Goal: Task Accomplishment & Management: Complete application form

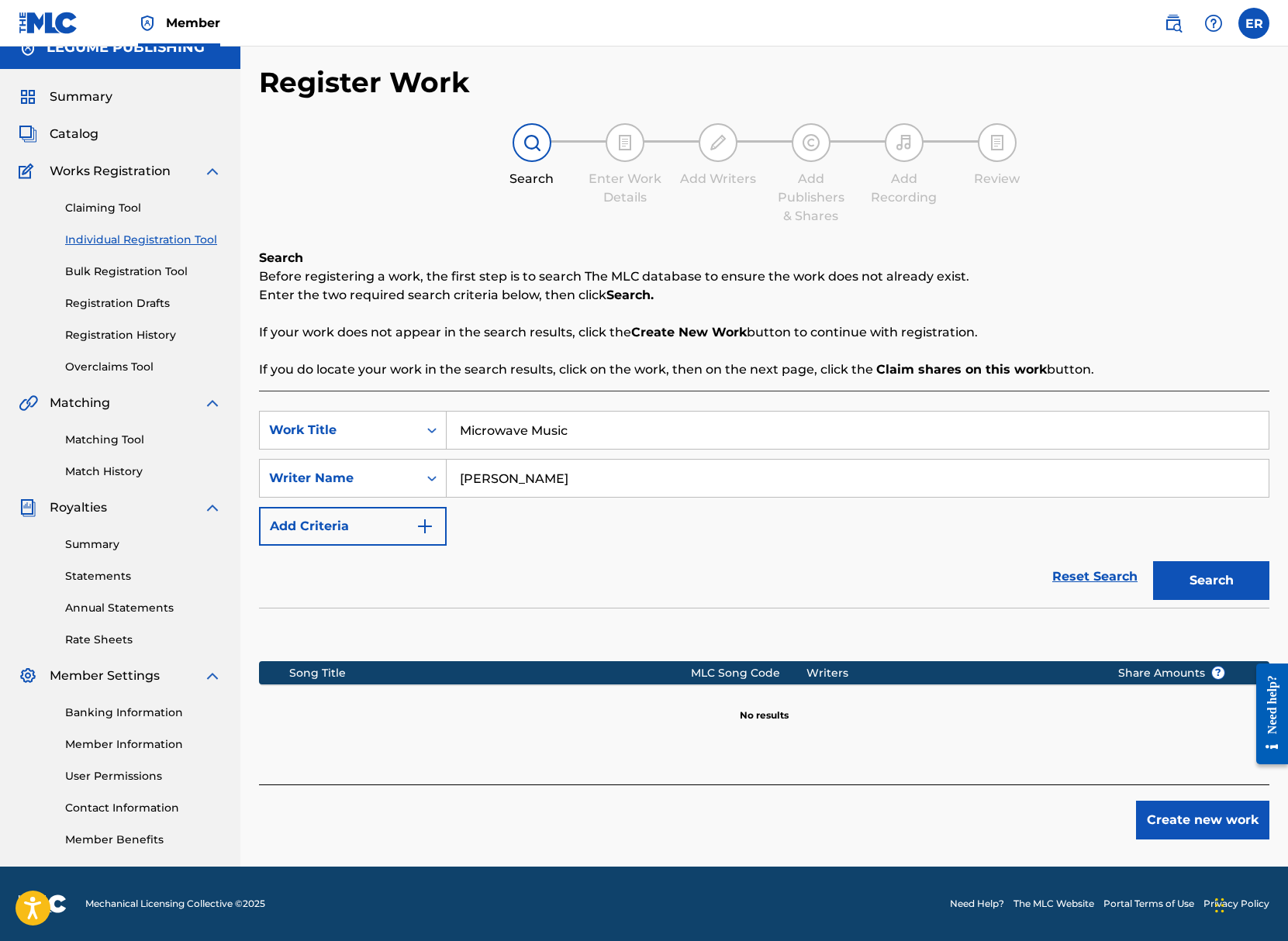
click at [1175, 813] on button "Create new work" at bounding box center [1202, 820] width 134 height 38
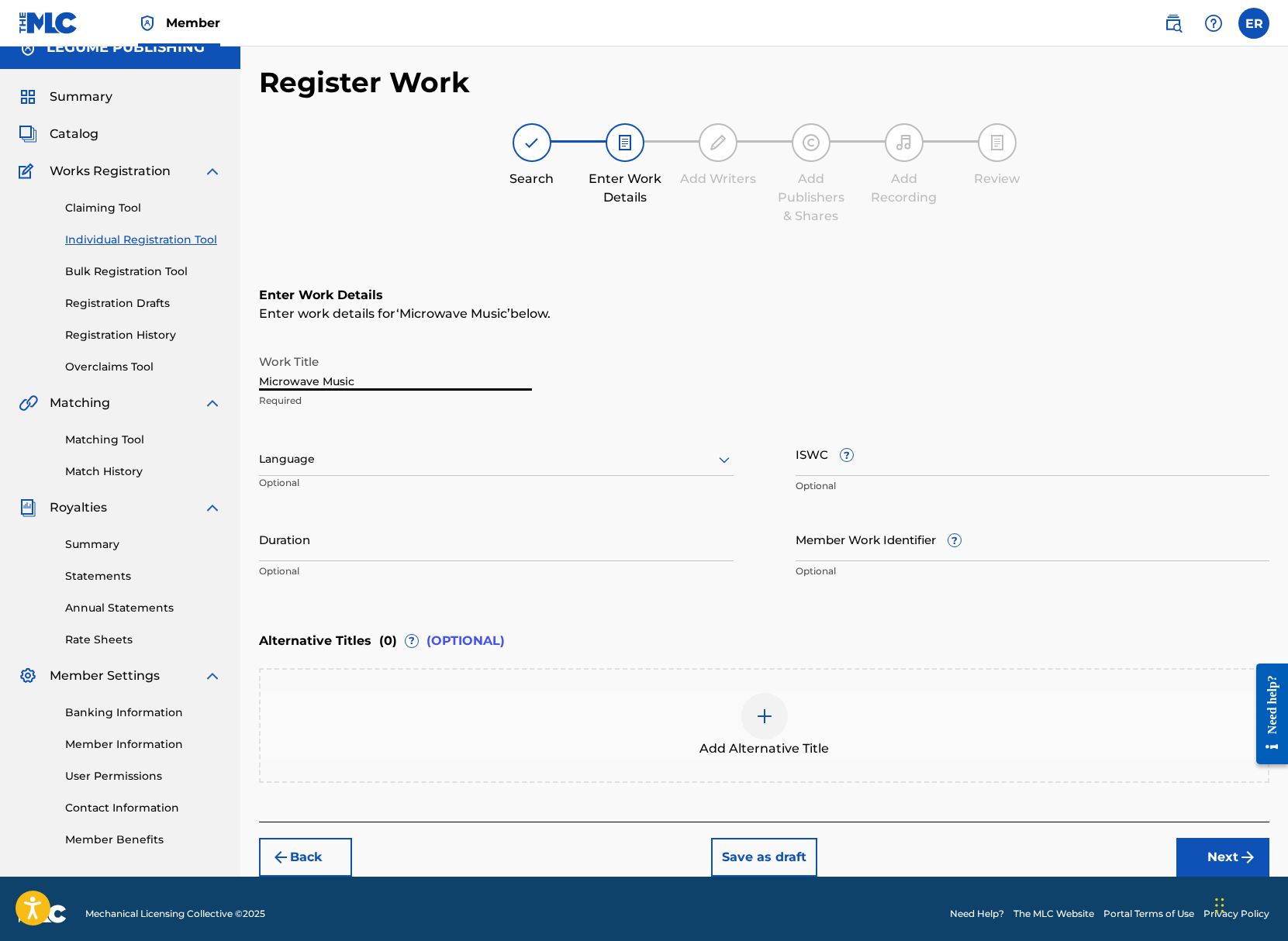
drag, startPoint x: 374, startPoint y: 389, endPoint x: 288, endPoint y: 389, distance: 86.0
click at [288, 389] on input "Microwave Music" at bounding box center [395, 369] width 272 height 44
click at [347, 452] on div at bounding box center [496, 459] width 475 height 19
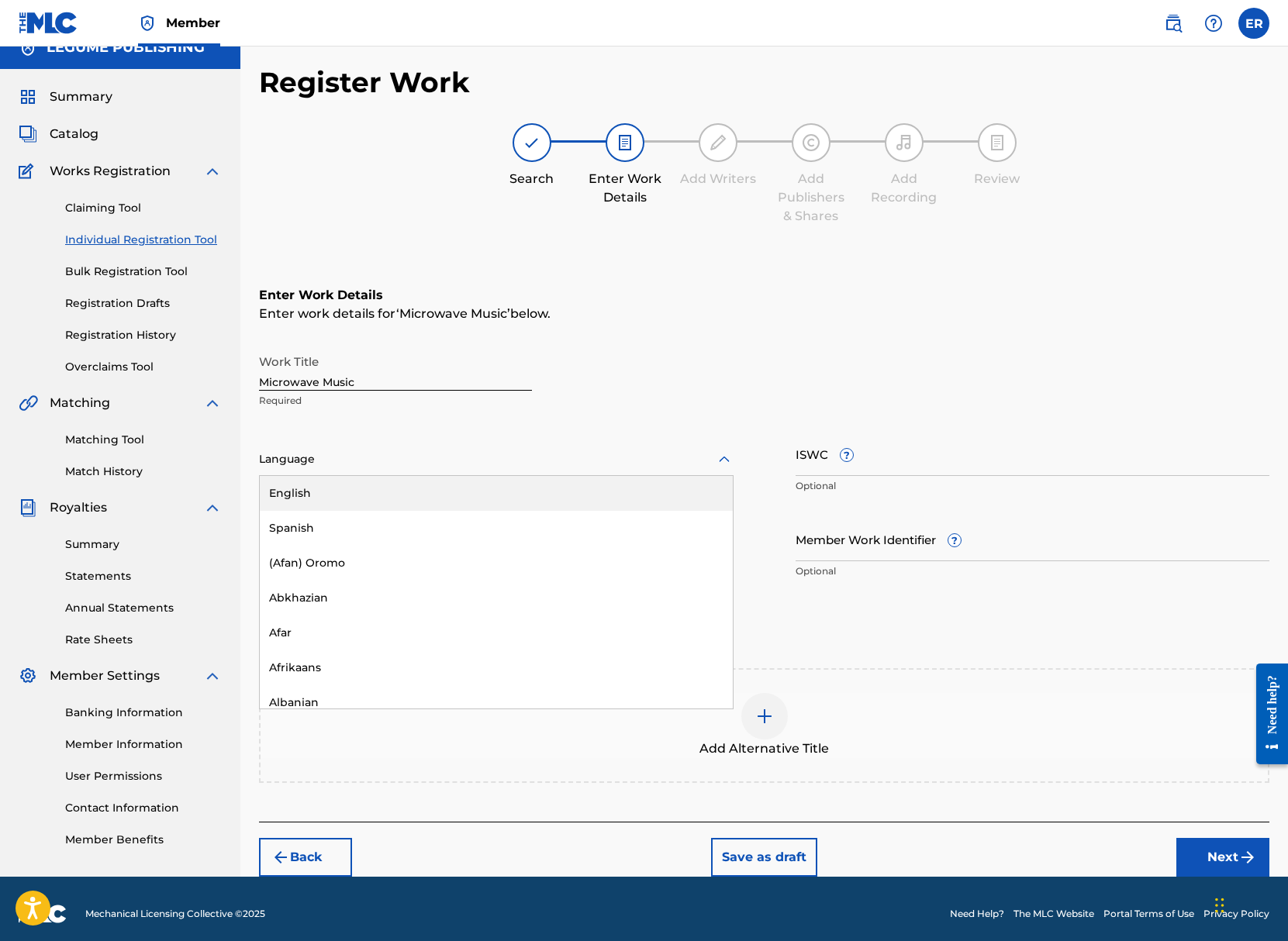
click at [343, 492] on div "English" at bounding box center [496, 493] width 473 height 35
click at [815, 468] on input "ISWC ?" at bounding box center [1032, 454] width 475 height 44
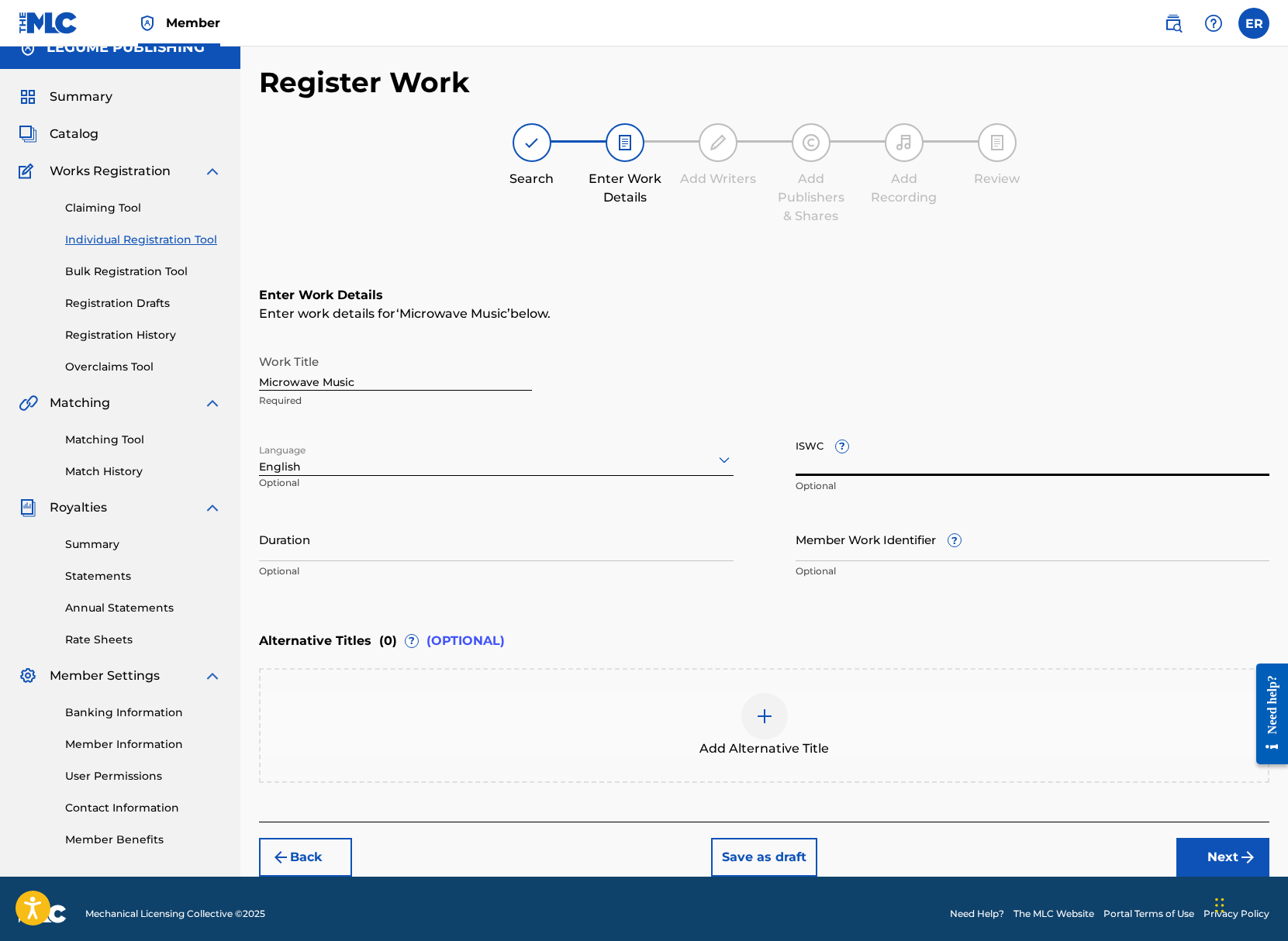
paste input "T-334.441.330-1"
type input "T-334.441.330-1"
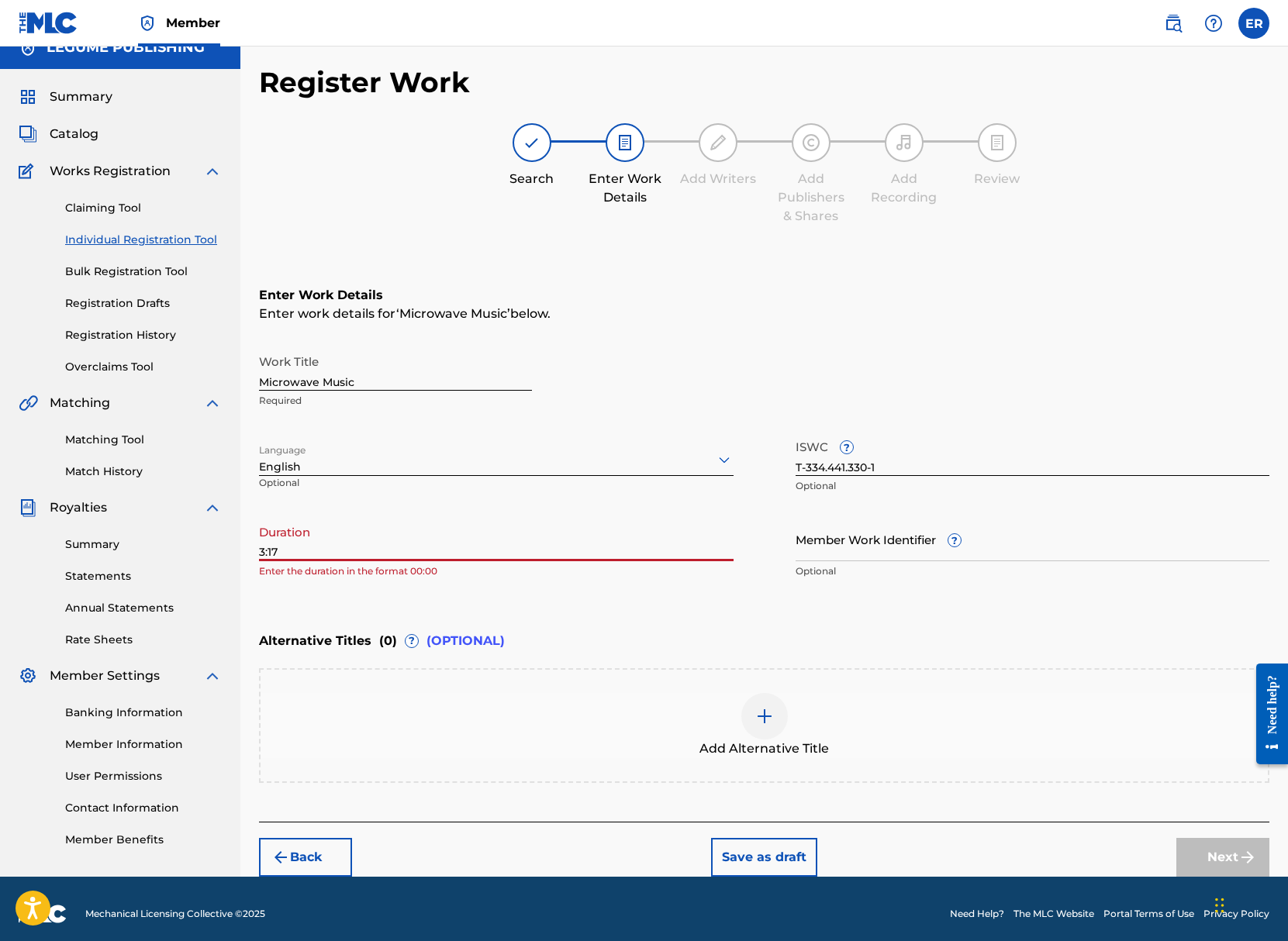
click at [903, 559] on input "Member Work Identifier ?" at bounding box center [1032, 539] width 475 height 44
click at [719, 599] on div "Enter Work Details Enter work details for ‘ Microwave Music ’ below. Work Title…" at bounding box center [763, 437] width 1010 height 375
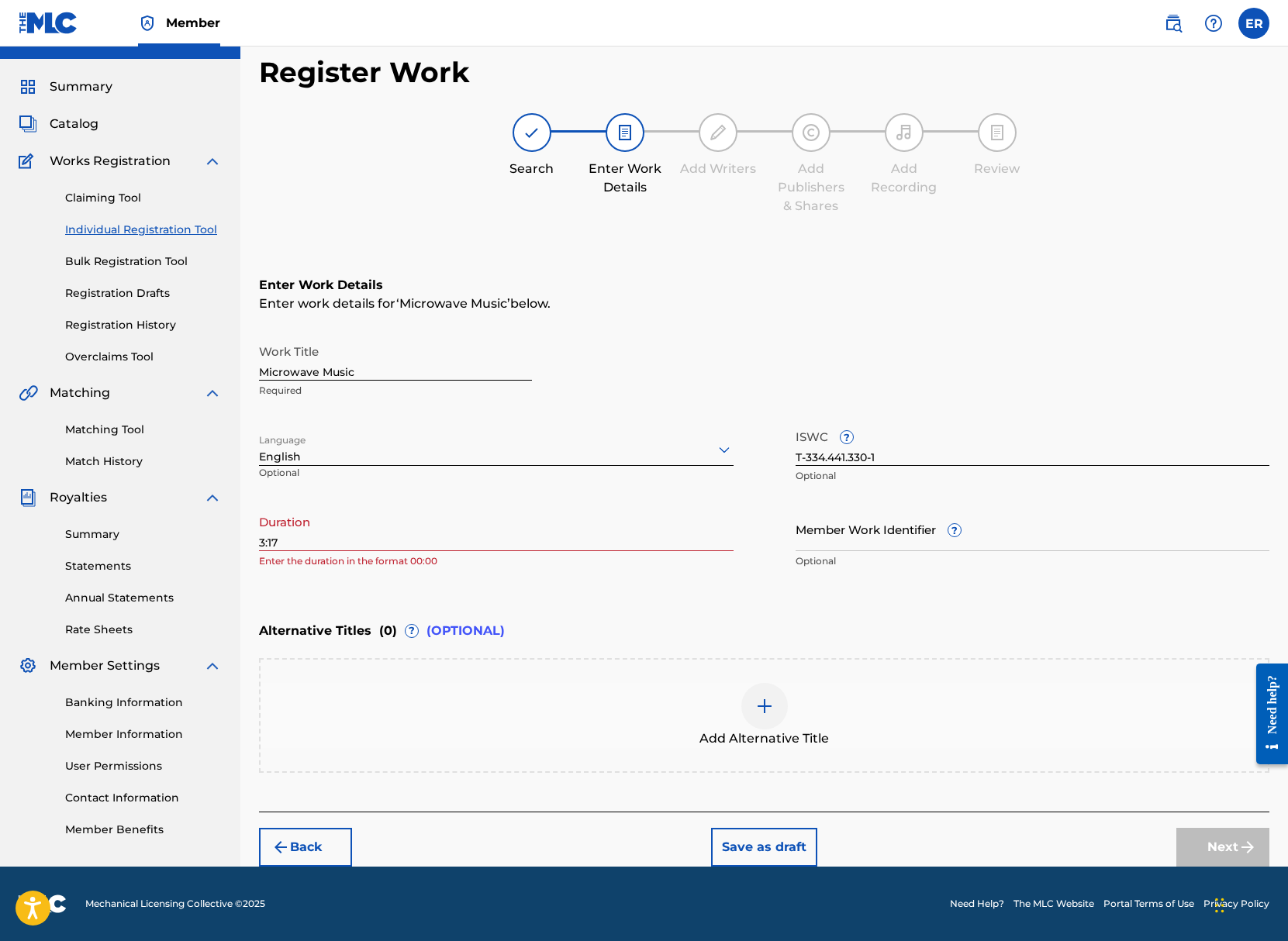
scroll to position [30, 0]
click at [528, 529] on input "3:17" at bounding box center [496, 529] width 475 height 44
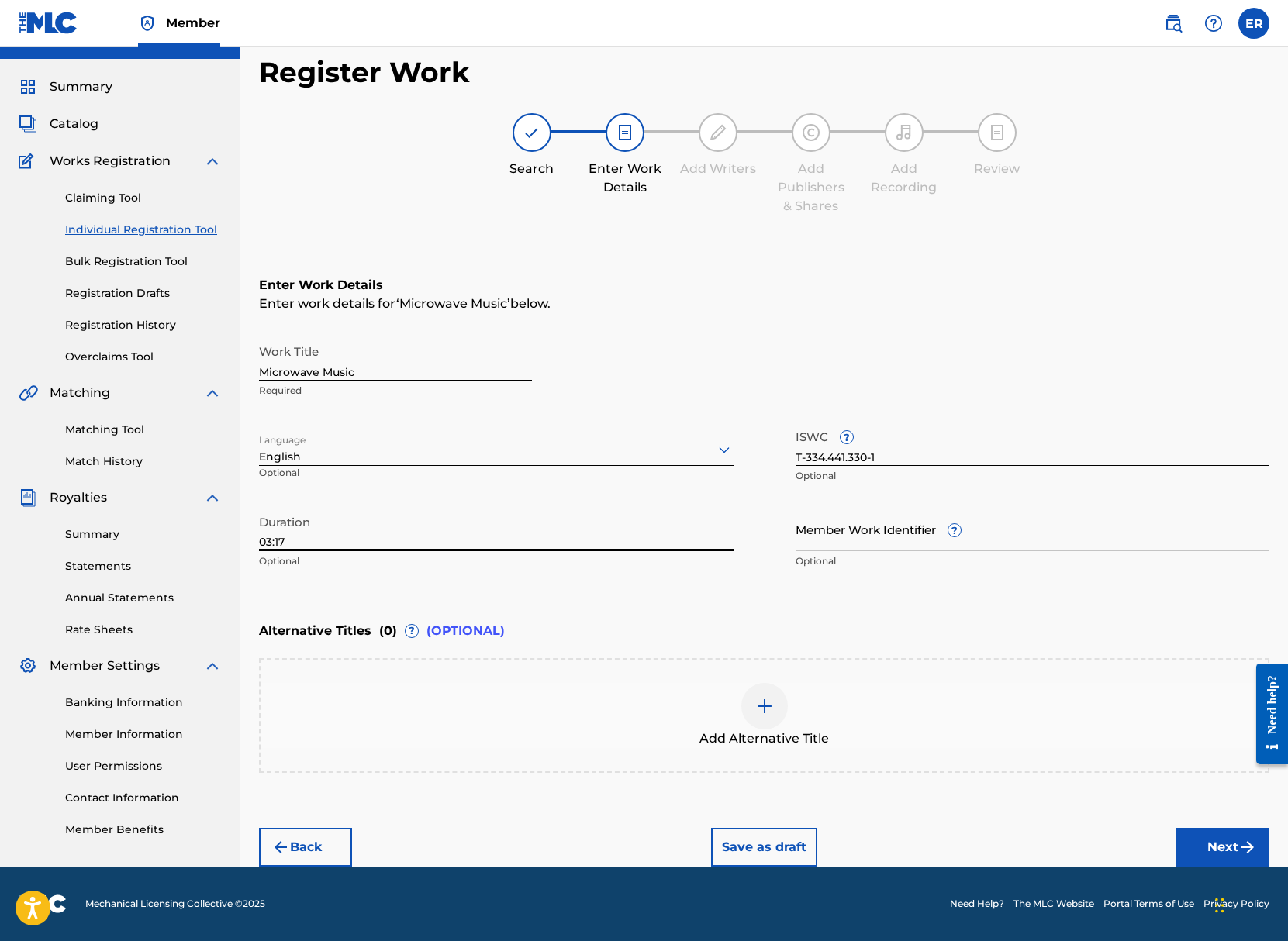
type input "03:17"
click at [995, 627] on div "Alternative Titles ( 0 ) ? (OPTIONAL)" at bounding box center [763, 630] width 1010 height 34
click at [1193, 842] on button "Next" at bounding box center [1223, 847] width 93 height 38
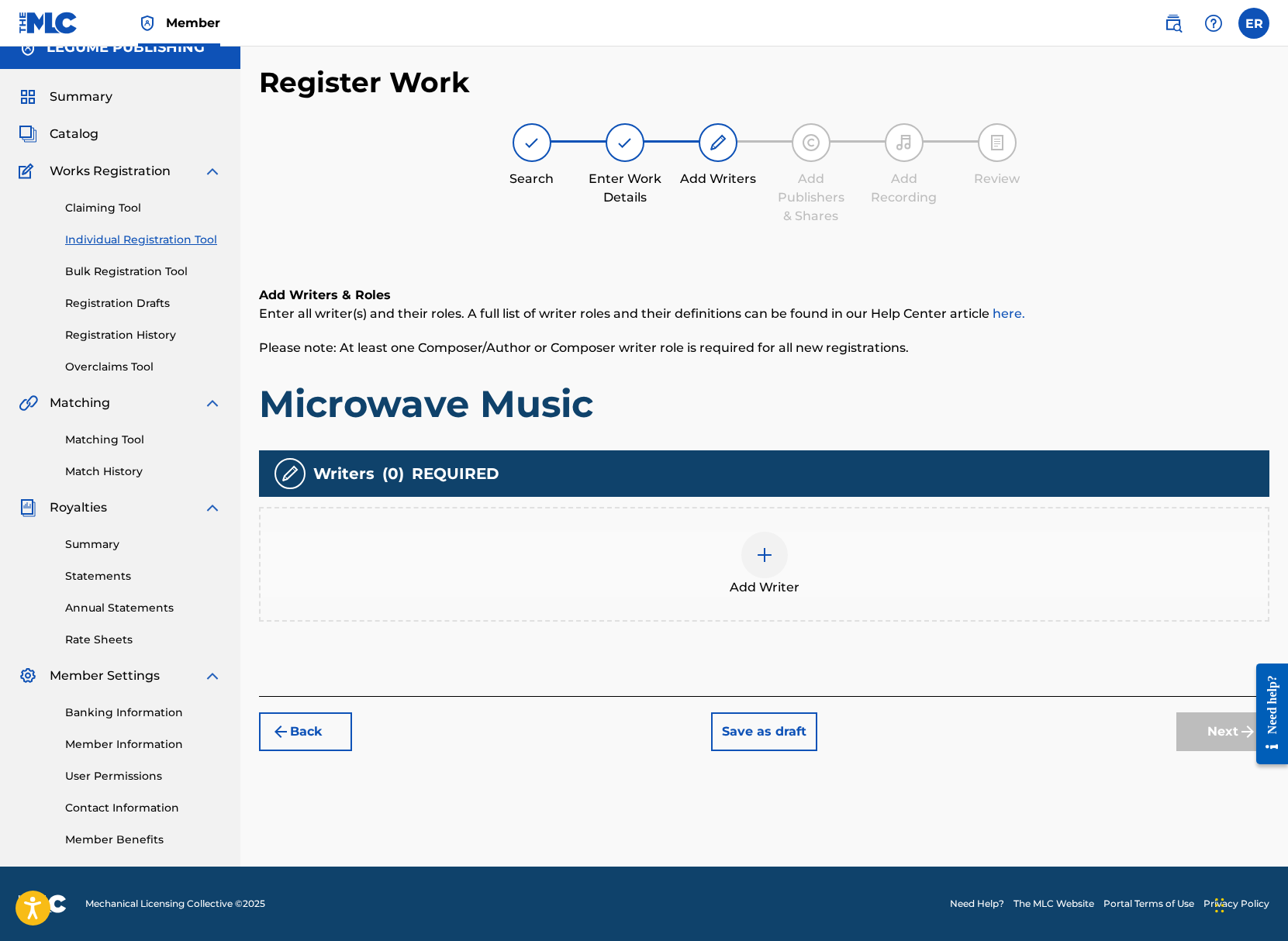
scroll to position [20, 0]
click at [757, 546] on img at bounding box center [763, 554] width 18 height 18
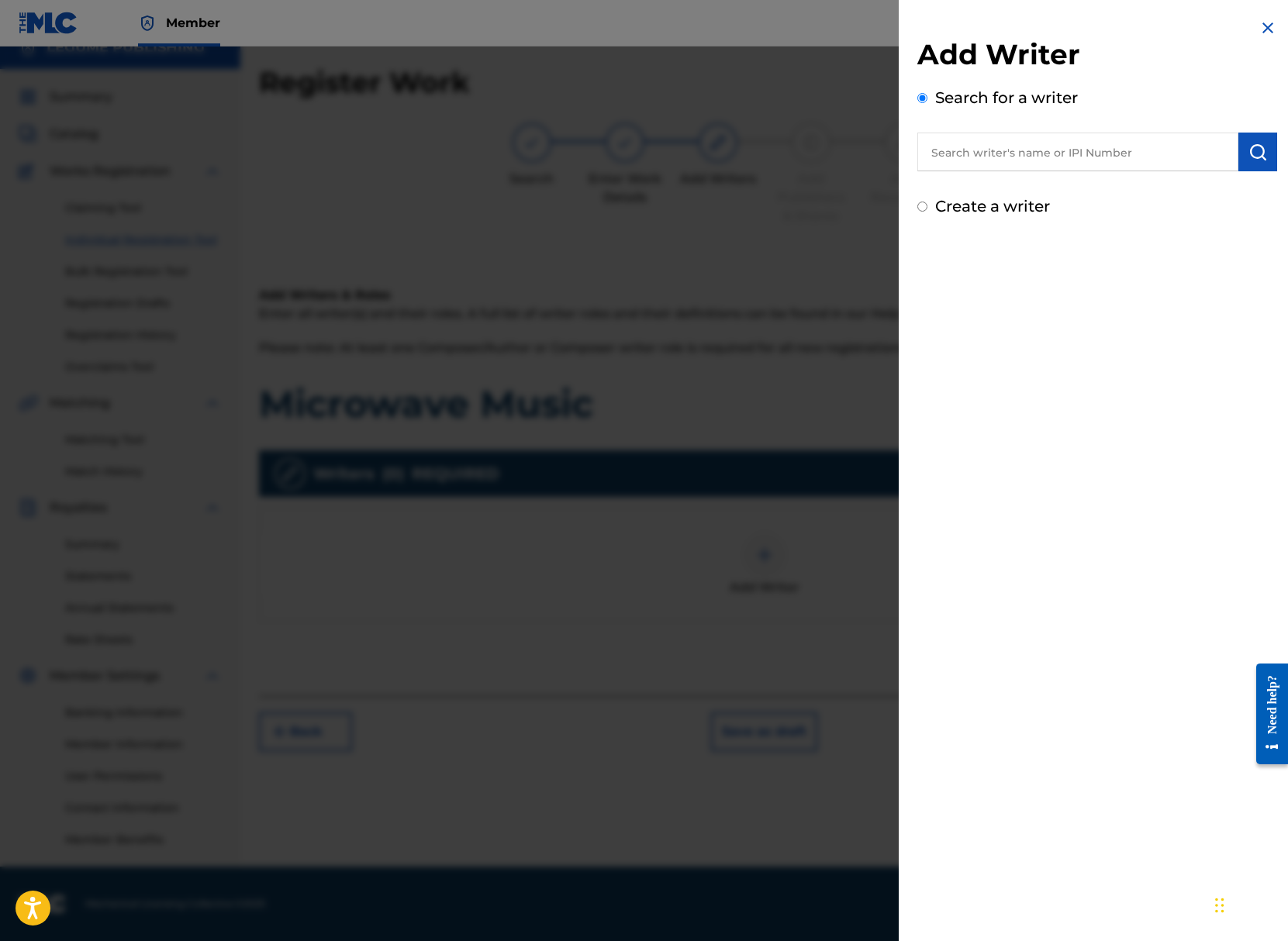
click at [1021, 153] on input "text" at bounding box center [1077, 152] width 321 height 38
click at [1010, 192] on div "eli raybon" at bounding box center [1077, 187] width 321 height 28
type input "eli raybon"
click at [1252, 161] on button "submit" at bounding box center [1257, 152] width 39 height 38
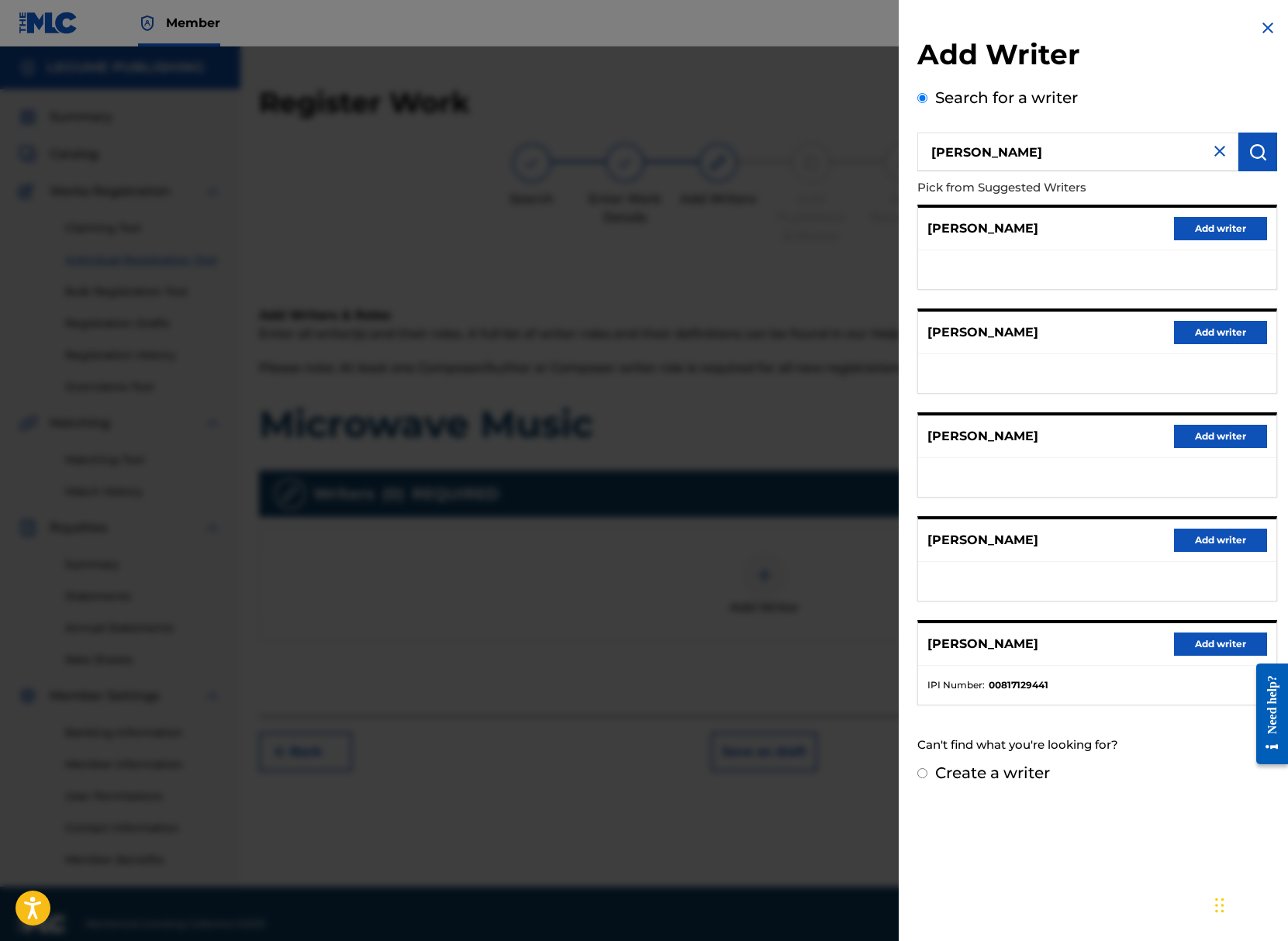
scroll to position [0, 0]
click at [1193, 647] on button "Add writer" at bounding box center [1220, 644] width 93 height 23
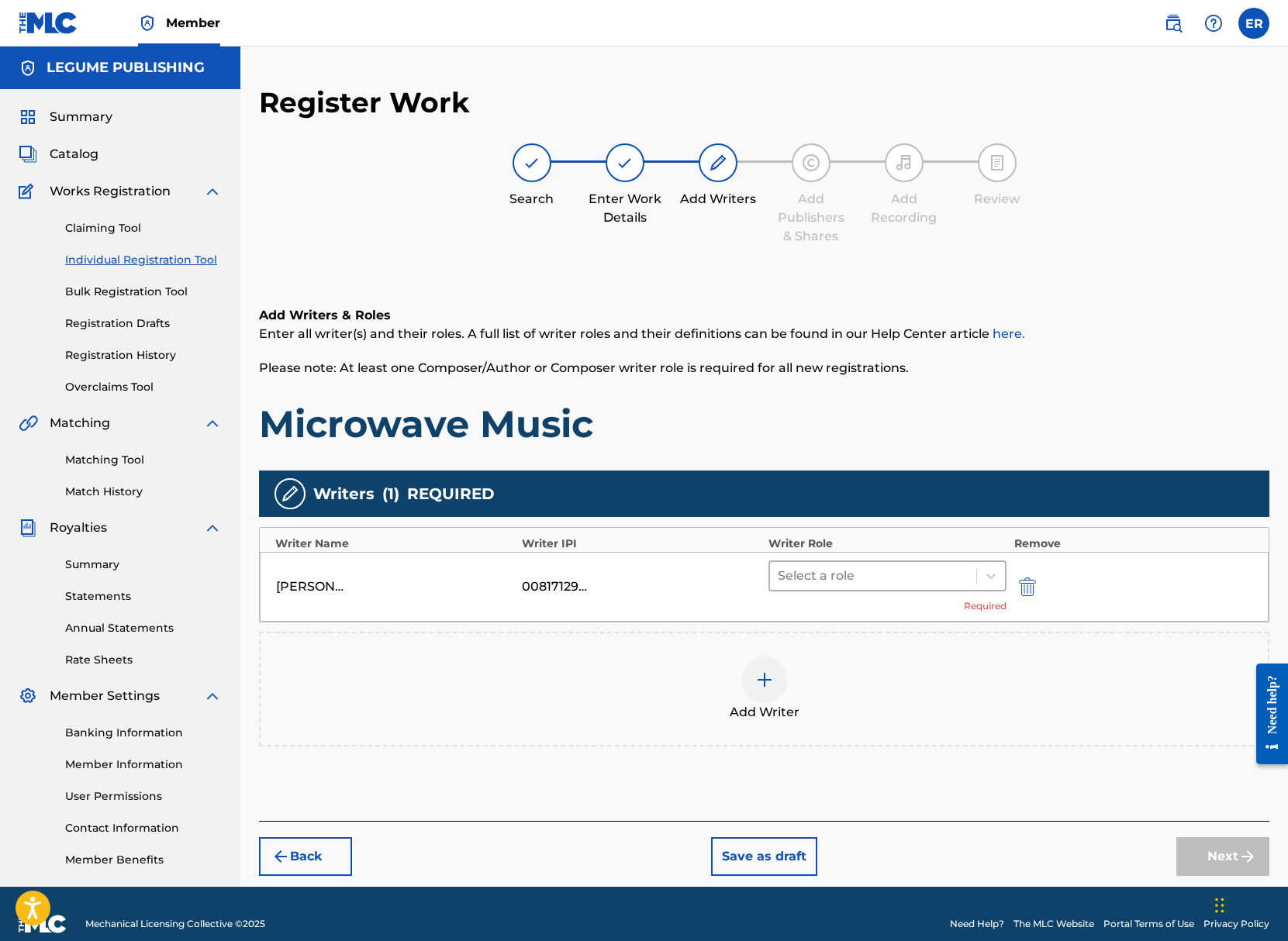
click at [839, 578] on div at bounding box center [873, 575] width 191 height 22
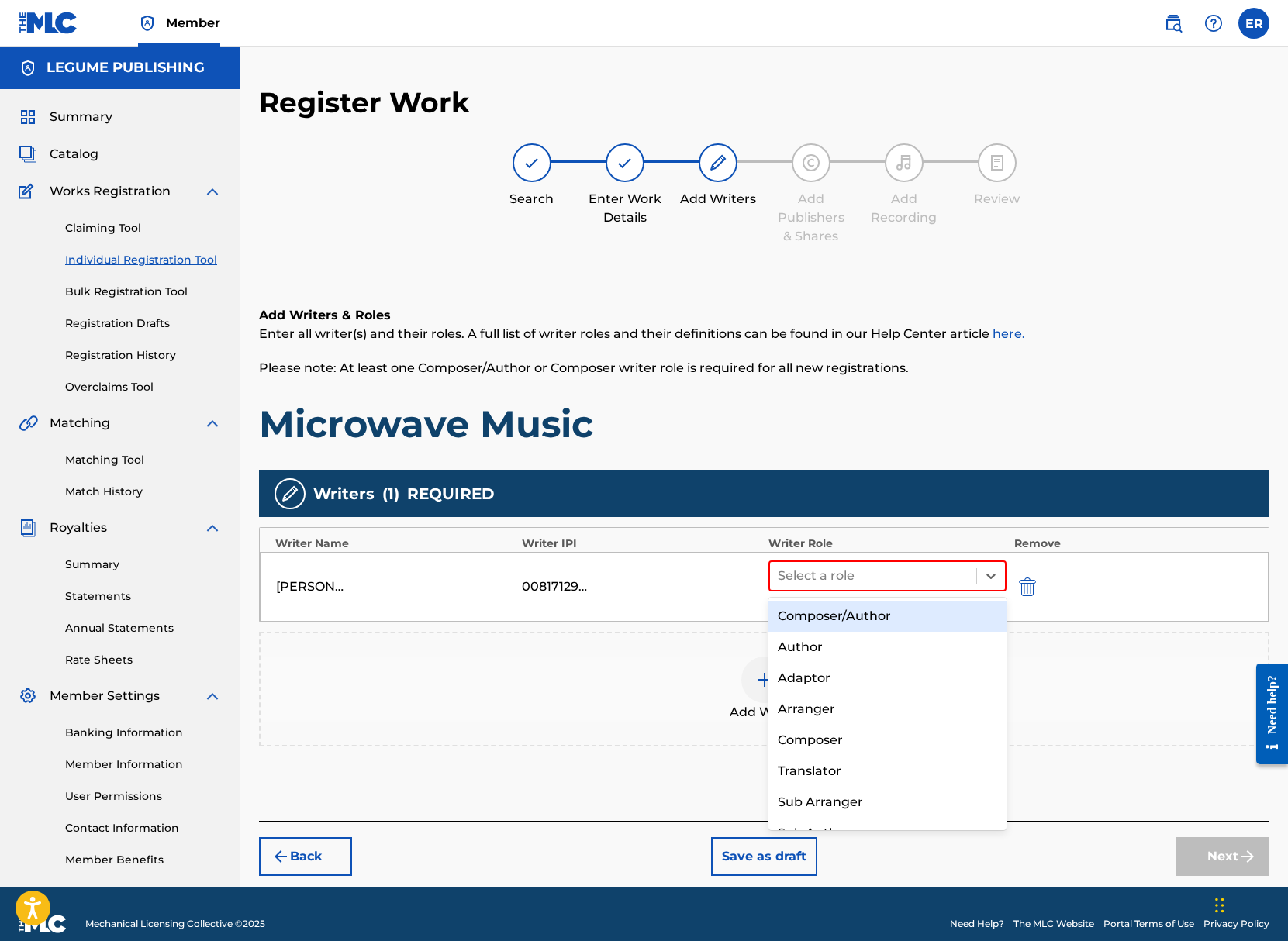
click at [842, 614] on div "Composer/Author" at bounding box center [887, 616] width 238 height 31
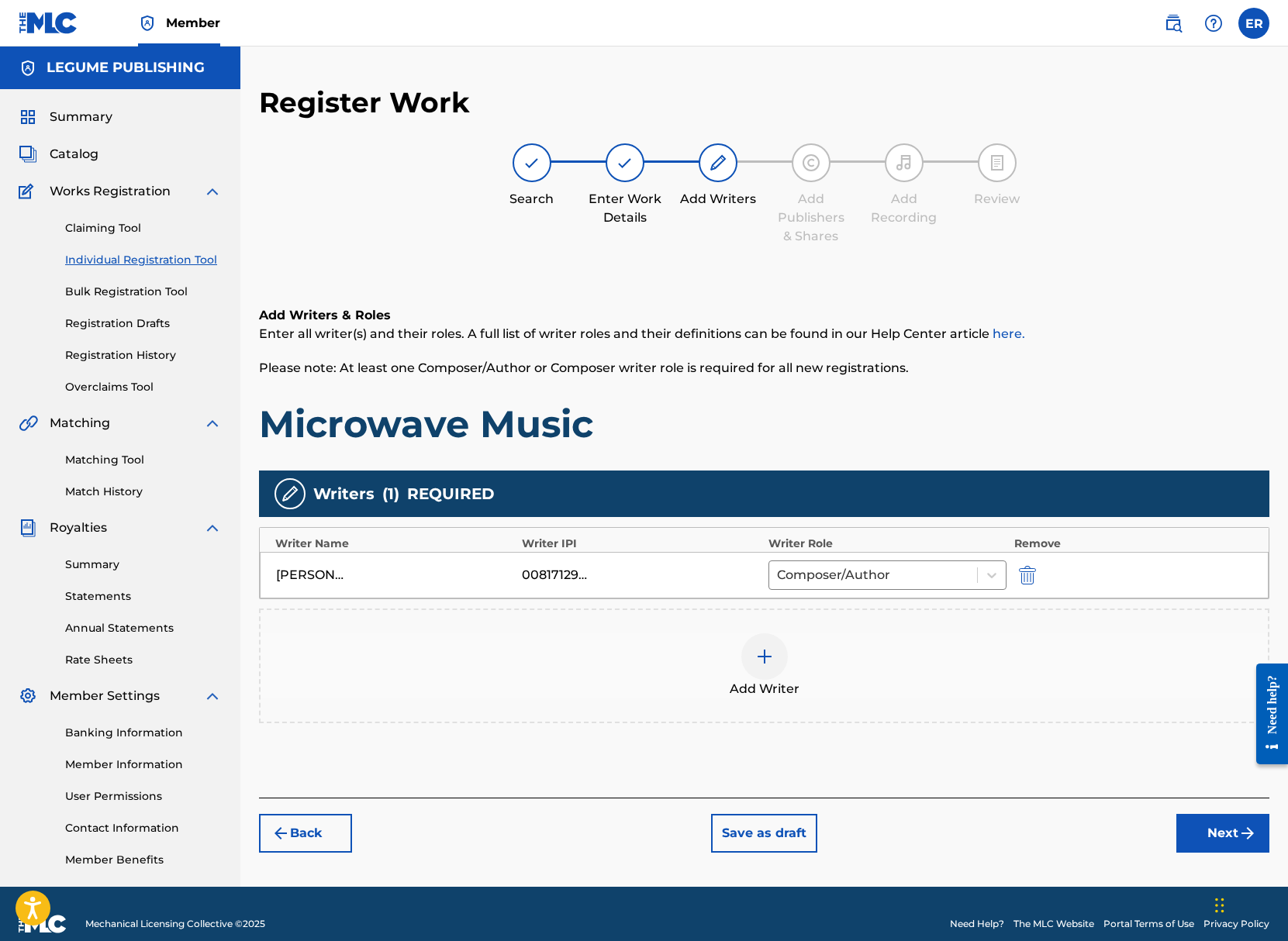
click at [1203, 835] on button "Next" at bounding box center [1223, 833] width 93 height 38
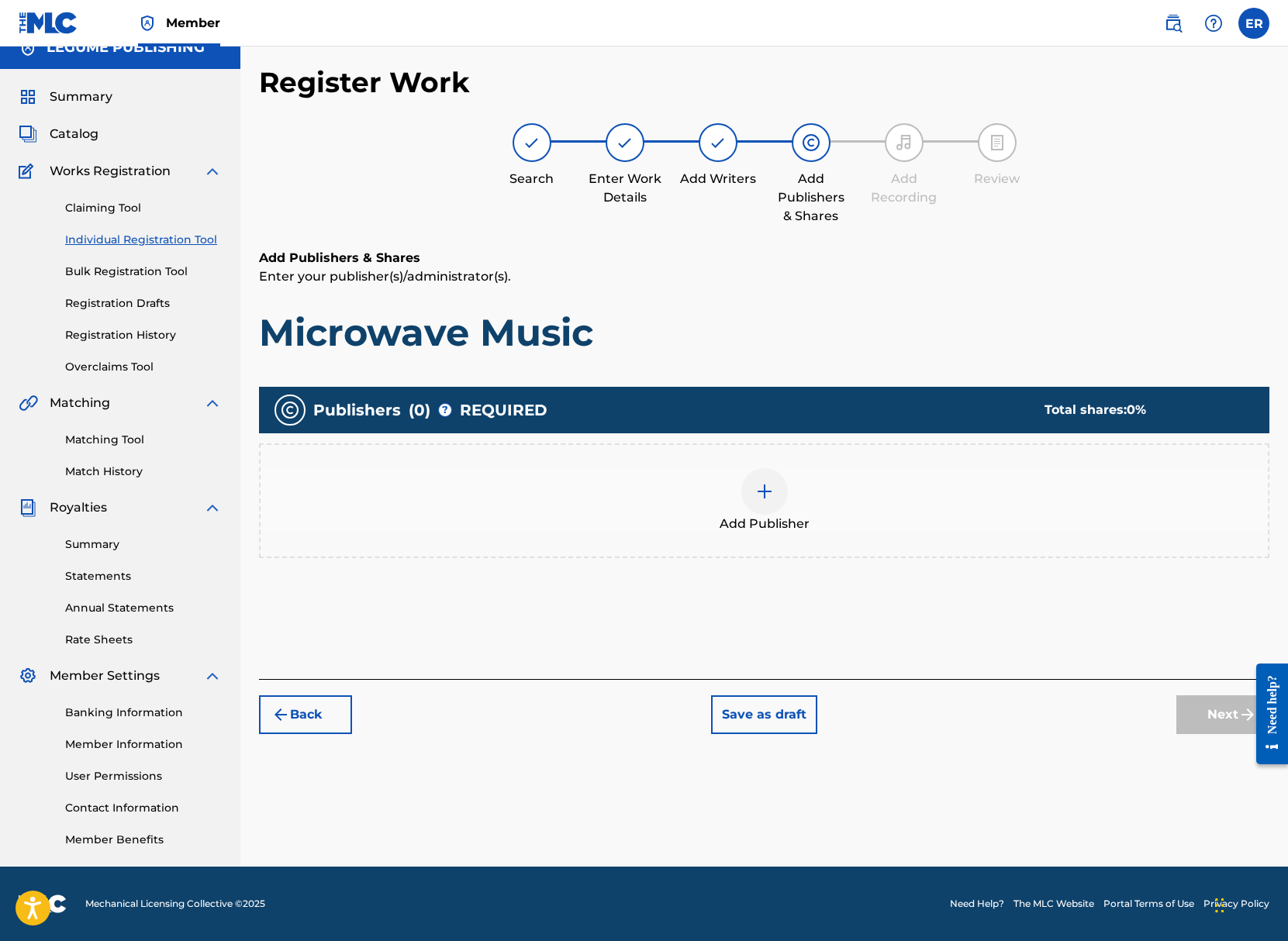
scroll to position [20, 0]
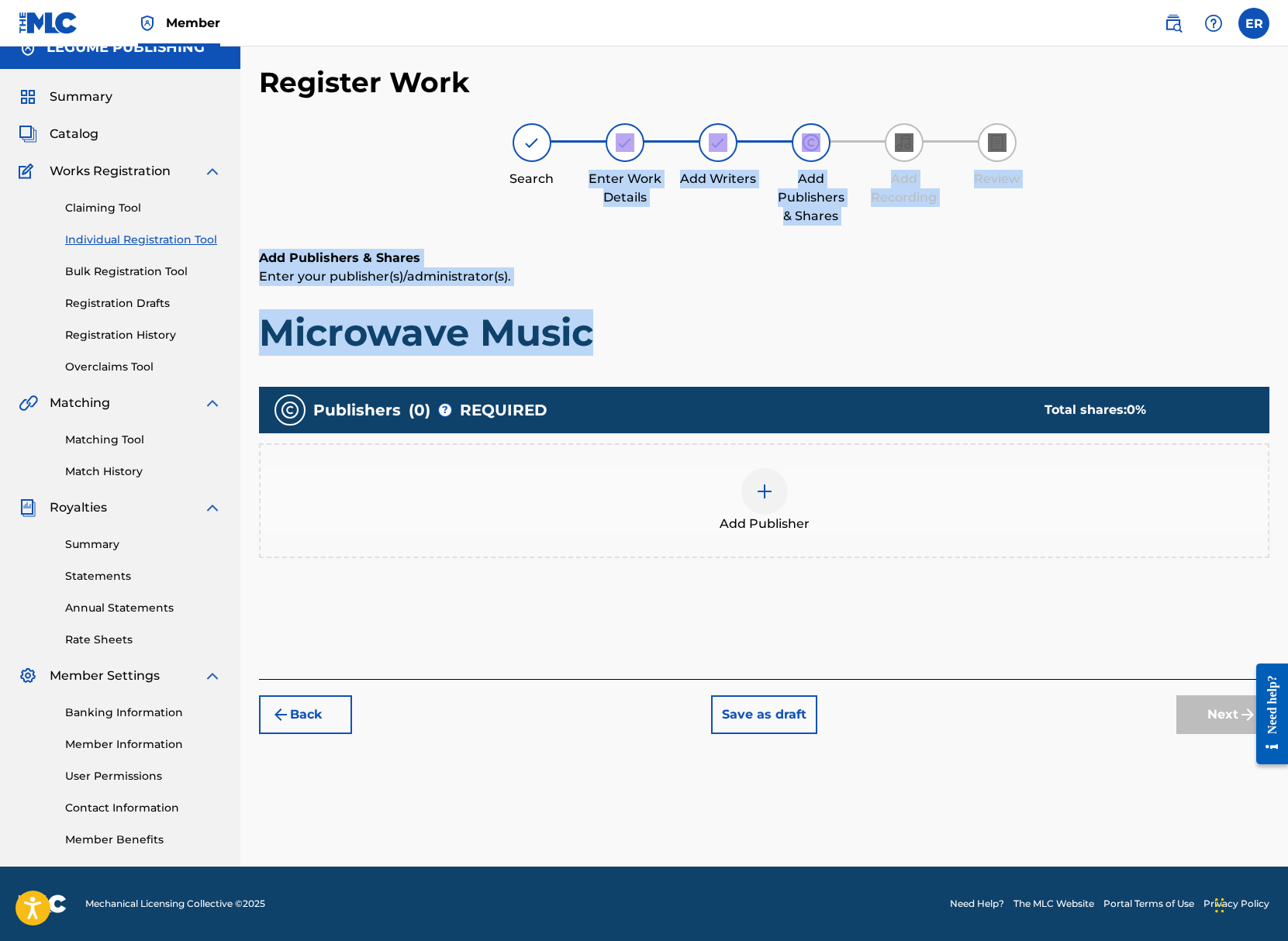
drag, startPoint x: 648, startPoint y: 335, endPoint x: 344, endPoint y: 216, distance: 326.5
click at [343, 216] on div "Register Work Search Enter Work Details Add Writers Add Publishers & Shares Add…" at bounding box center [763, 399] width 1010 height 669
click at [344, 216] on div "Search Enter Work Details Add Writers Add Publishers & Shares Add Recording Rev…" at bounding box center [763, 174] width 1010 height 102
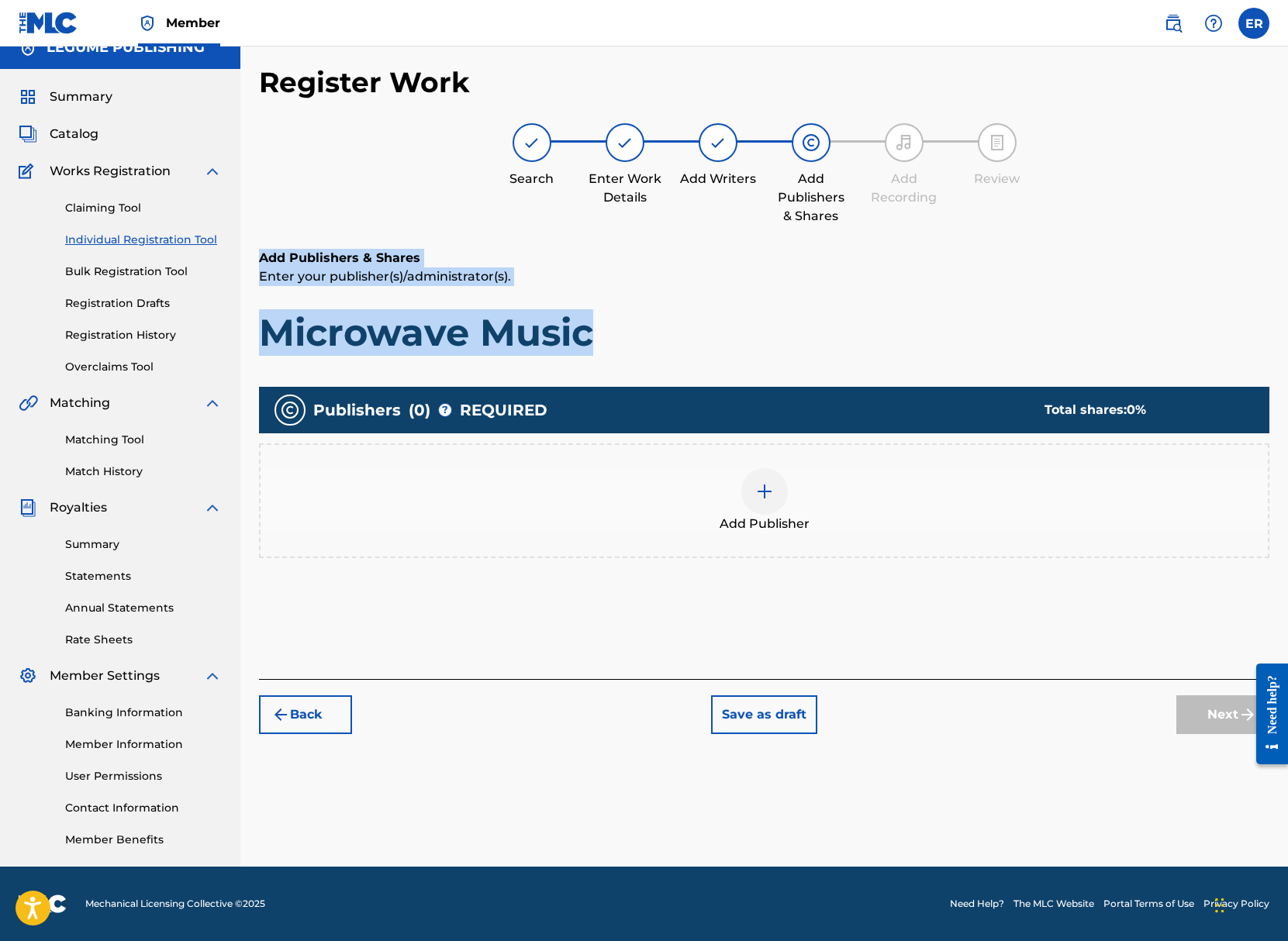
drag, startPoint x: 258, startPoint y: 263, endPoint x: 651, endPoint y: 345, distance: 401.5
click at [651, 345] on div "Register Work Search Enter Work Details Add Writers Add Publishers & Shares Add…" at bounding box center [764, 466] width 1047 height 801
click at [651, 345] on h1 "Microwave Music" at bounding box center [763, 332] width 1010 height 46
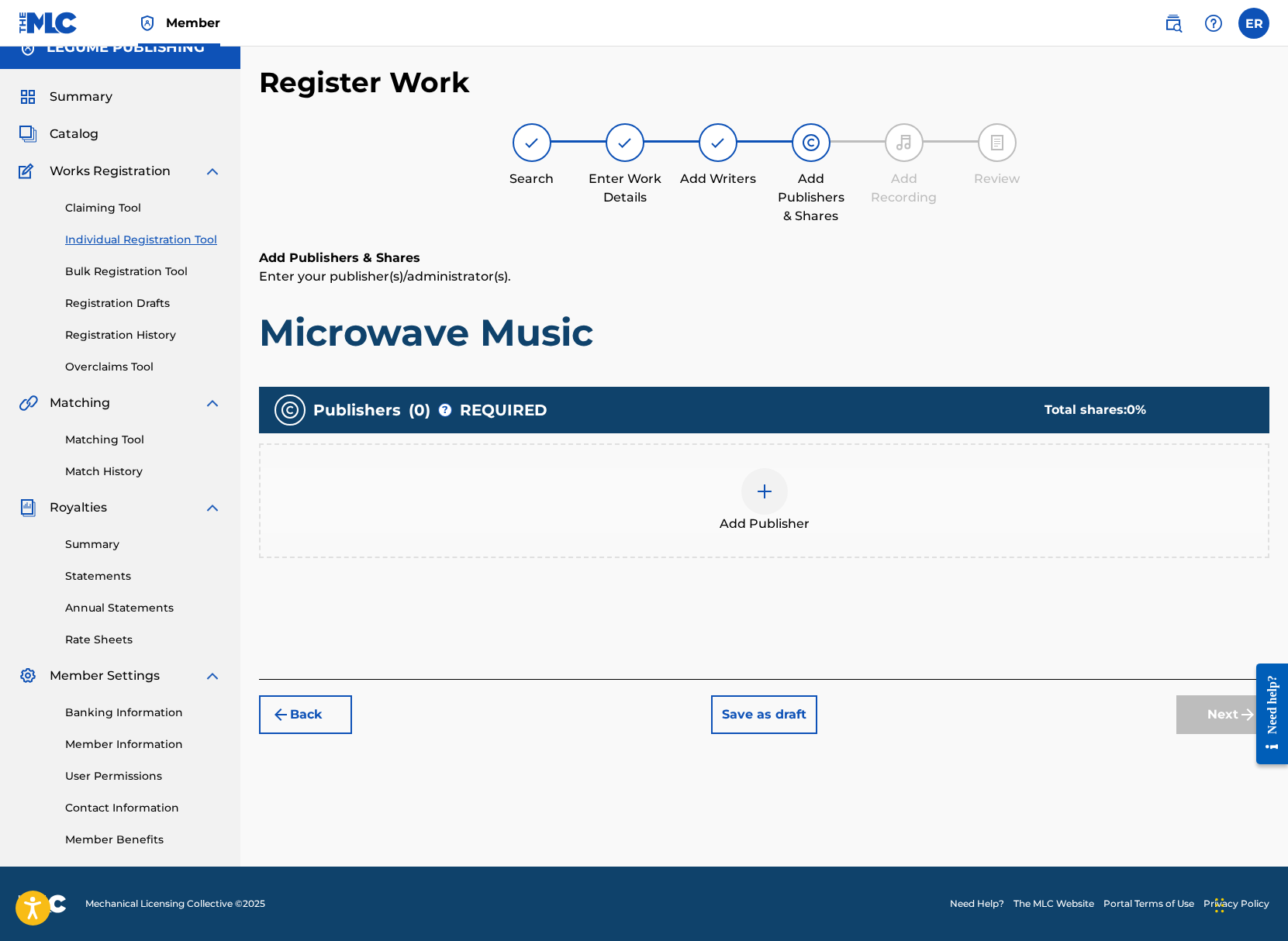
click at [768, 507] on div at bounding box center [764, 491] width 46 height 46
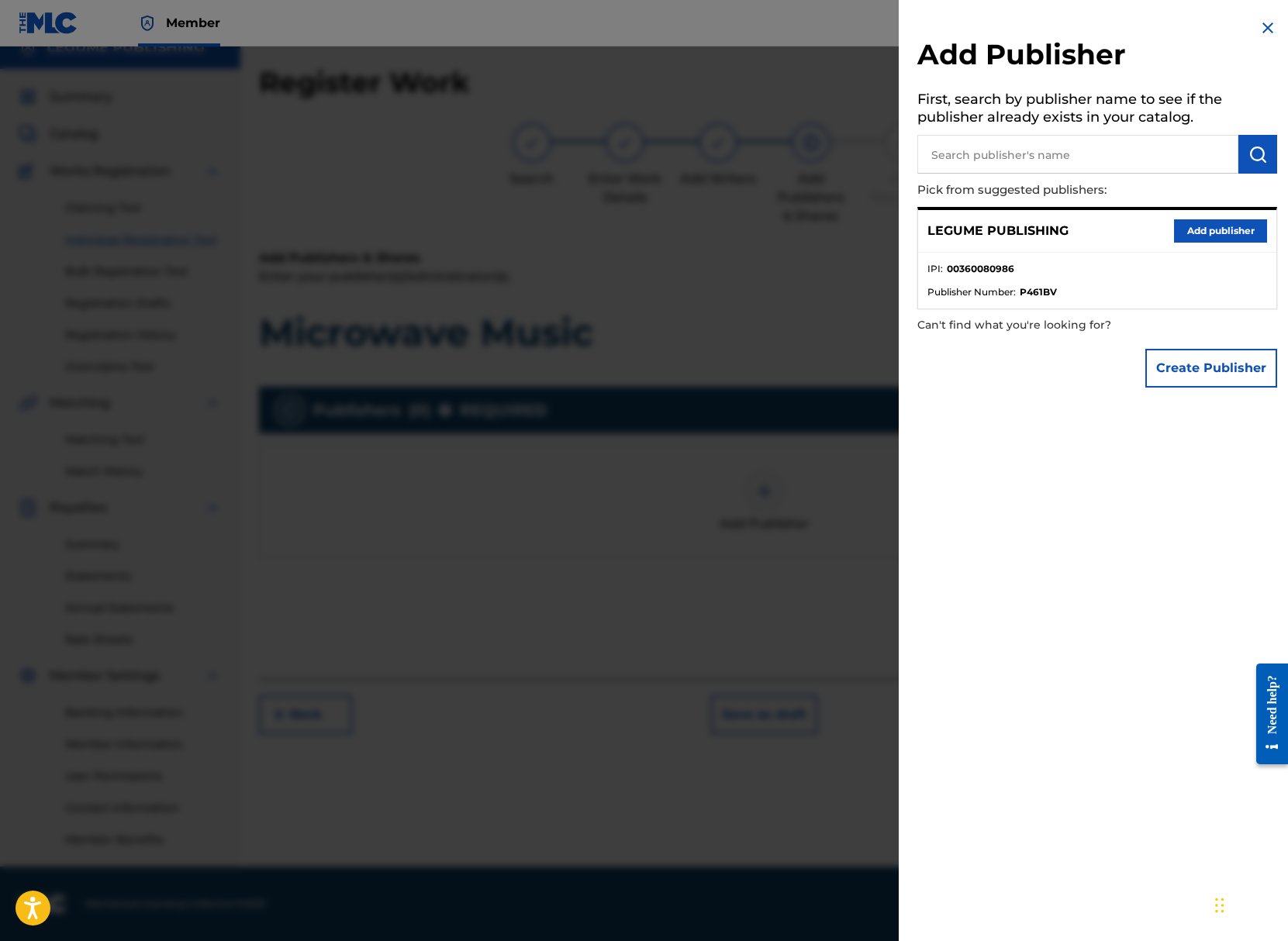
click at [1191, 233] on button "Add publisher" at bounding box center [1220, 231] width 93 height 23
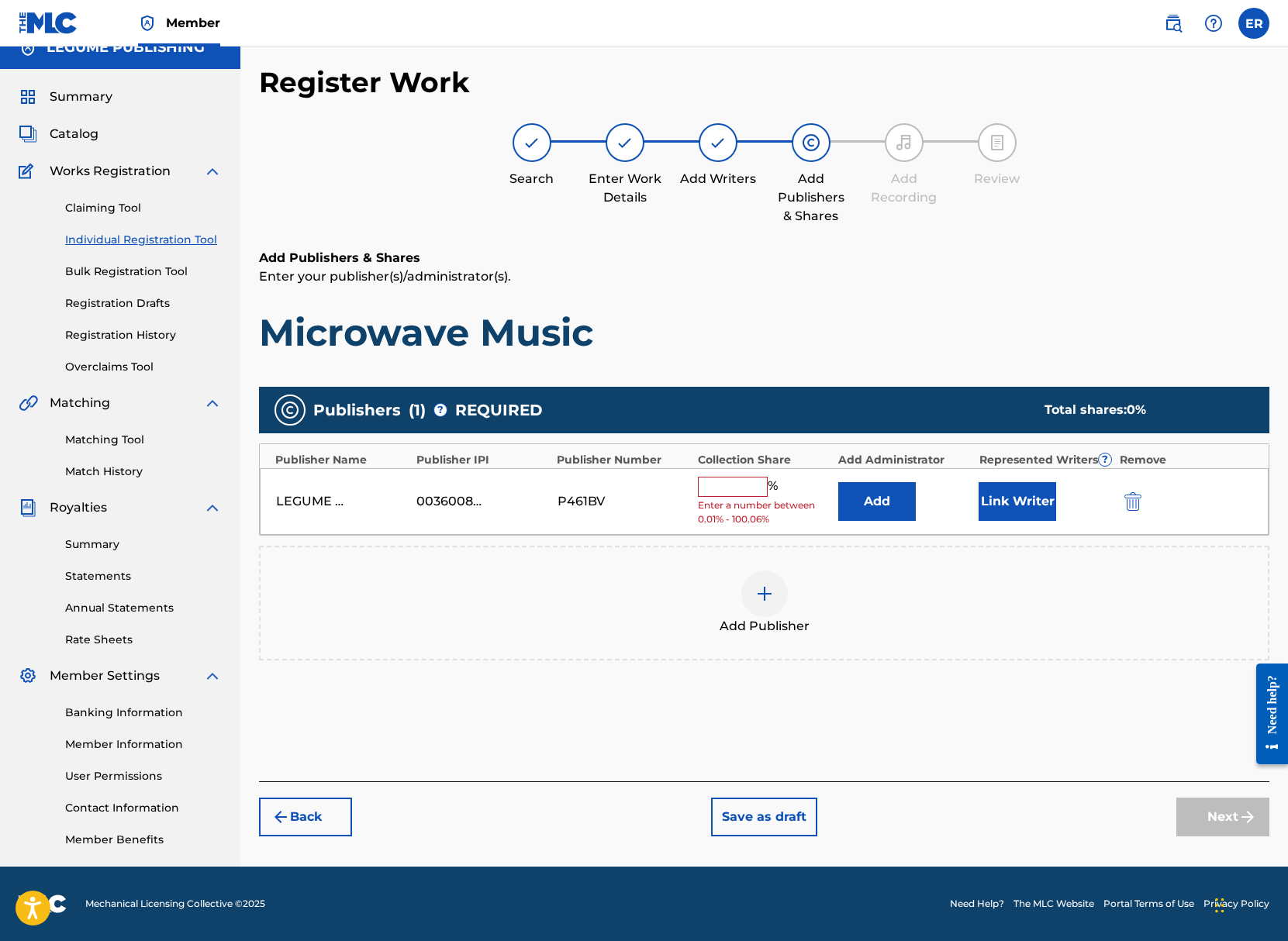
click at [710, 481] on input "text" at bounding box center [733, 486] width 69 height 20
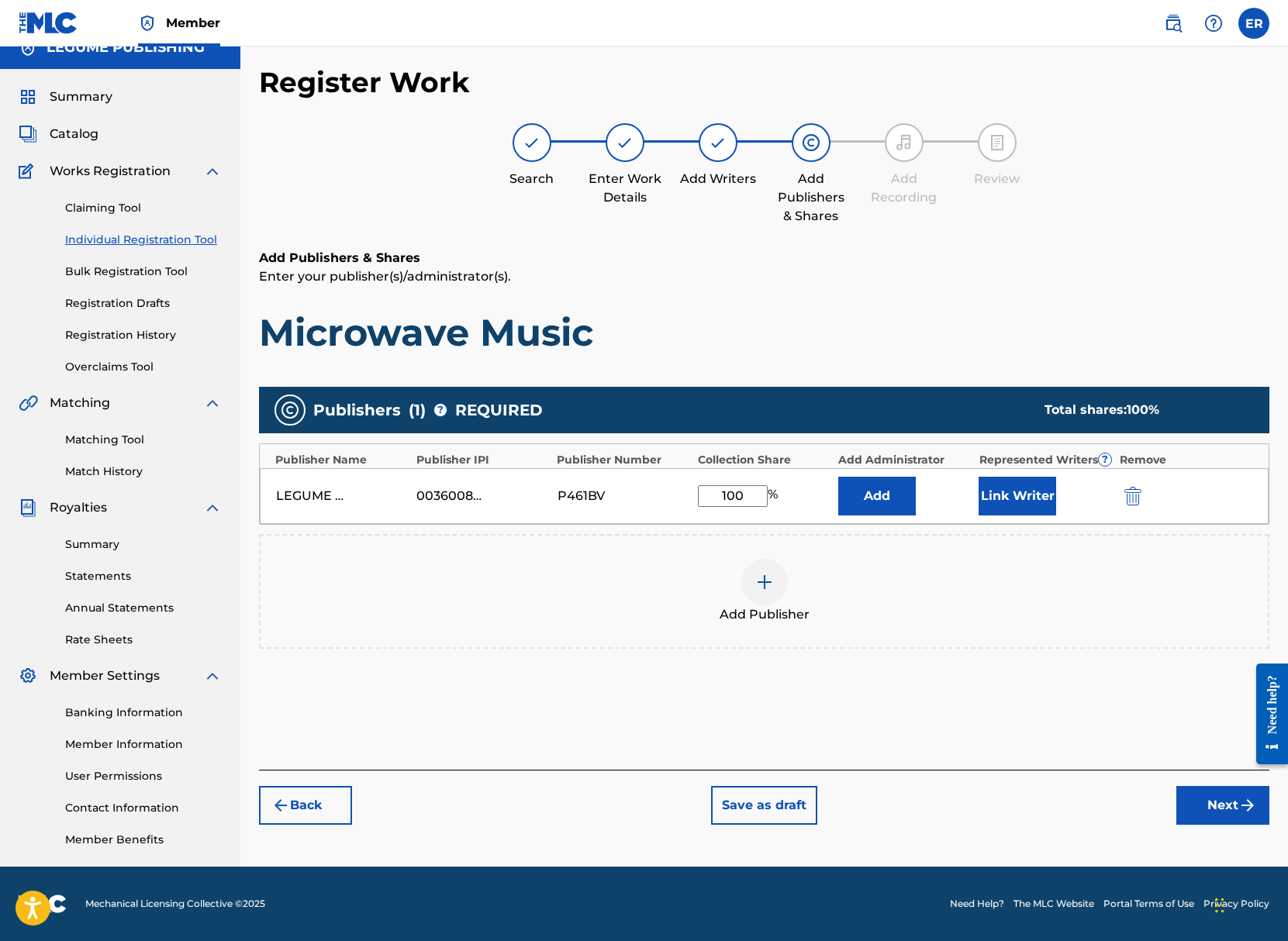
type input "100"
click at [906, 600] on div "Add Publisher" at bounding box center [764, 592] width 1007 height 65
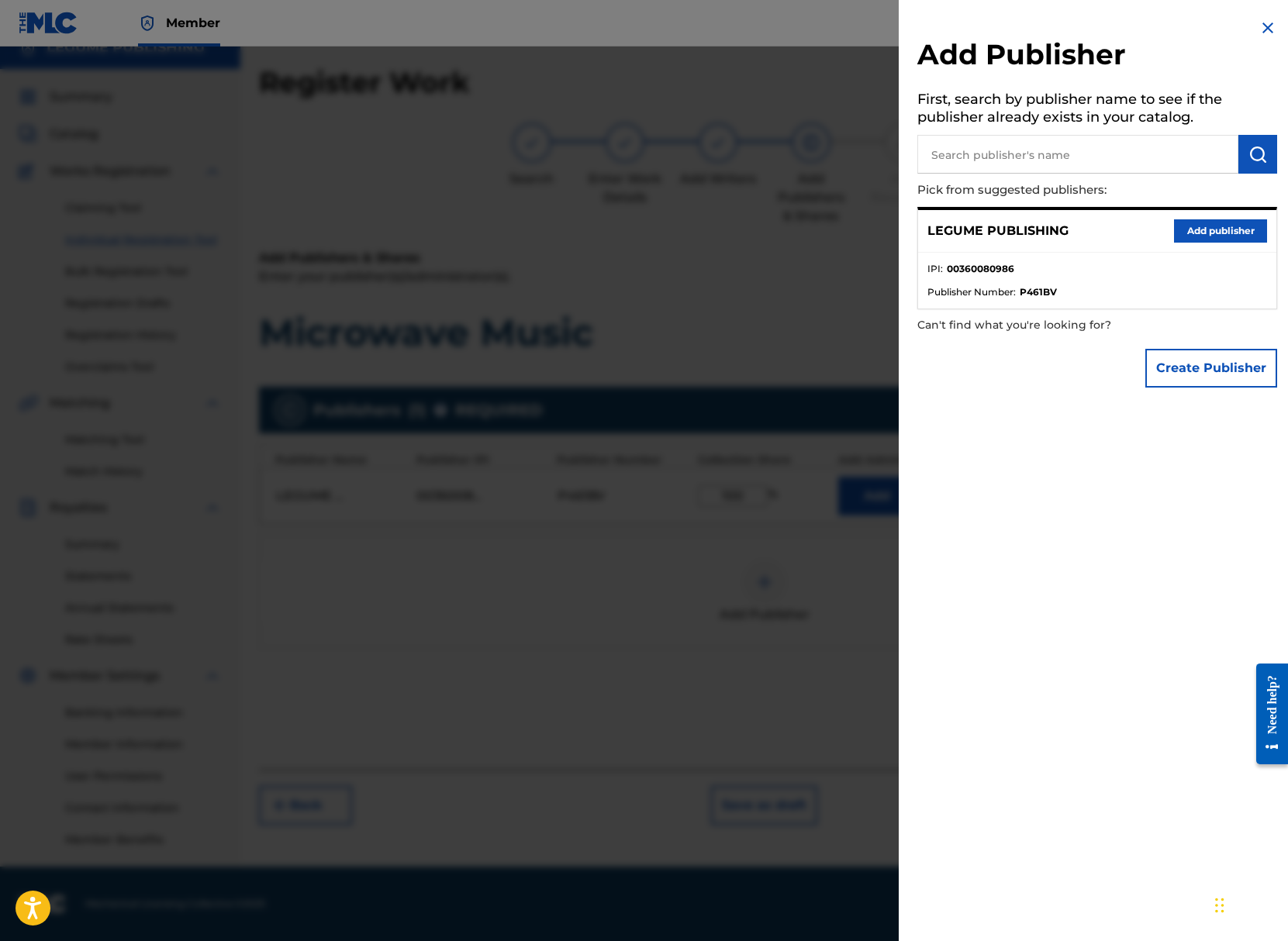
click at [789, 547] on div at bounding box center [644, 517] width 1288 height 941
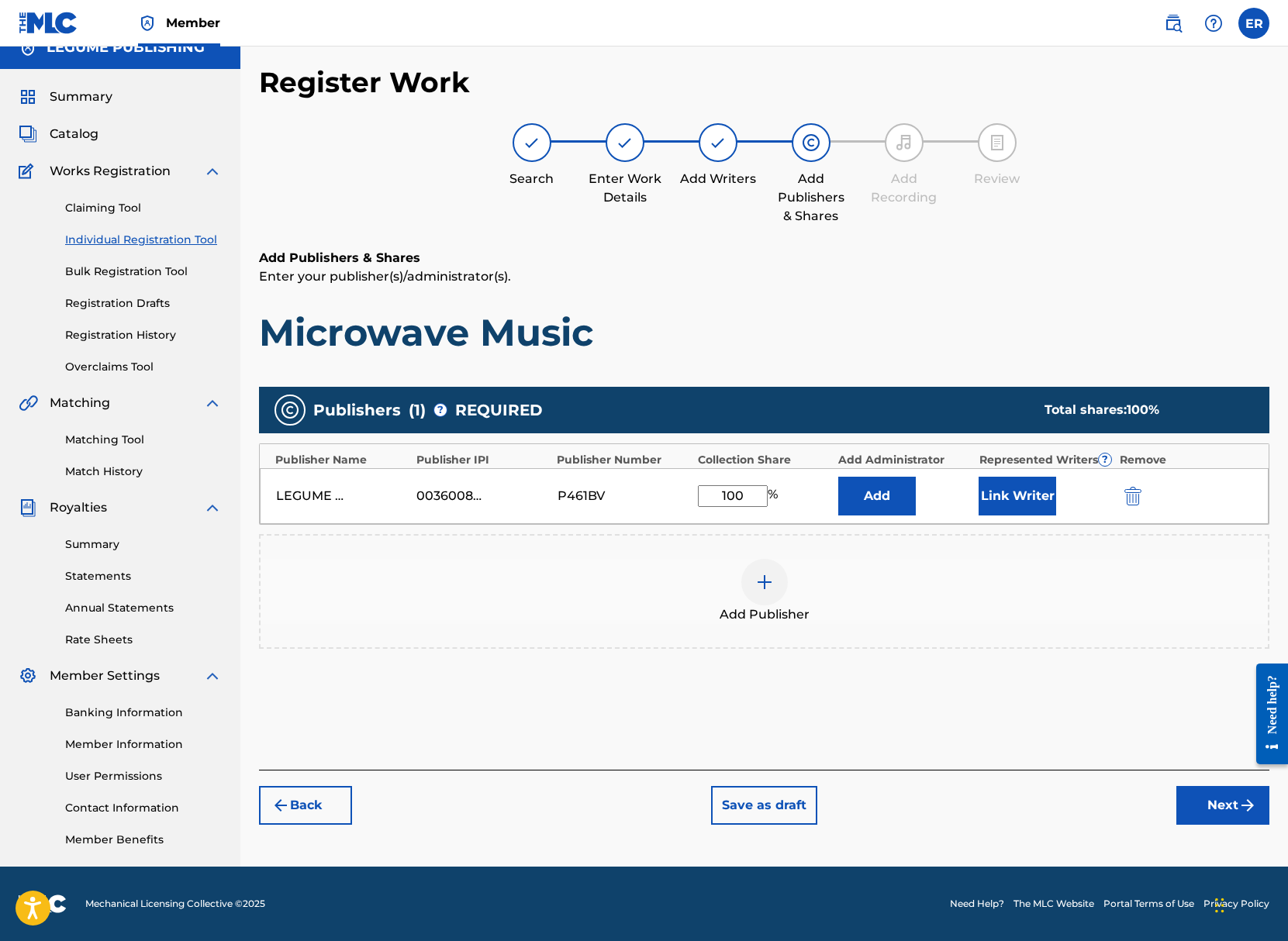
click at [1006, 502] on button "Link Writer" at bounding box center [1017, 496] width 78 height 38
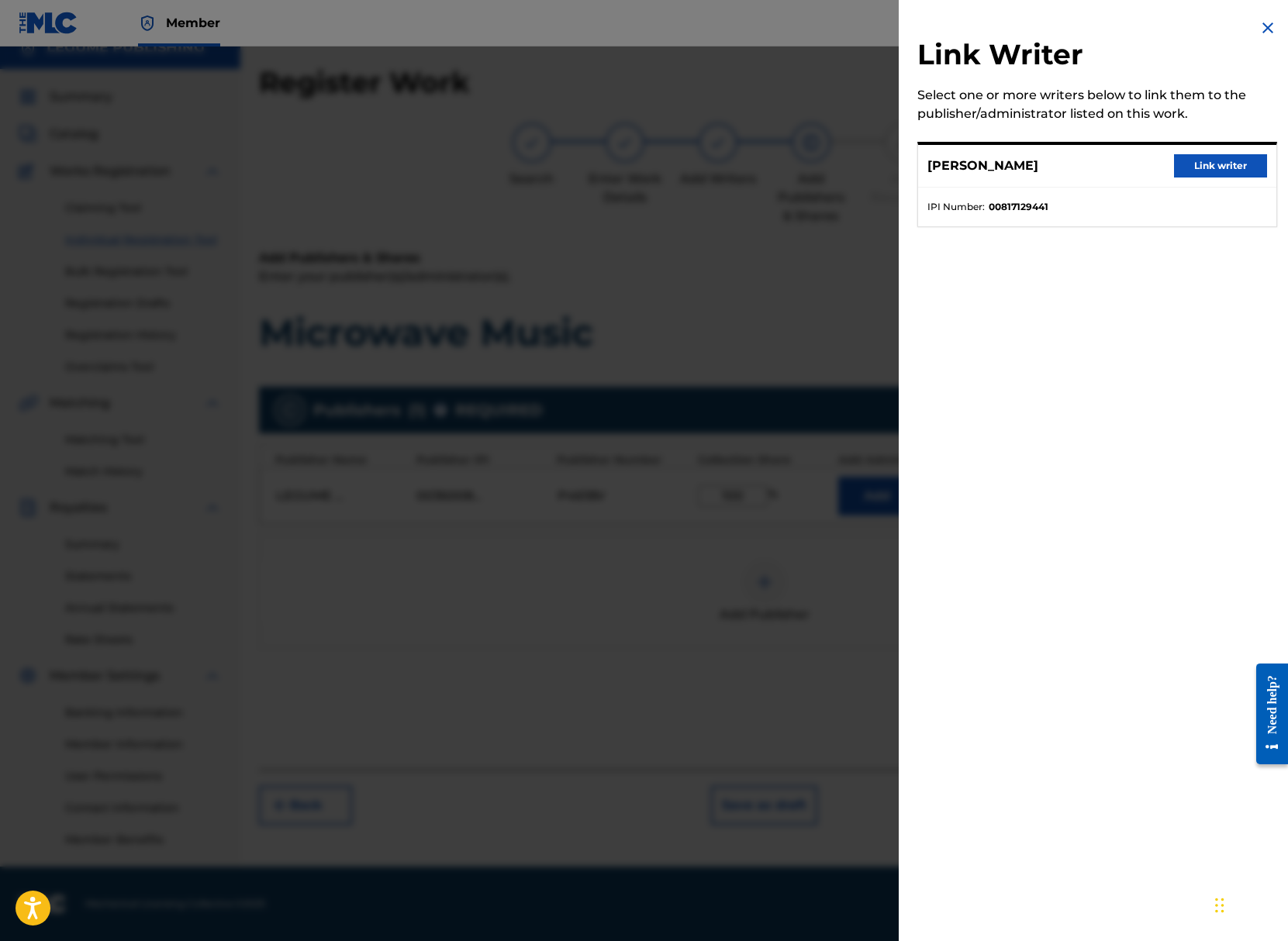
click at [1212, 167] on button "Link writer" at bounding box center [1220, 165] width 93 height 23
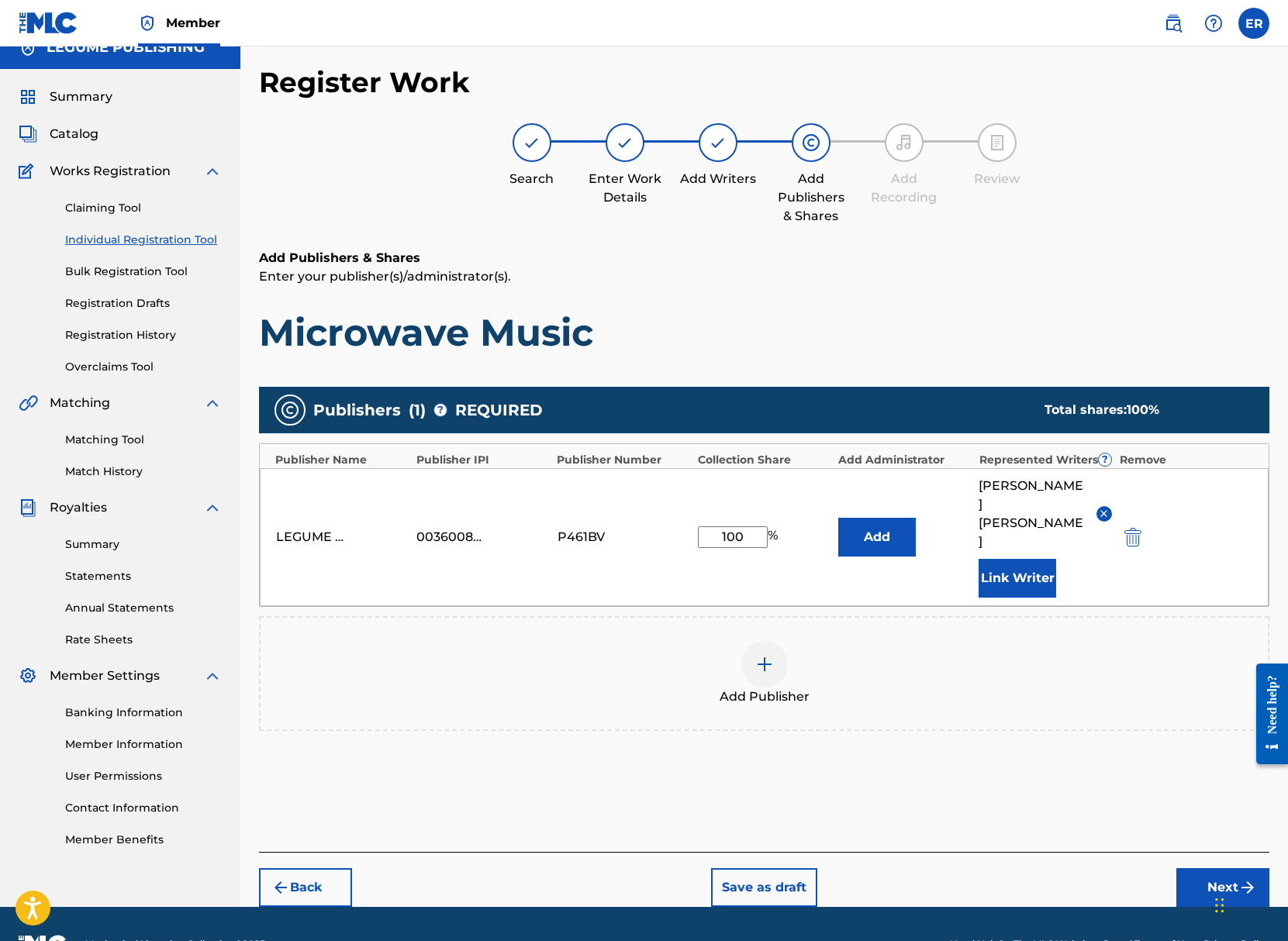
click at [1207, 868] on button "Next" at bounding box center [1223, 887] width 93 height 38
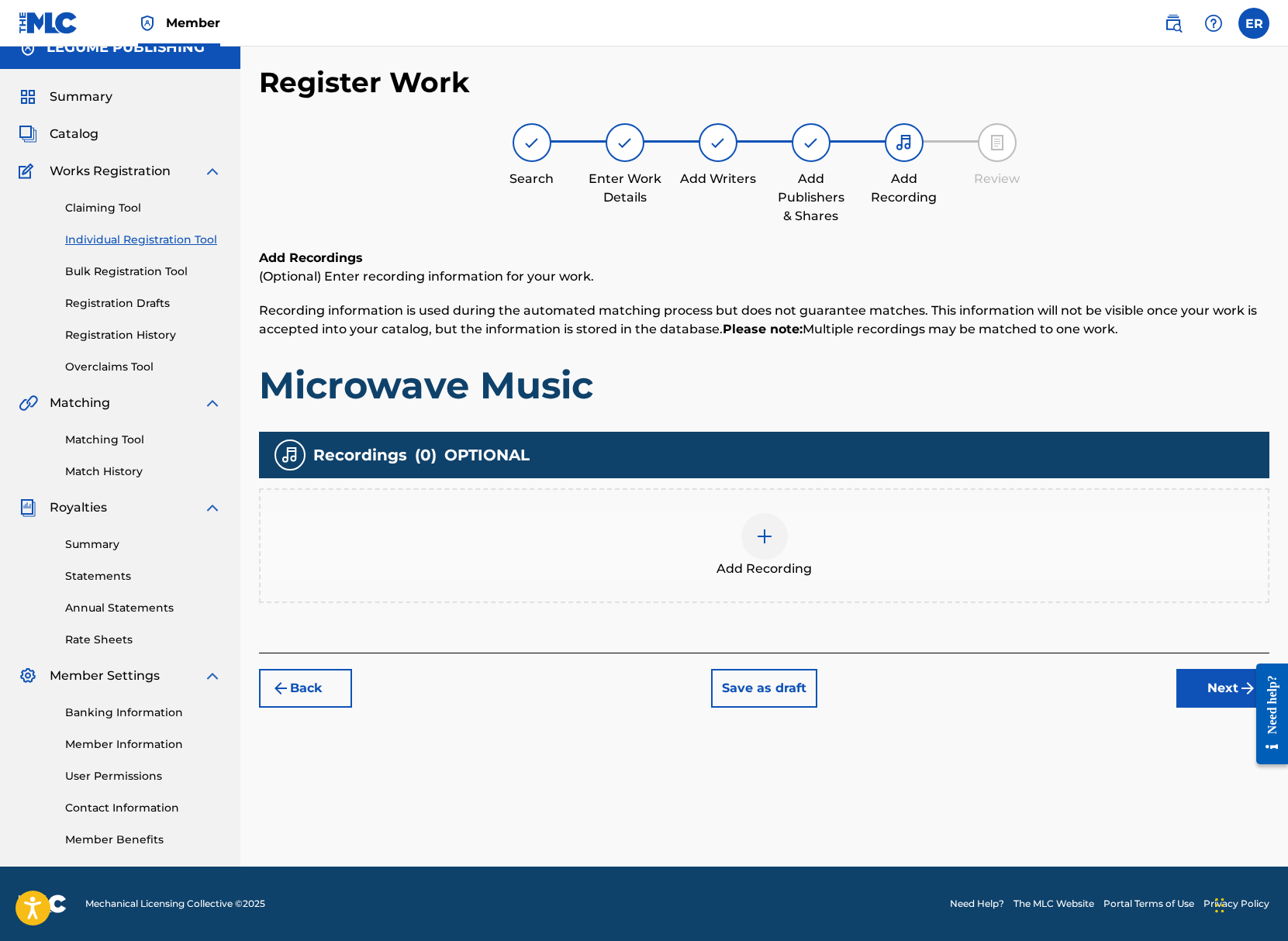
click at [756, 538] on img at bounding box center [763, 536] width 18 height 18
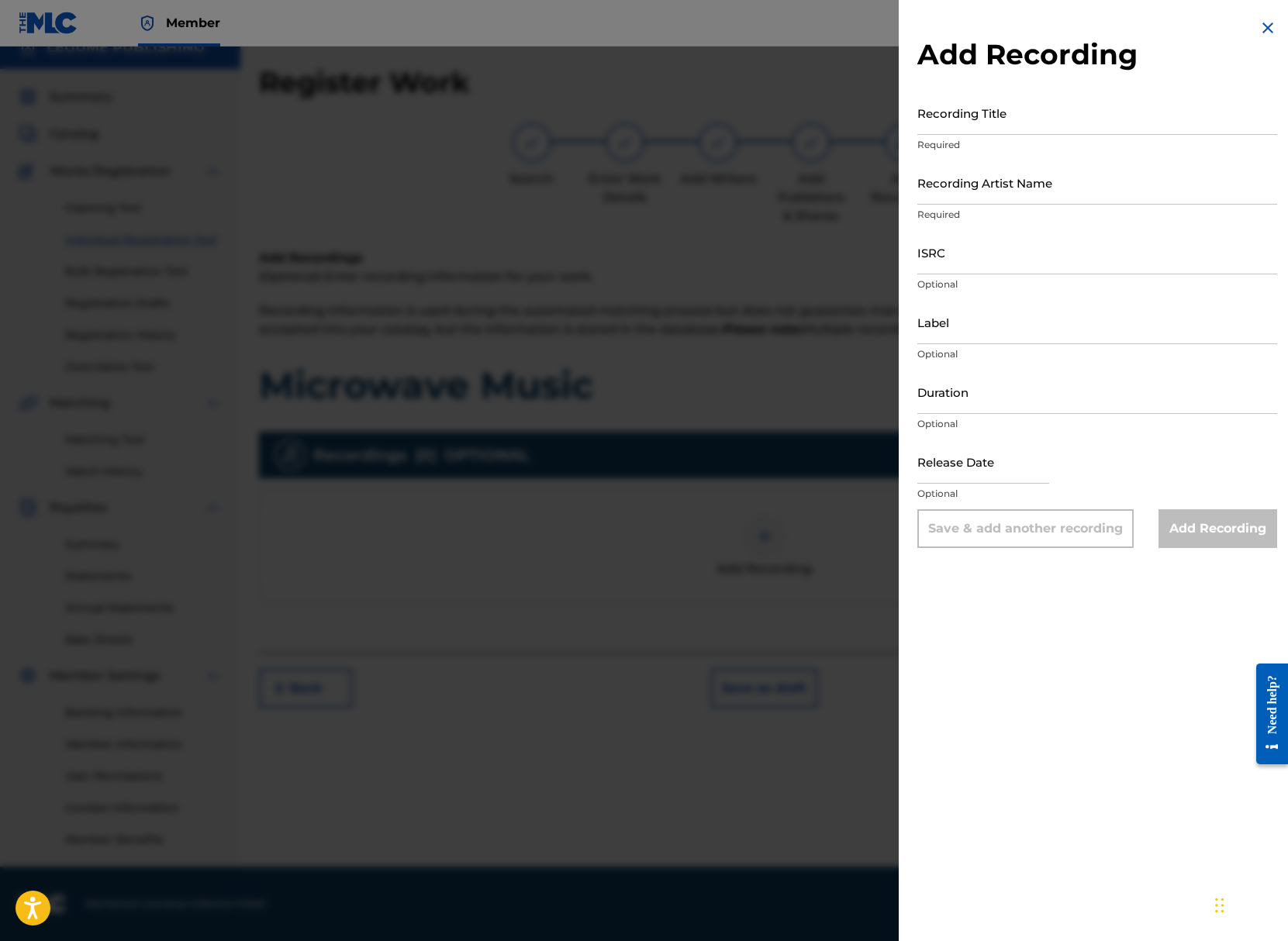
click at [939, 128] on input "Recording Title" at bounding box center [1097, 113] width 360 height 44
type input "Microwave Music"
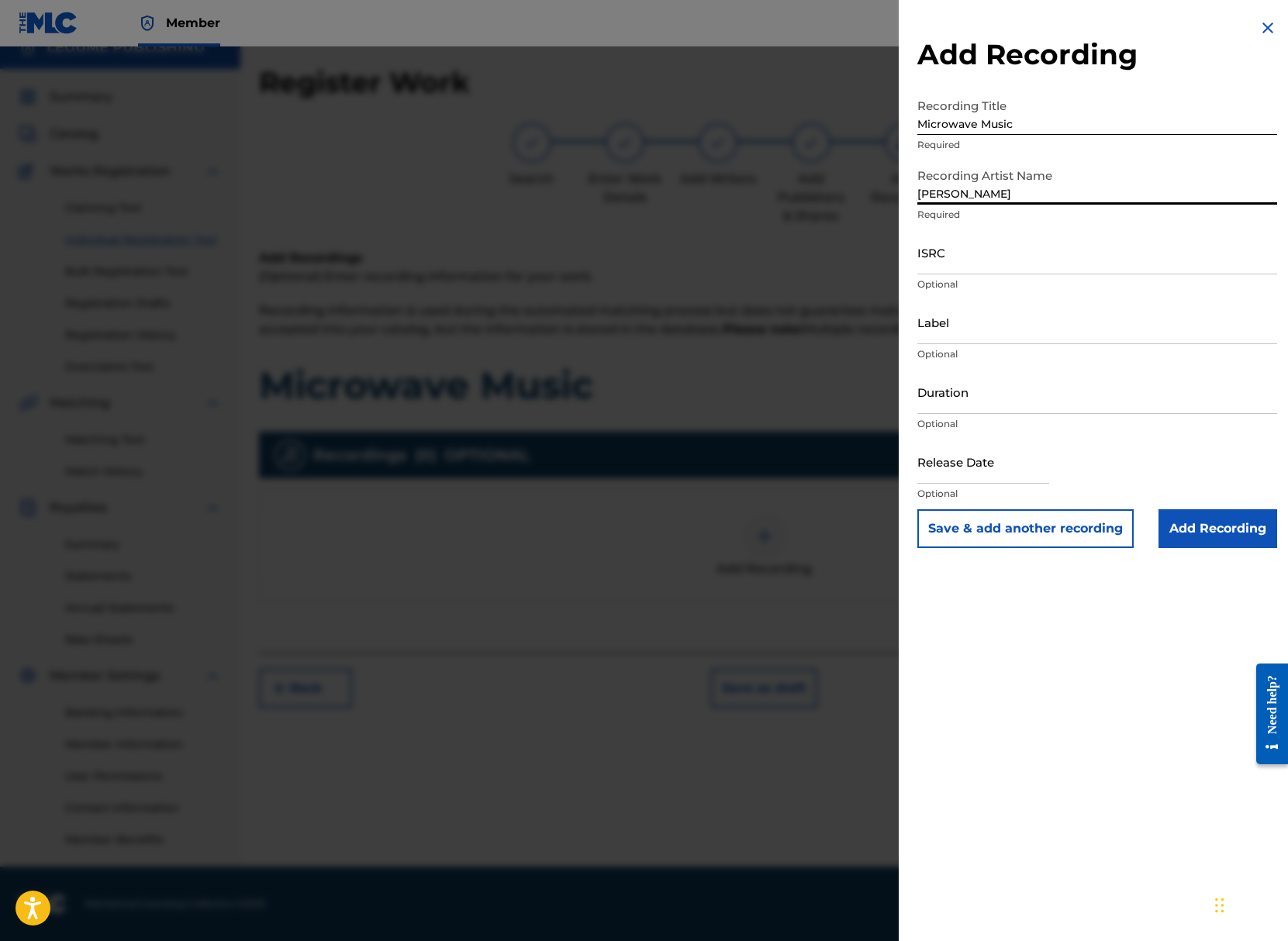
type input "[PERSON_NAME]"
paste input "QMDA72530903"
type input "QMDA72530903"
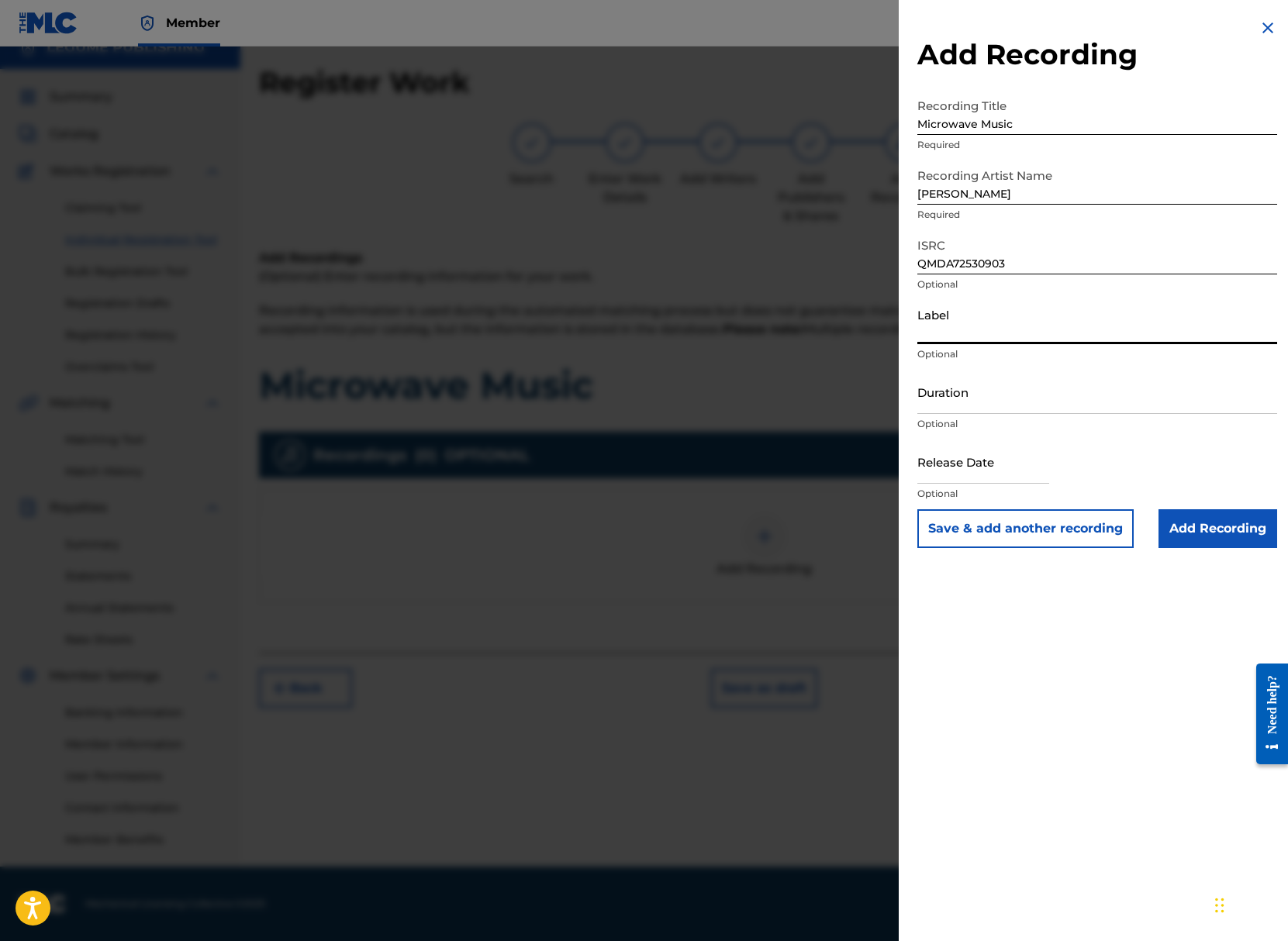
type input "o"
type input "Lostforms"
type input "03:17"
click at [971, 469] on input "text" at bounding box center [983, 462] width 132 height 44
select select "7"
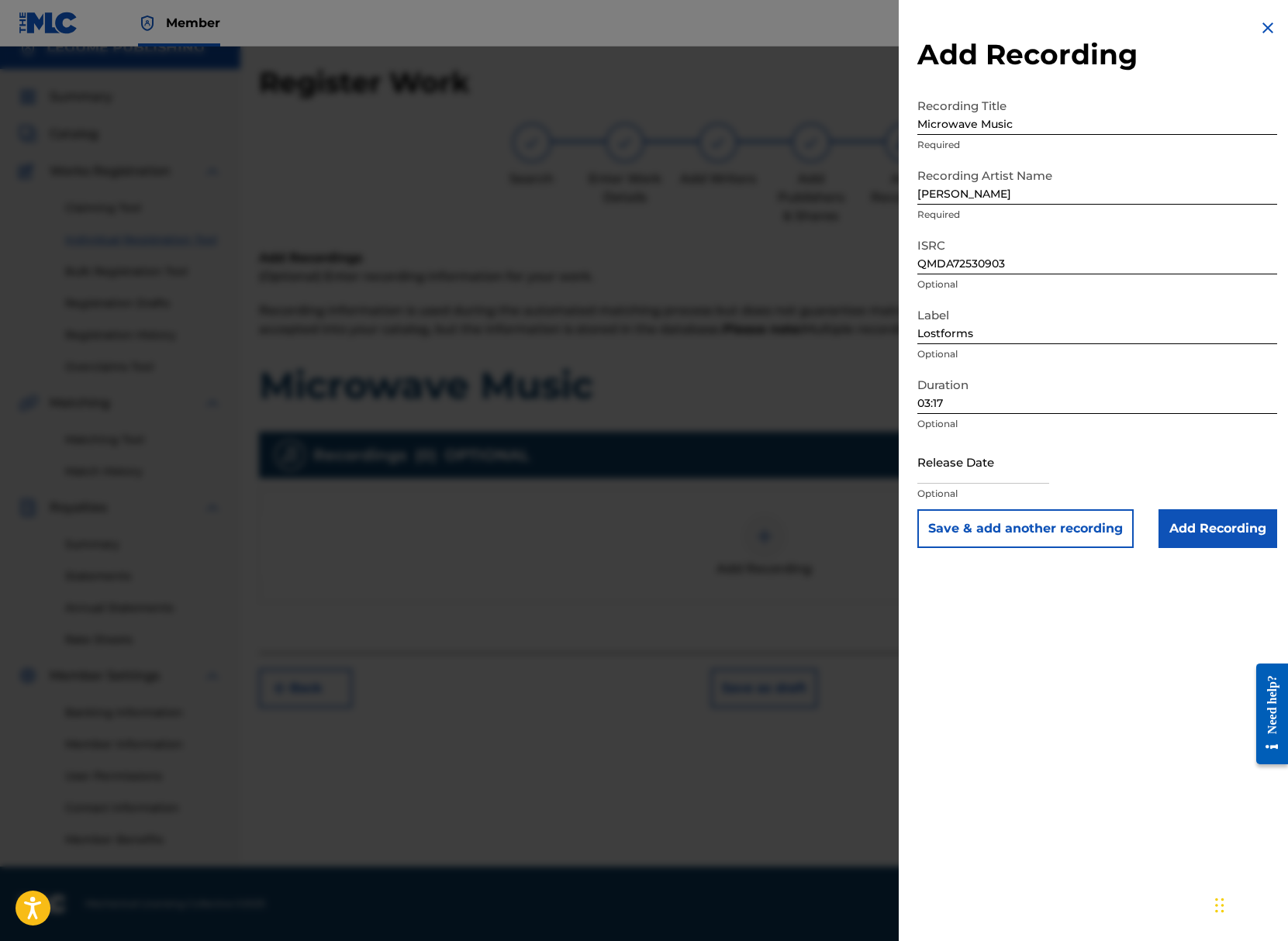
select select "2025"
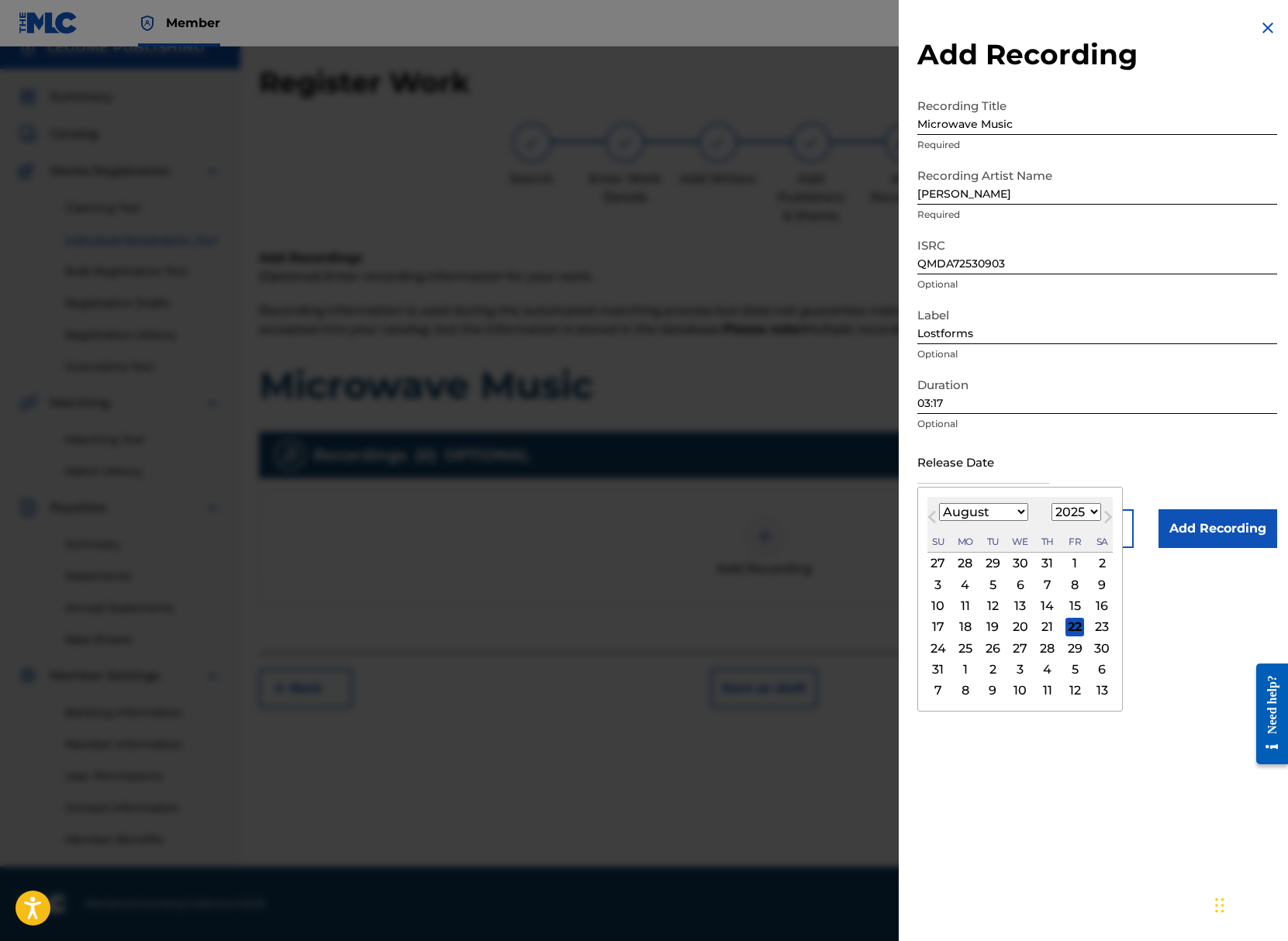
click at [1066, 627] on div "22" at bounding box center [1074, 626] width 18 height 18
type input "August 22 2025"
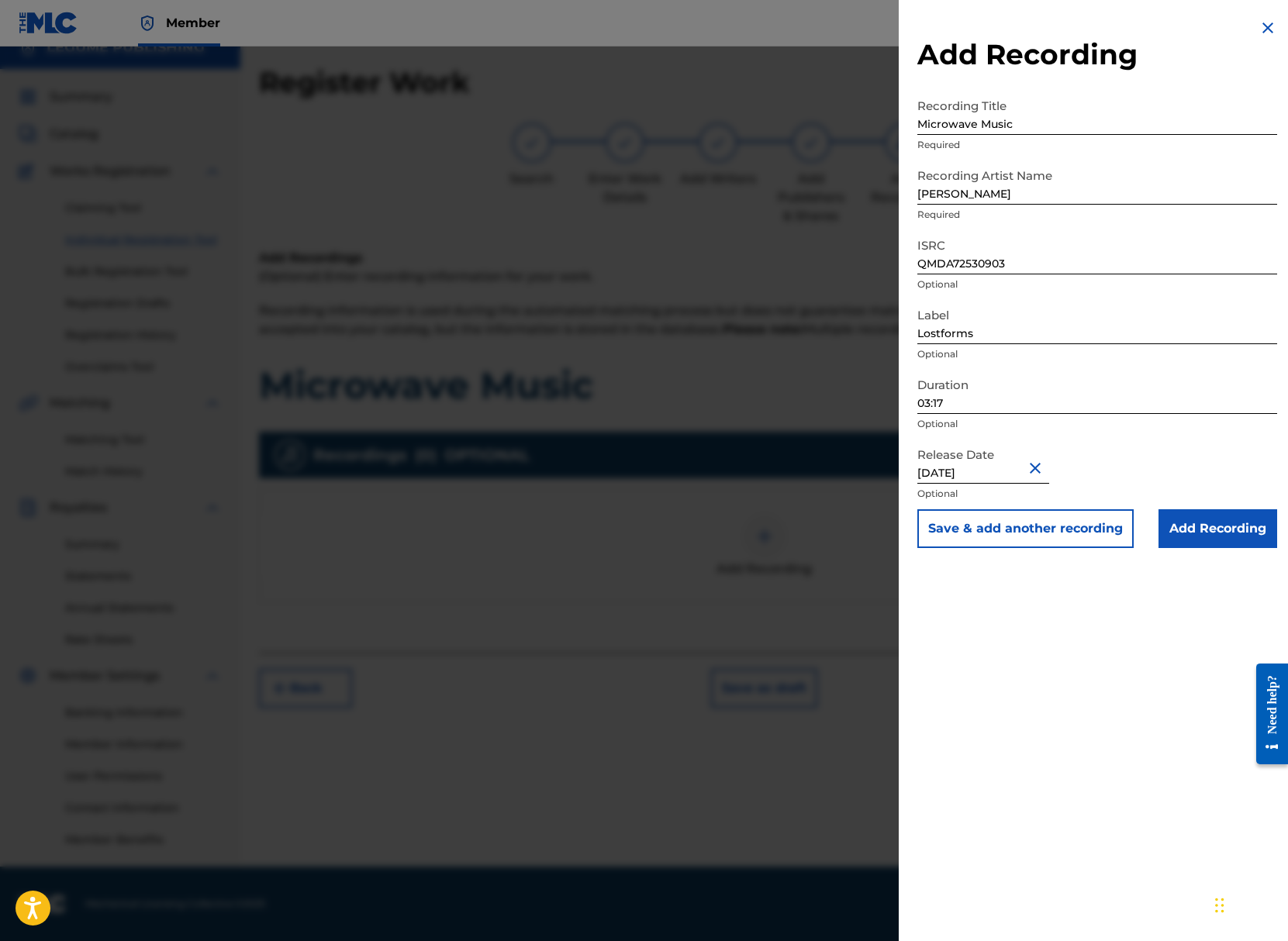
click at [1181, 530] on input "Add Recording" at bounding box center [1217, 528] width 118 height 38
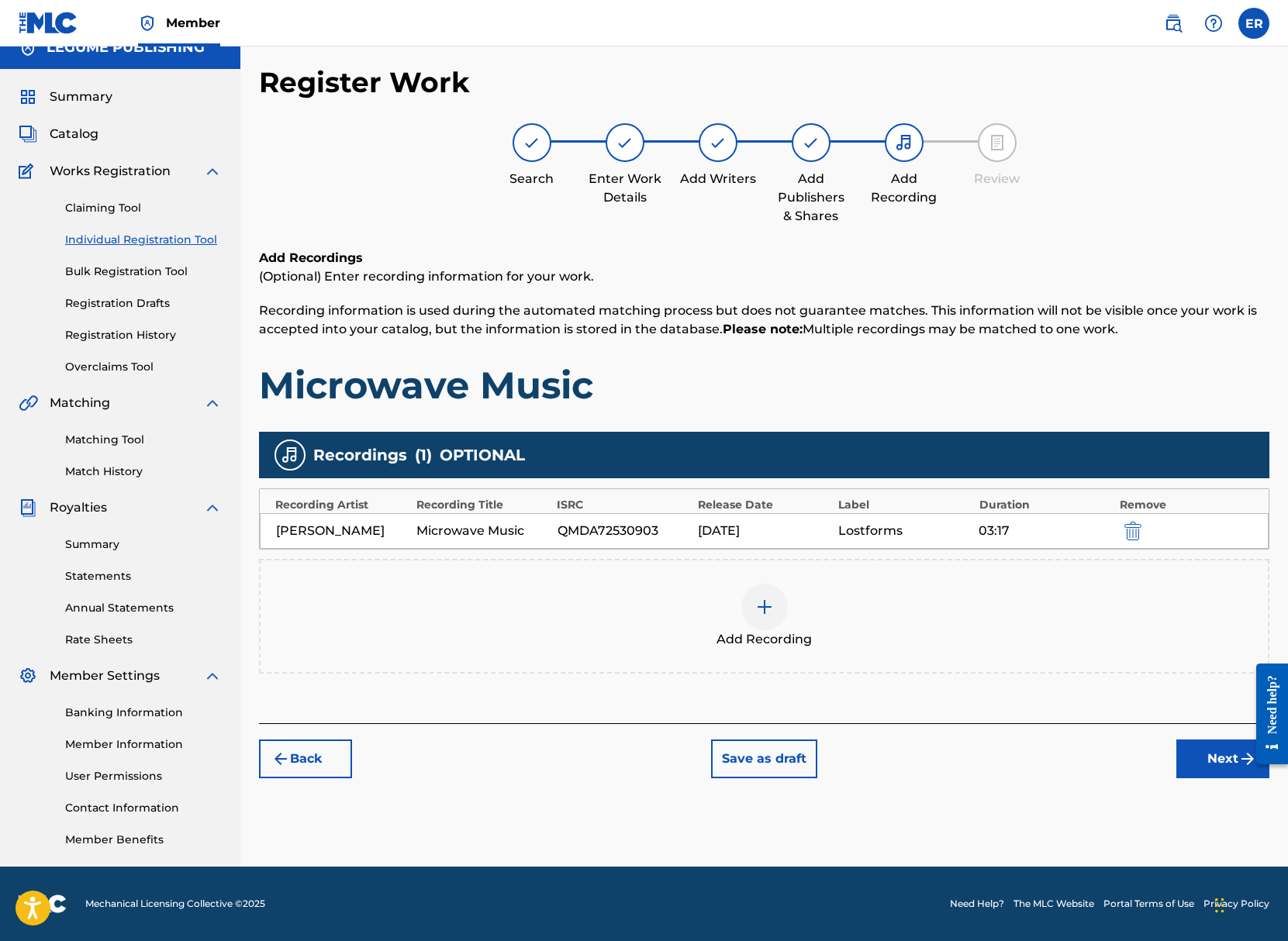
click at [1197, 758] on button "Next" at bounding box center [1223, 758] width 93 height 38
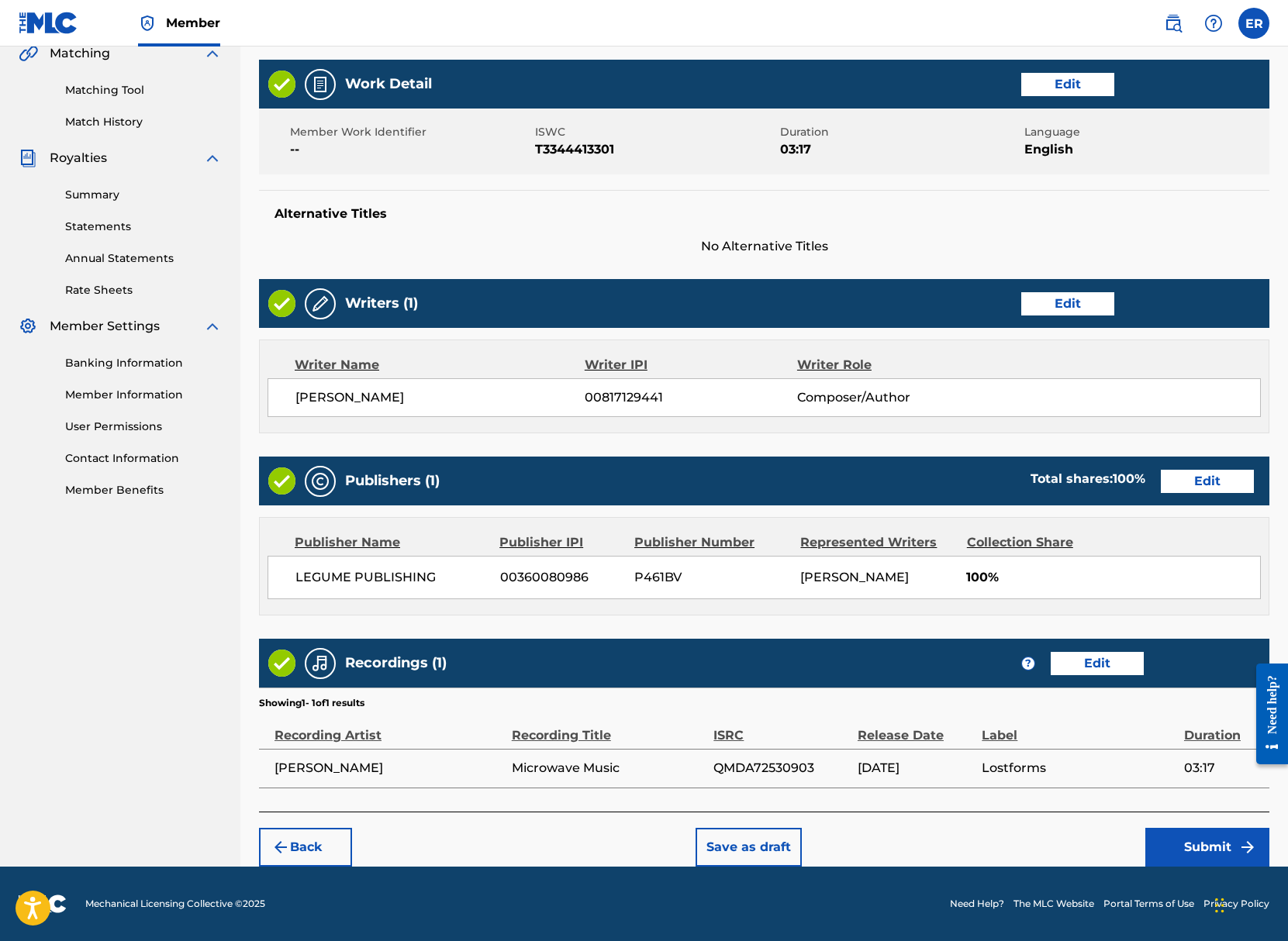
scroll to position [369, 0]
click at [1197, 848] on button "Submit" at bounding box center [1206, 847] width 124 height 38
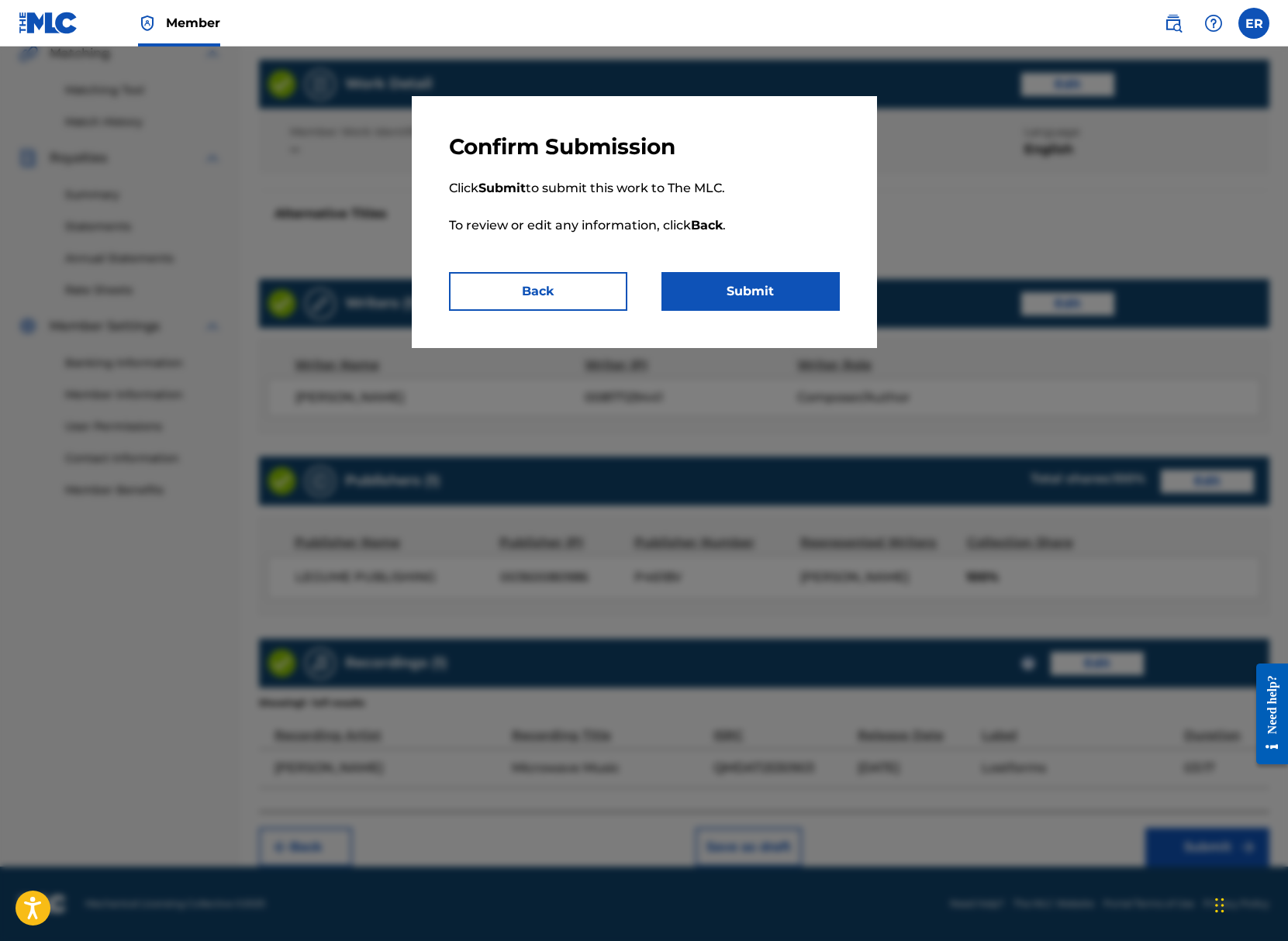
click at [728, 296] on button "Submit" at bounding box center [750, 292] width 178 height 38
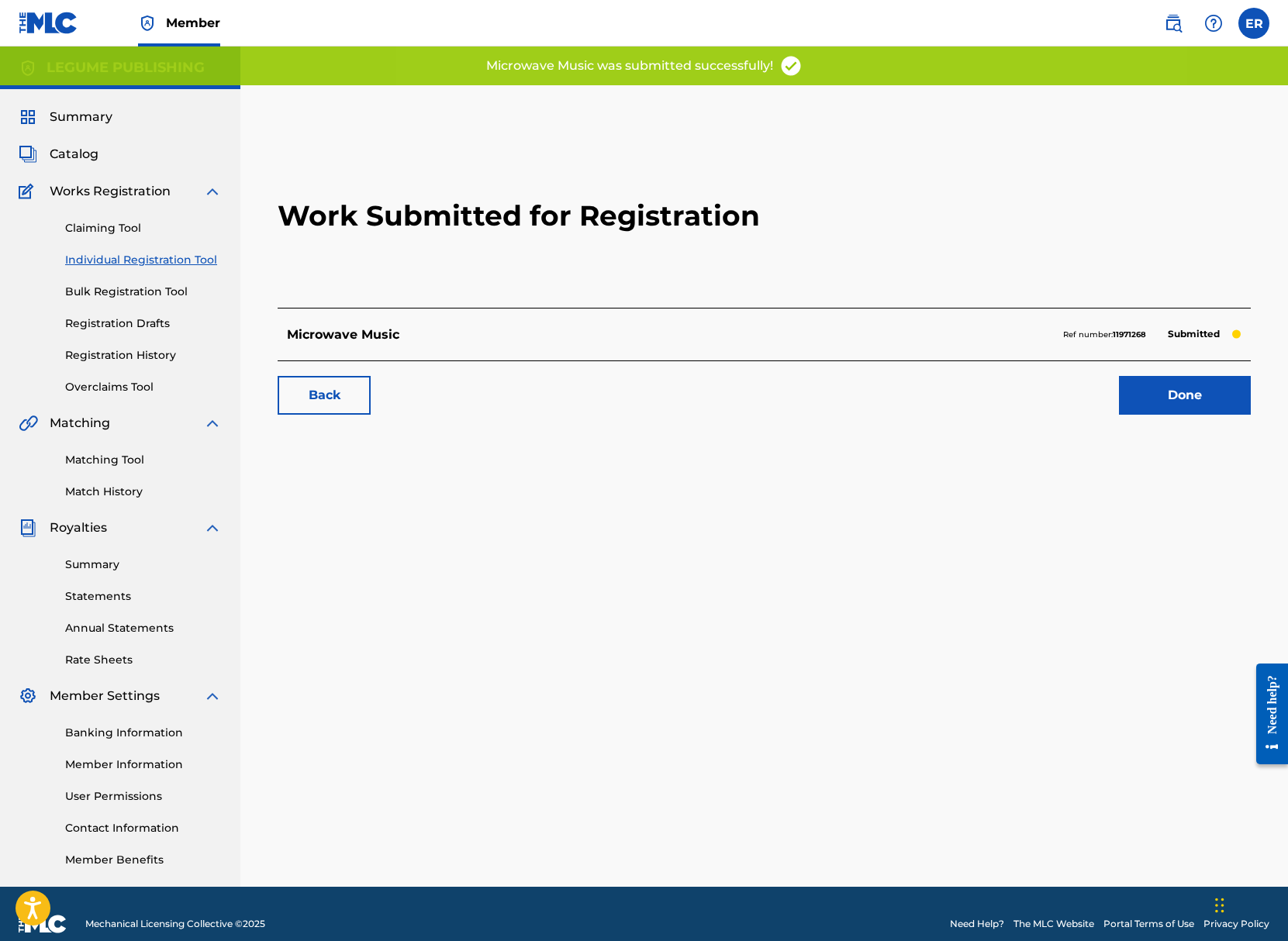
click at [1192, 387] on link "Done" at bounding box center [1184, 395] width 132 height 38
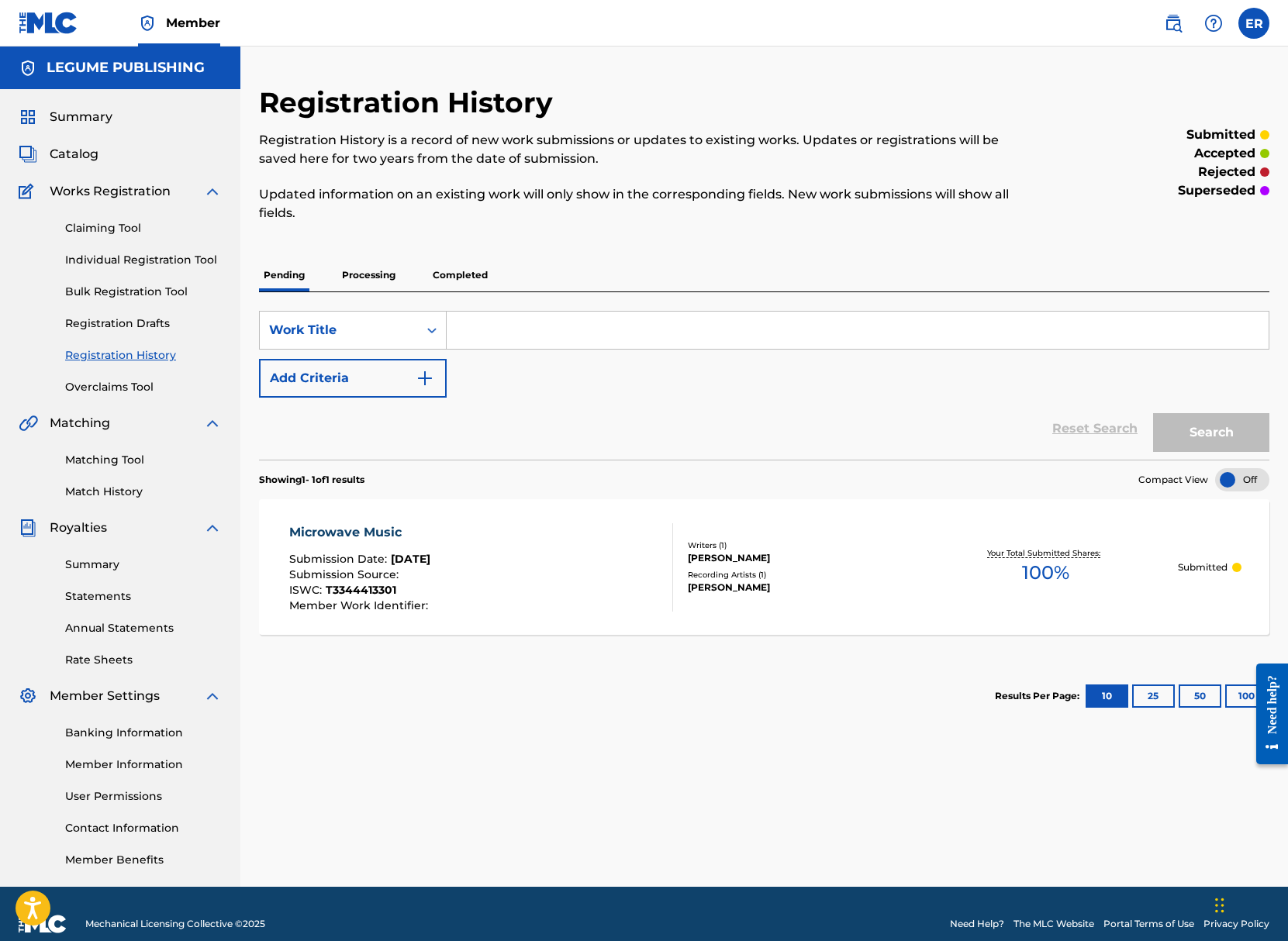
click at [982, 549] on div "Your Total Submitted Shares: 100 %" at bounding box center [1045, 567] width 265 height 47
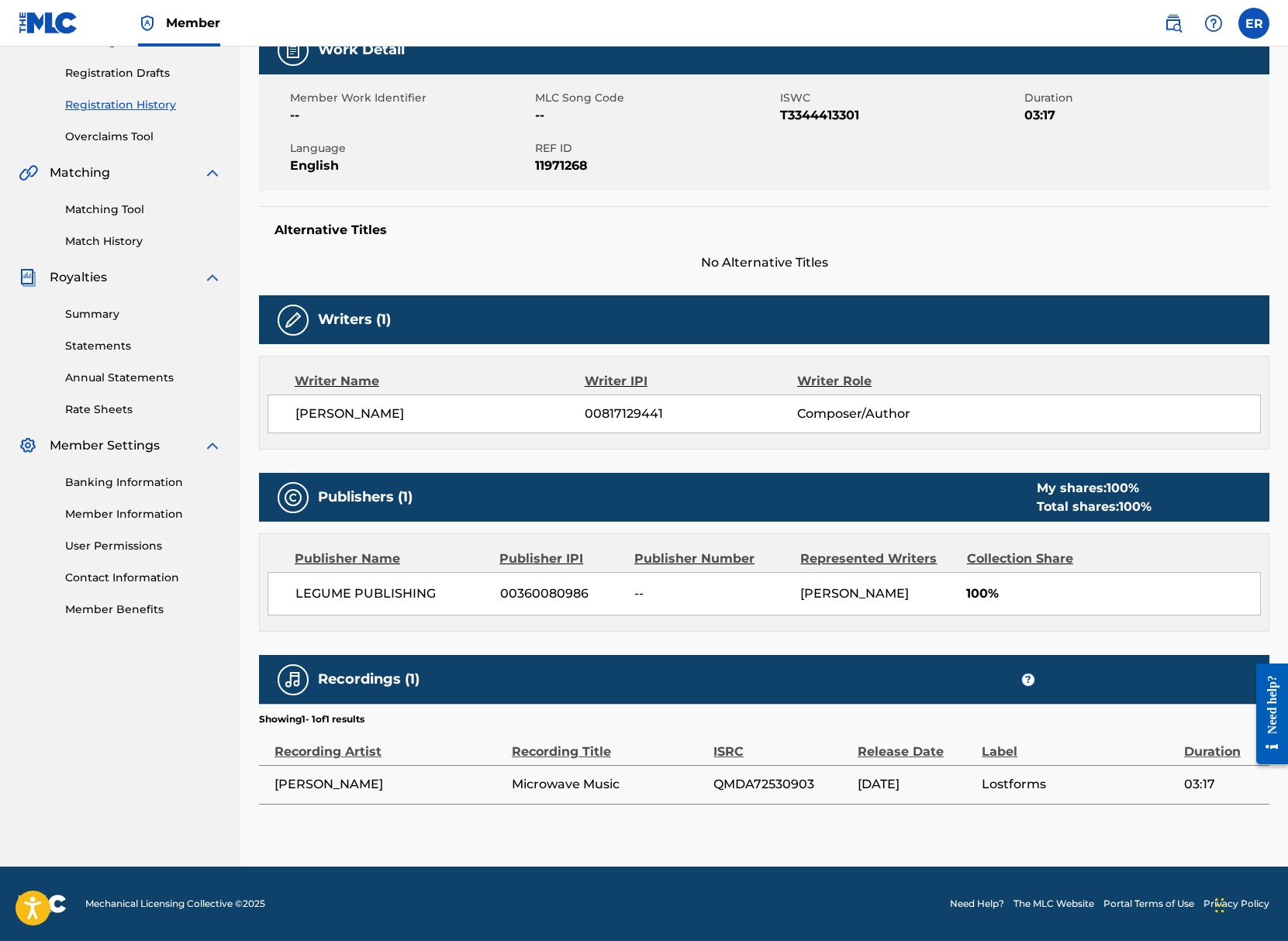
scroll to position [250, 0]
drag, startPoint x: 1013, startPoint y: 595, endPoint x: 934, endPoint y: 595, distance: 79.0
click at [934, 595] on div "LEGUME PUBLISHING 00360080986 -- ELI RAYBON 100%" at bounding box center [764, 593] width 993 height 43
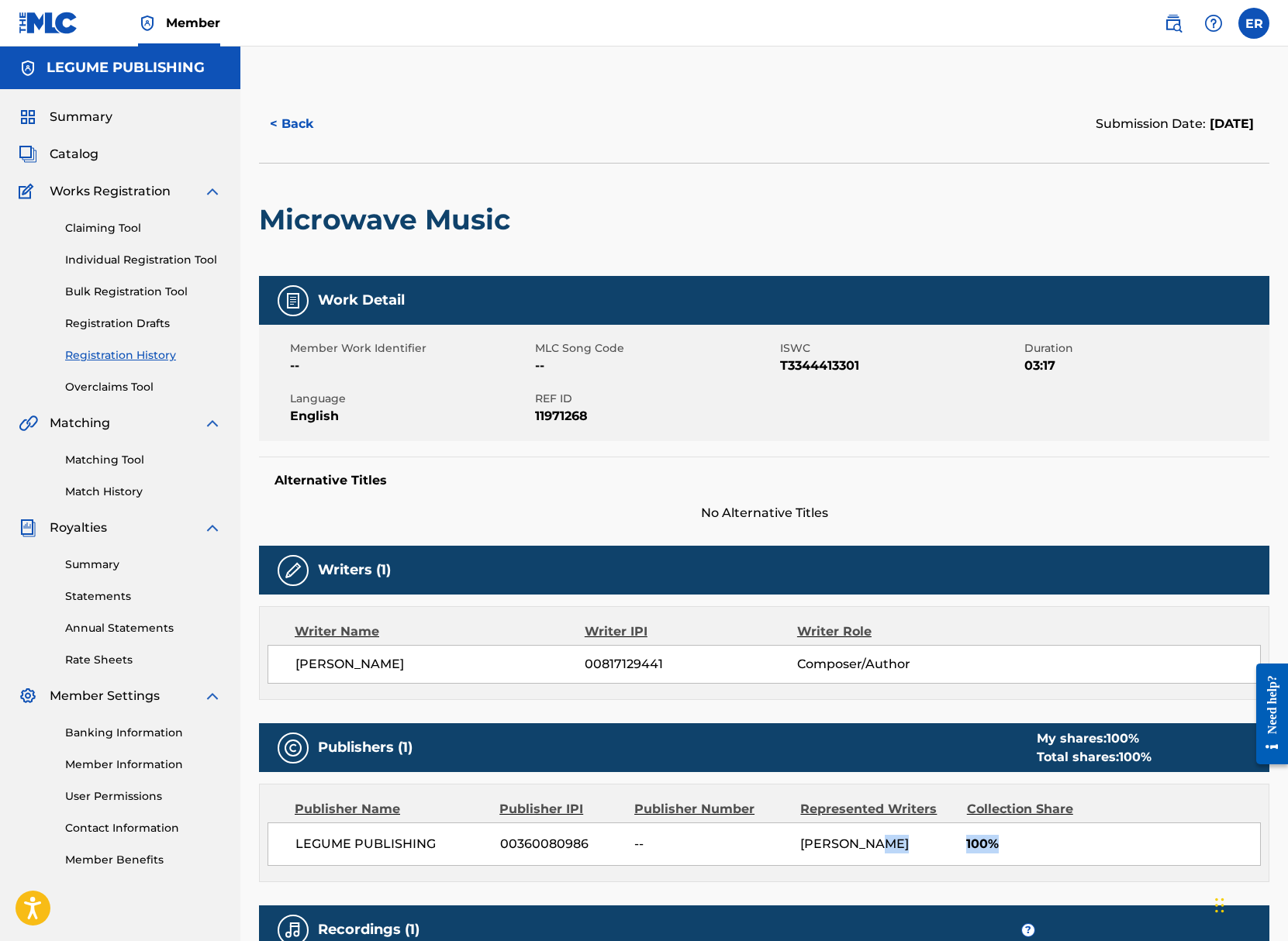
scroll to position [0, 0]
click at [114, 352] on link "Registration History" at bounding box center [143, 355] width 157 height 16
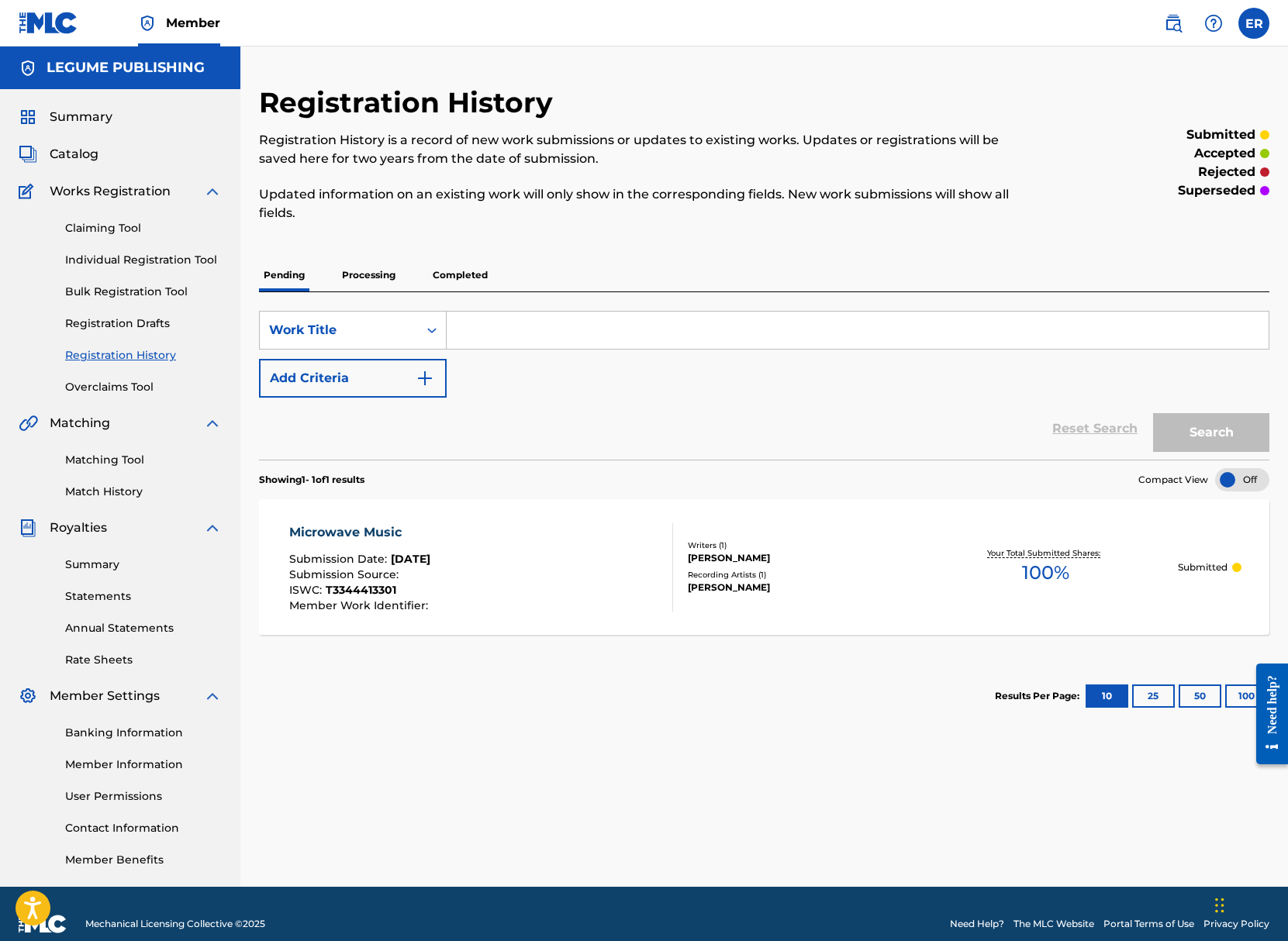
click at [376, 277] on p "Processing" at bounding box center [368, 275] width 63 height 33
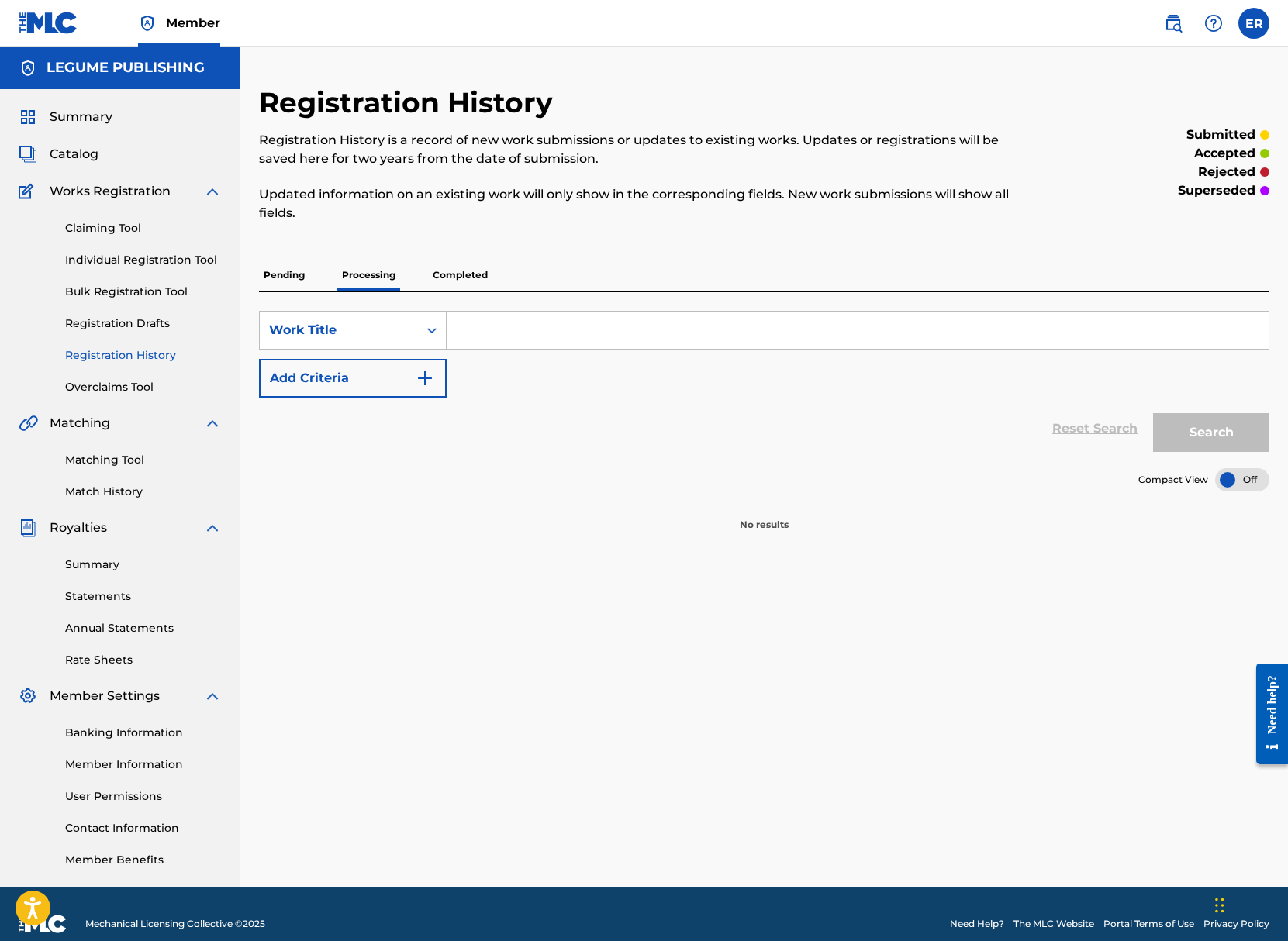
click at [454, 273] on p "Completed" at bounding box center [460, 275] width 64 height 33
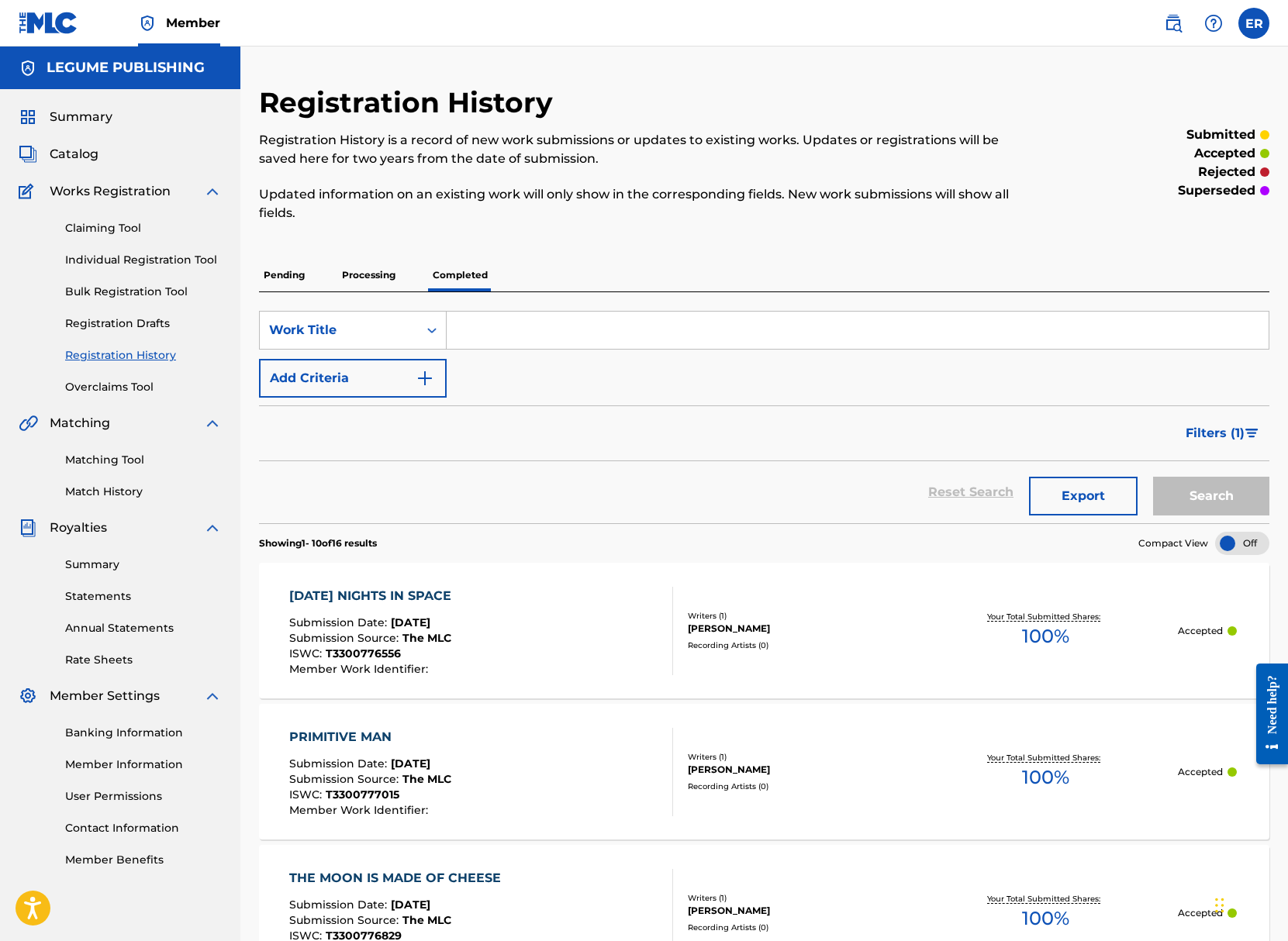
click at [97, 191] on span "Works Registration" at bounding box center [111, 191] width 121 height 18
click at [98, 228] on link "Claiming Tool" at bounding box center [143, 228] width 157 height 16
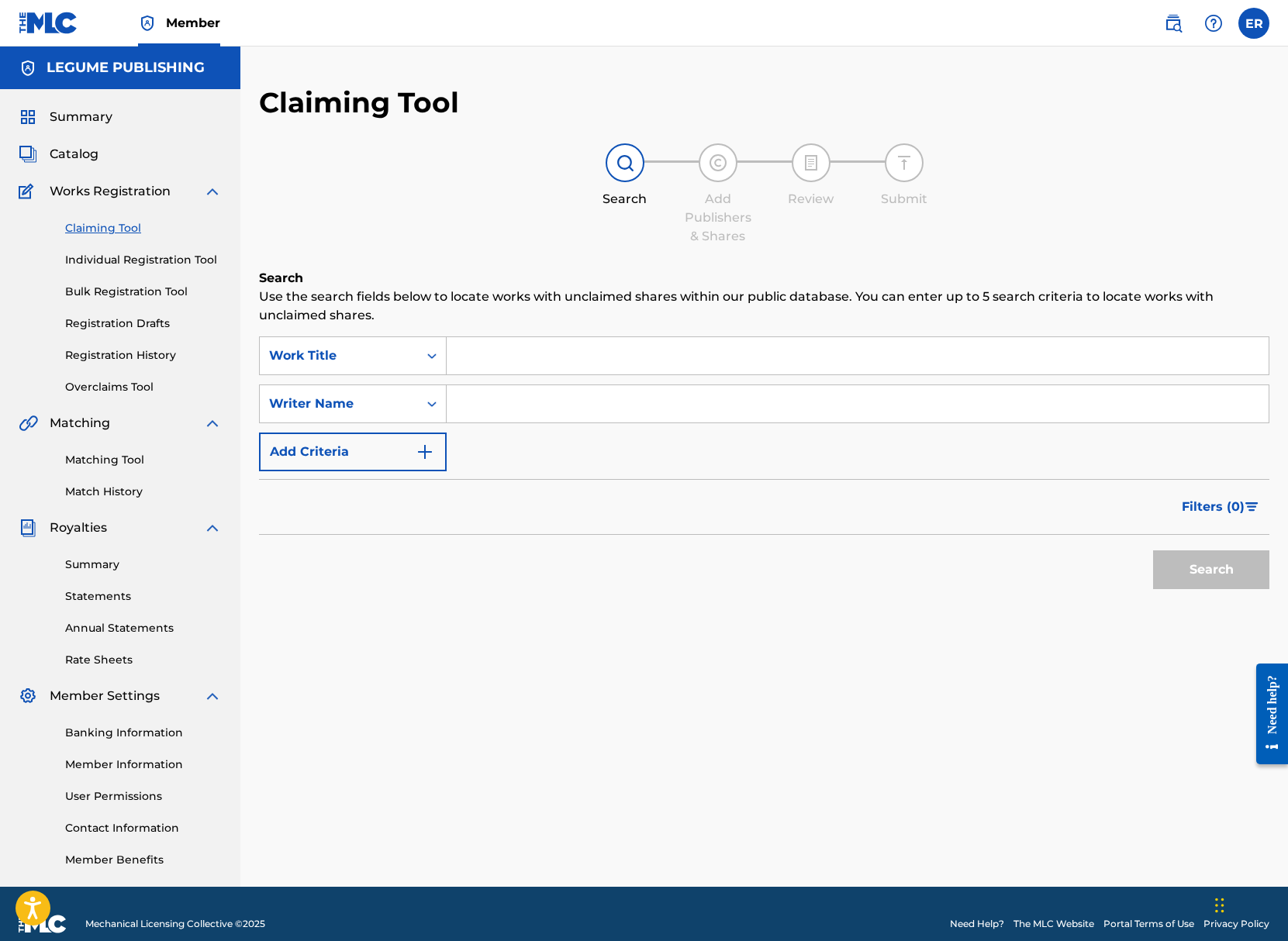
click at [73, 119] on span "Summary" at bounding box center [81, 116] width 63 height 18
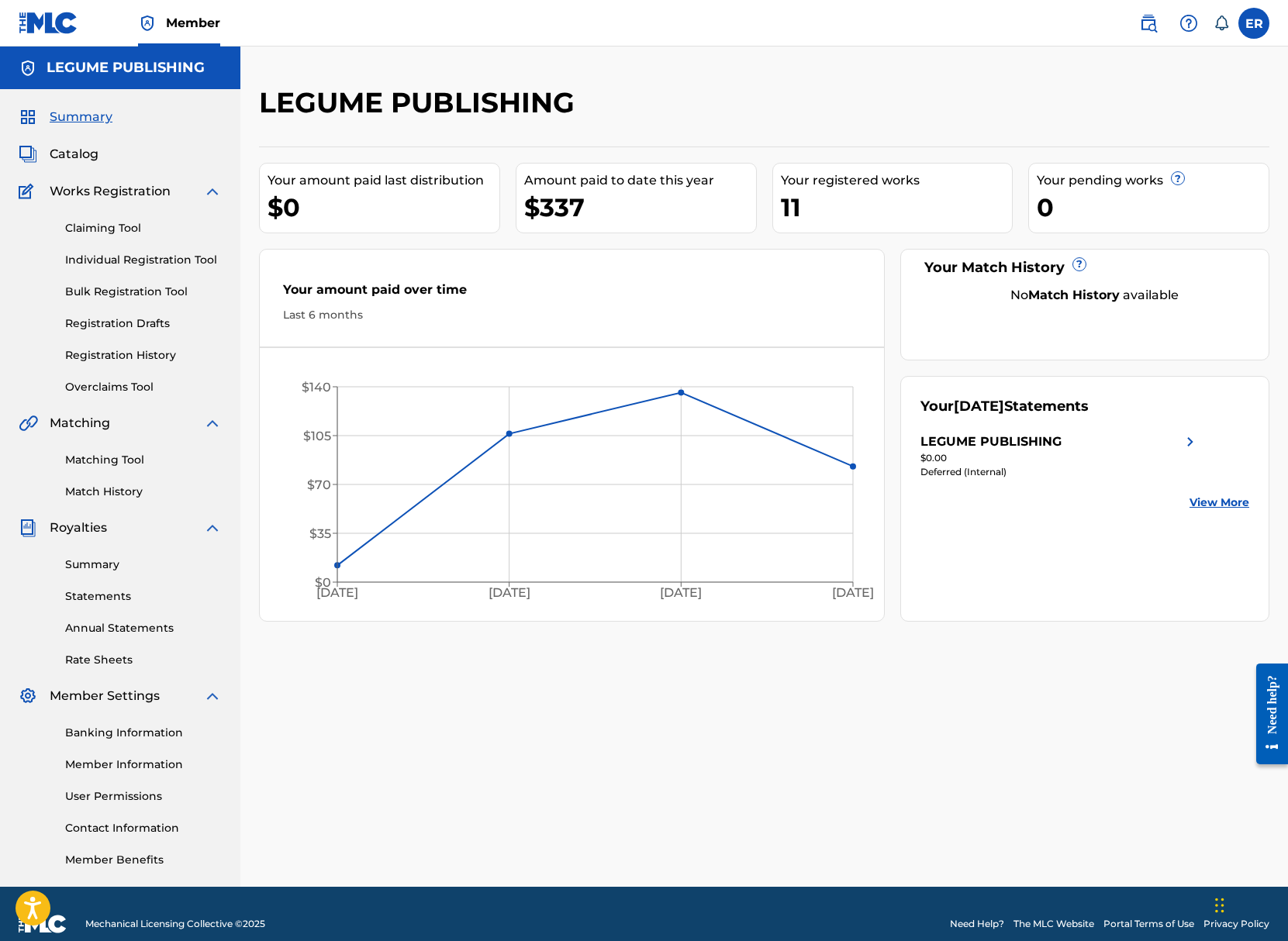
click at [118, 188] on span "Works Registration" at bounding box center [111, 191] width 121 height 18
click at [125, 254] on link "Individual Registration Tool" at bounding box center [143, 260] width 157 height 16
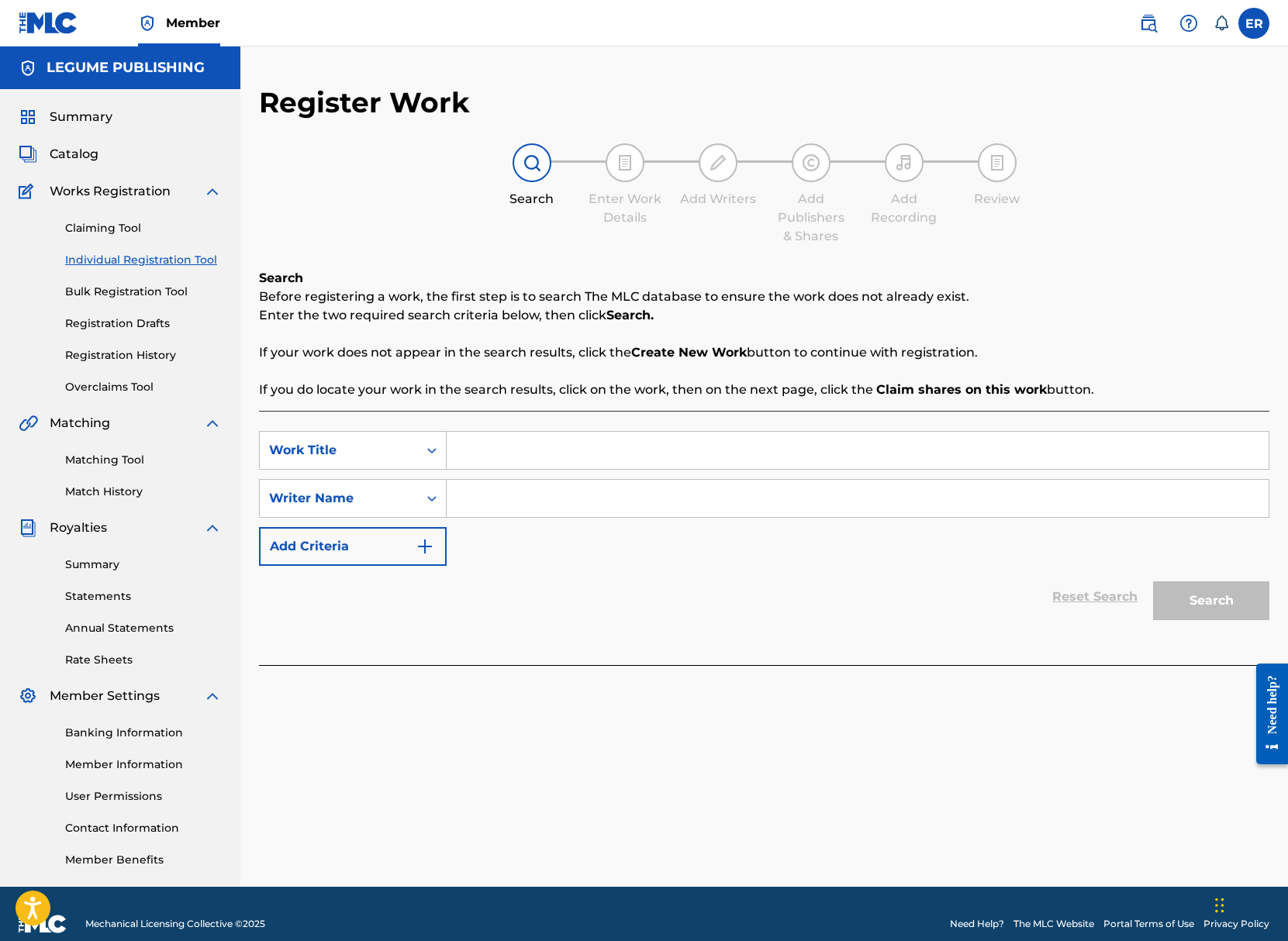
click at [507, 455] on input "Search Form" at bounding box center [858, 450] width 822 height 38
type input "Good Television"
type input "[PERSON_NAME]"
click at [1187, 603] on button "Search" at bounding box center [1211, 600] width 116 height 38
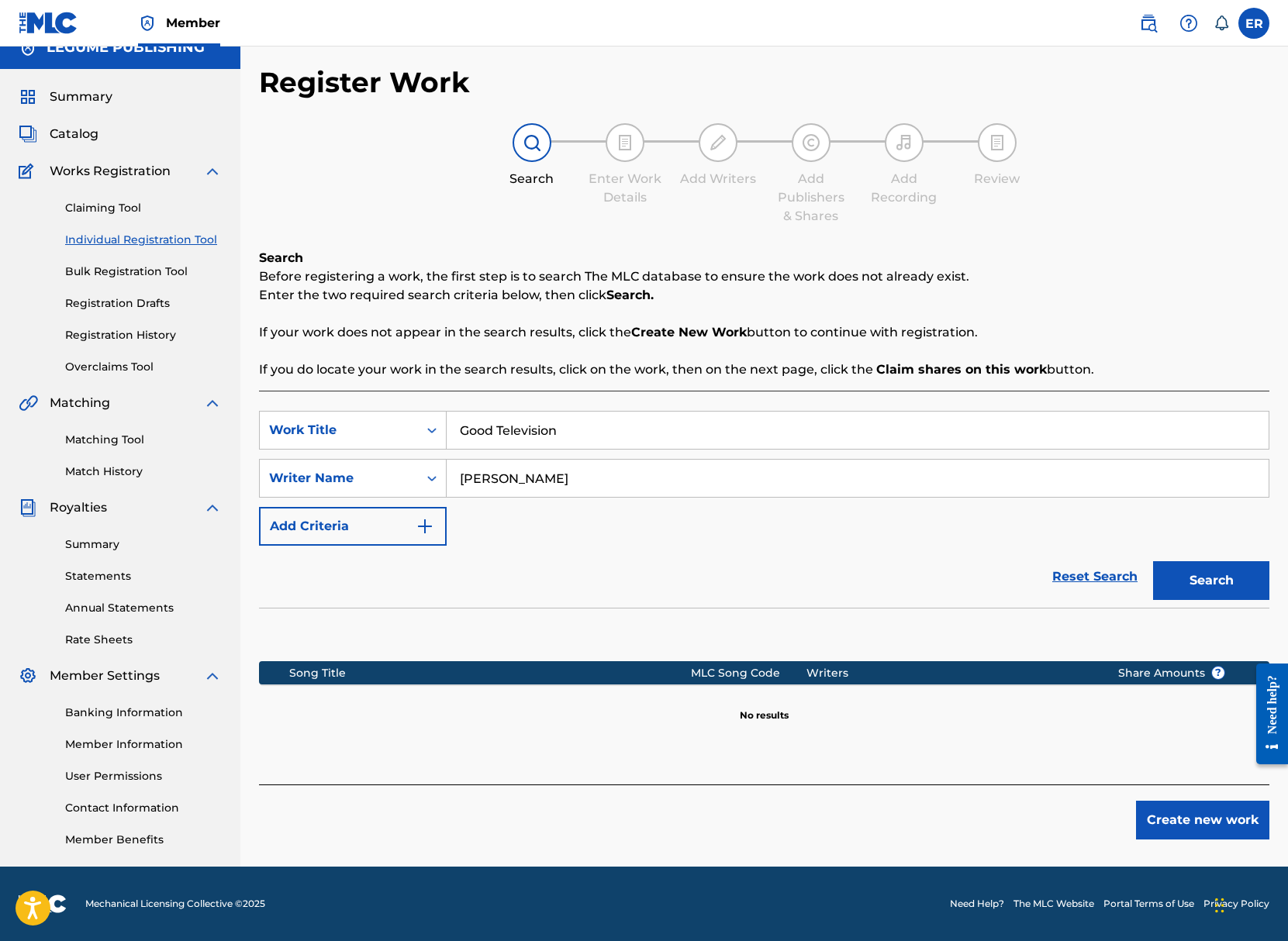
scroll to position [20, 0]
click at [1173, 813] on button "Create new work" at bounding box center [1202, 820] width 134 height 38
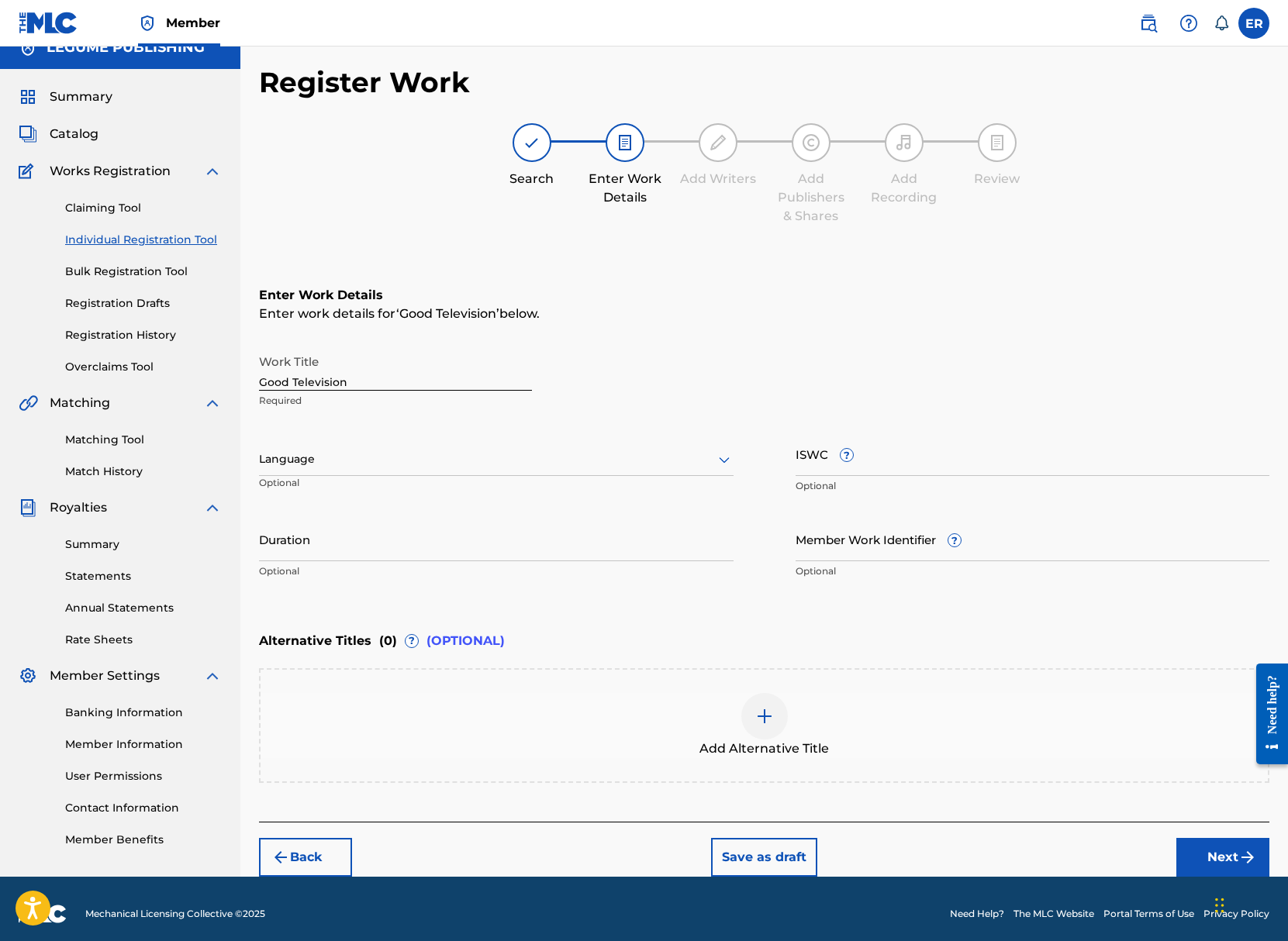
click at [335, 465] on div at bounding box center [496, 459] width 475 height 19
click at [332, 496] on div "English" at bounding box center [496, 493] width 473 height 35
click at [798, 468] on input "ISWC ?" at bounding box center [1032, 454] width 475 height 44
paste input "T-923.438.347-2"
type input "T-923.438.347-2"
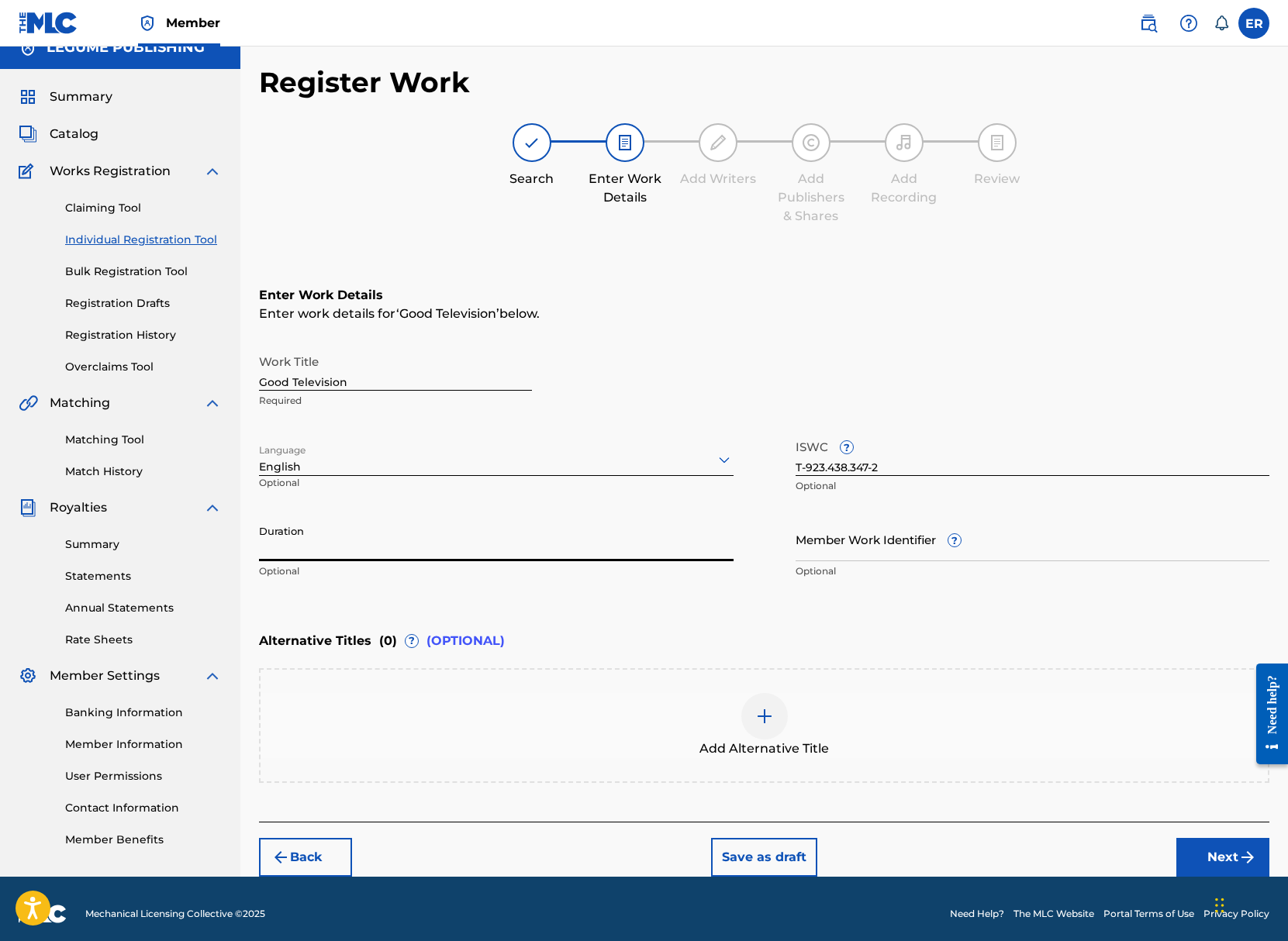
type input "2"
type input "02:05"
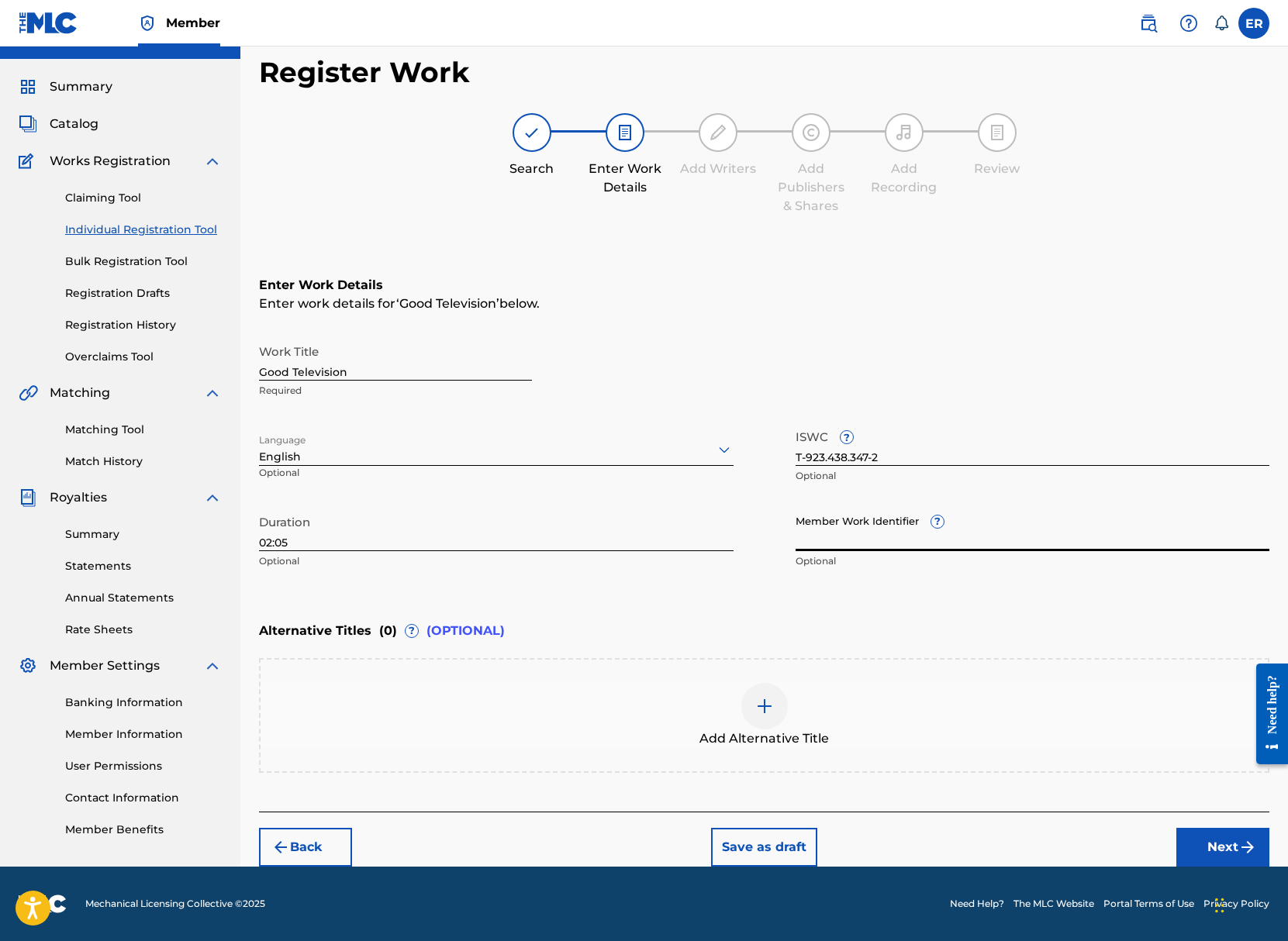
click at [1213, 836] on button "Next" at bounding box center [1223, 847] width 93 height 38
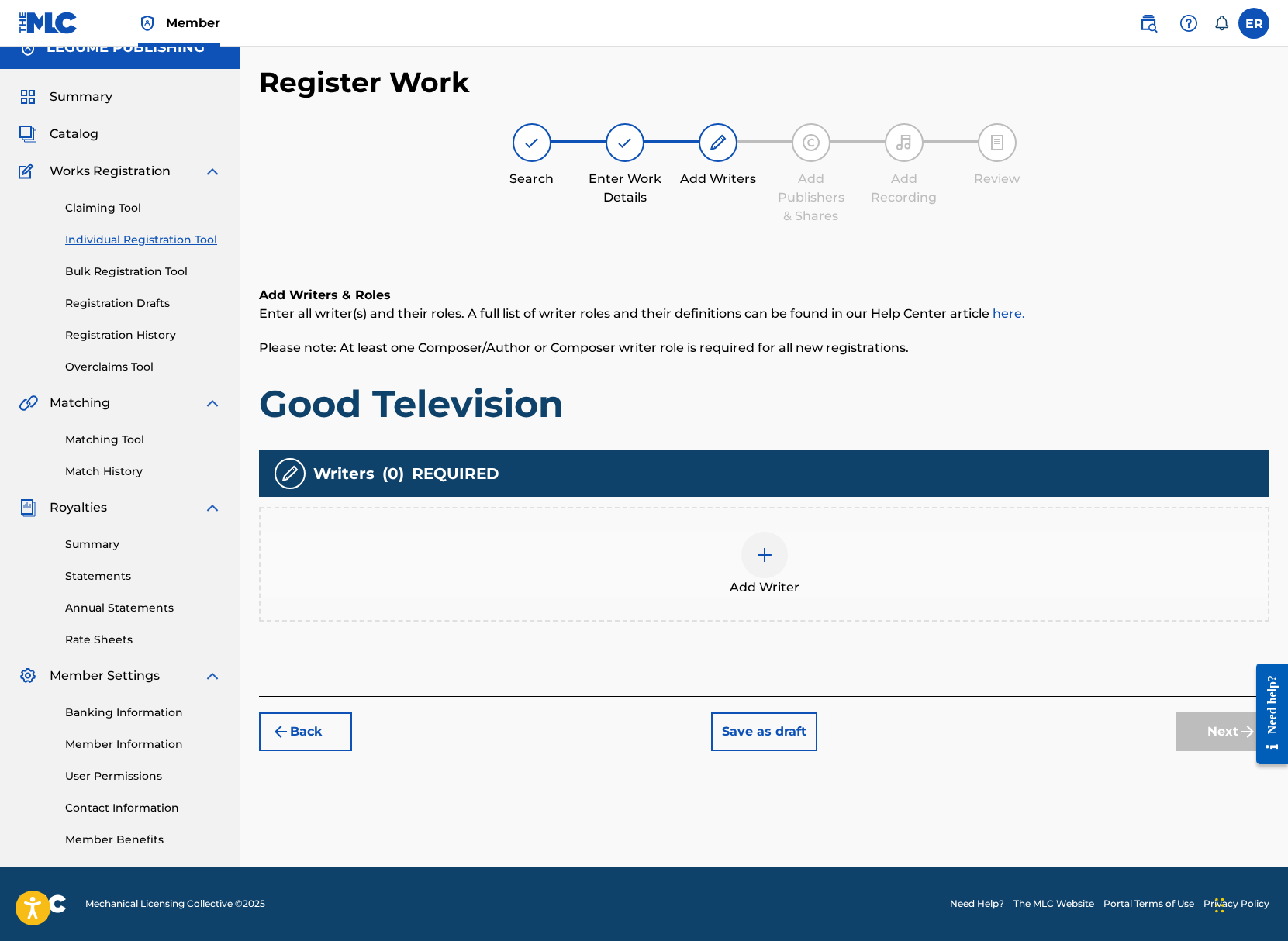
click at [755, 547] on img at bounding box center [763, 554] width 18 height 18
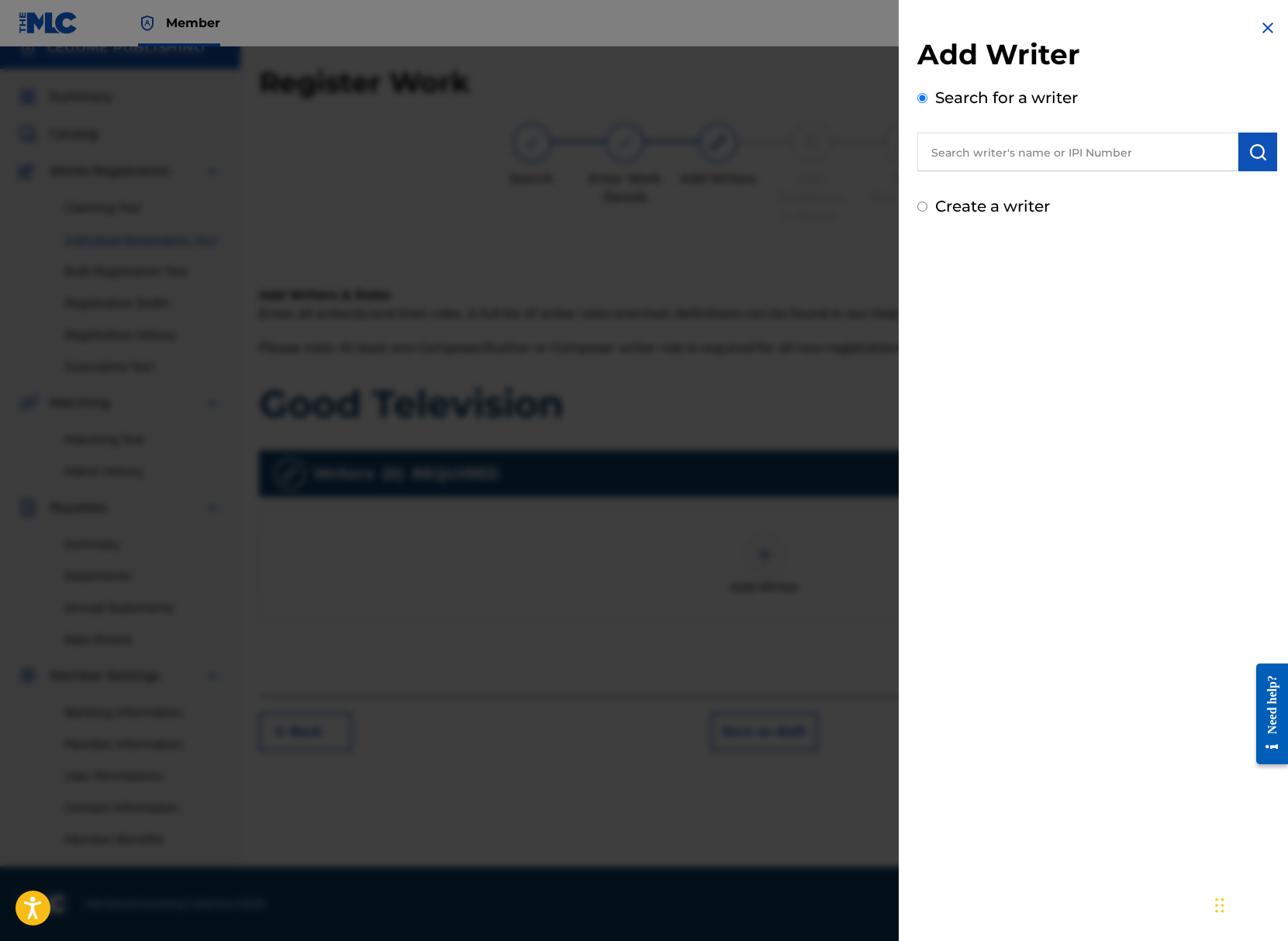
click at [947, 141] on input "text" at bounding box center [1077, 152] width 321 height 38
type input "Eli raybon"
click at [1255, 150] on img "submit" at bounding box center [1257, 151] width 18 height 18
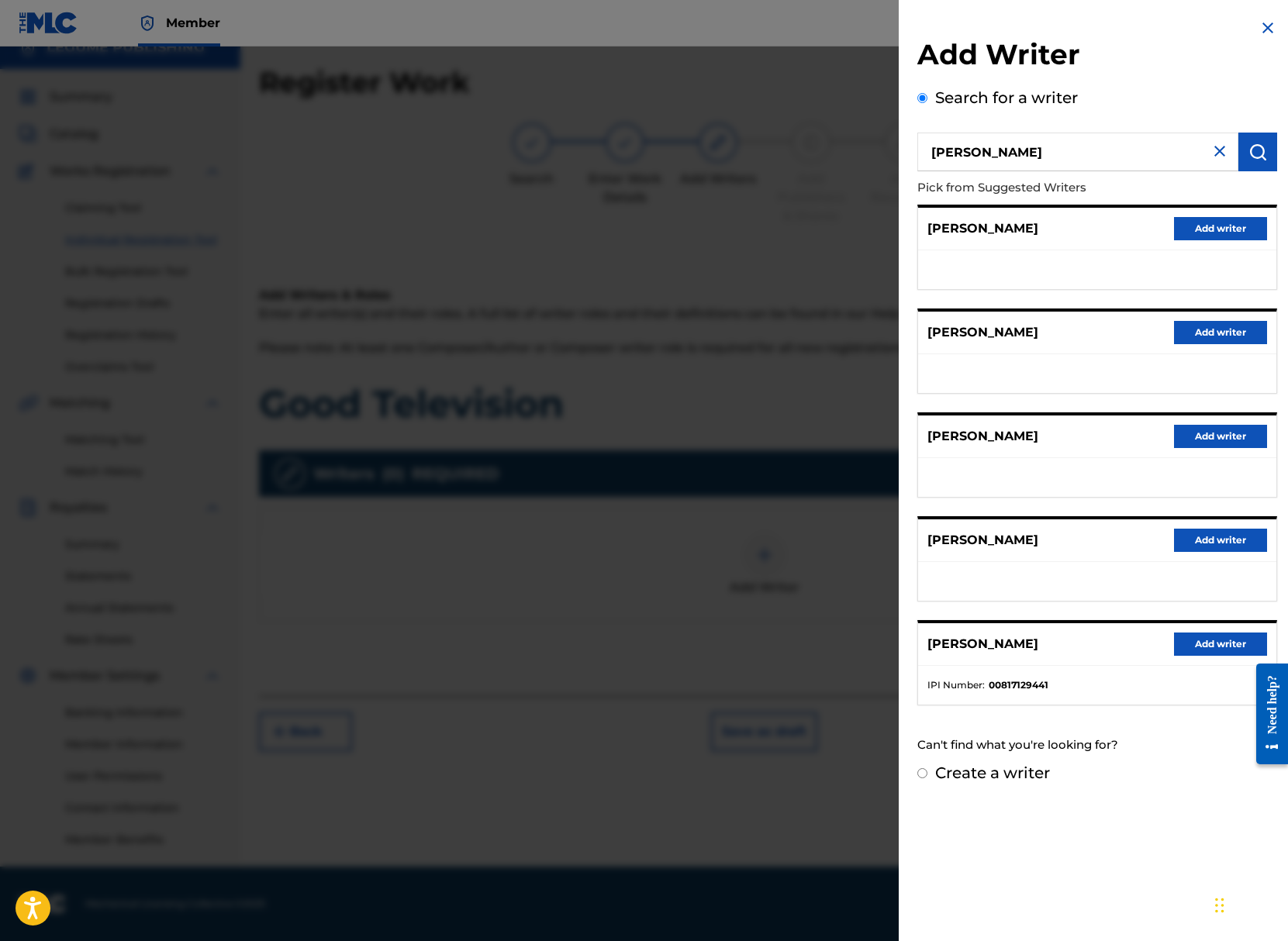
click at [1188, 639] on button "Add writer" at bounding box center [1220, 644] width 93 height 23
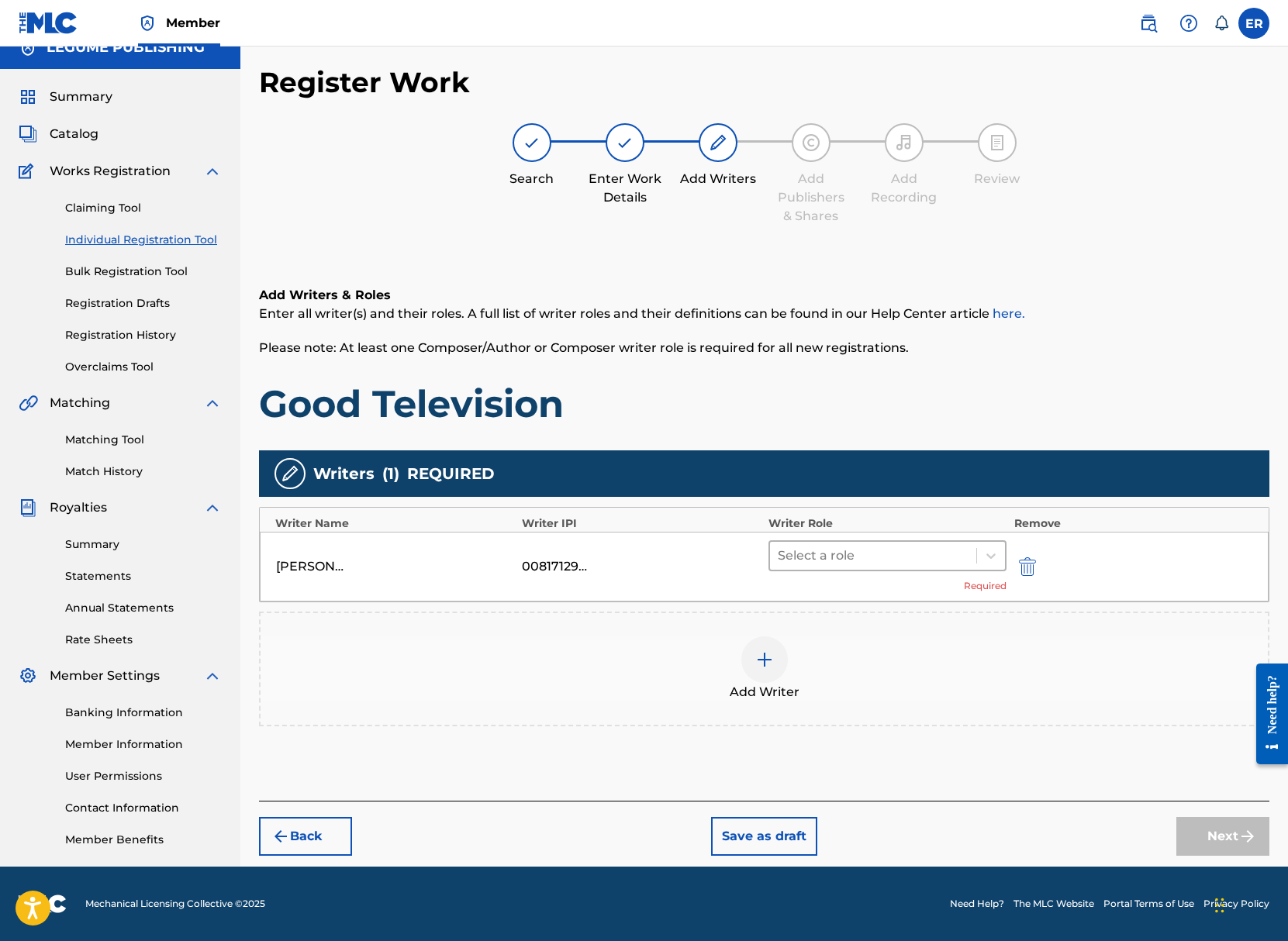
click at [888, 560] on div at bounding box center [873, 555] width 191 height 22
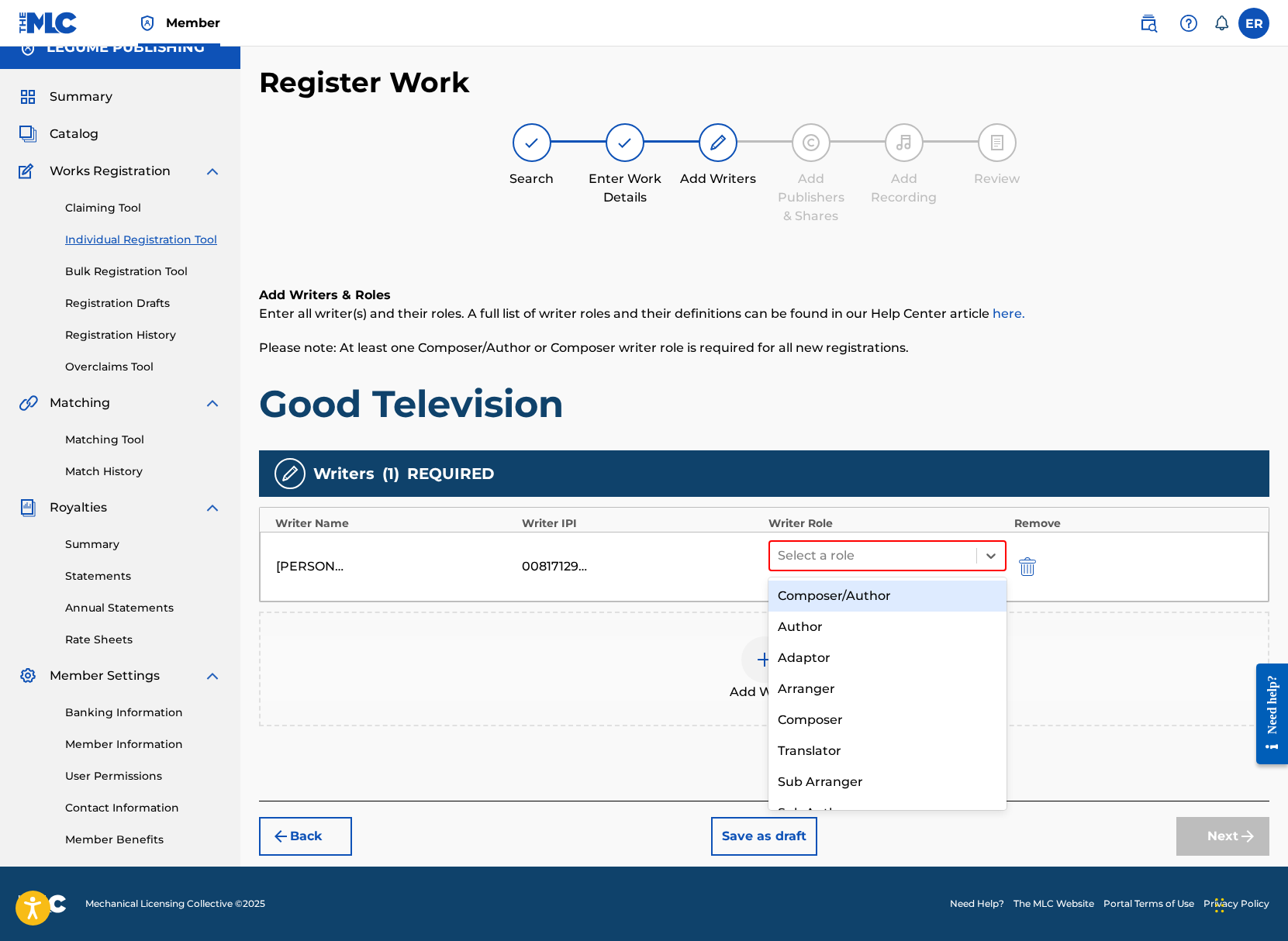
click at [876, 595] on div "Composer/Author" at bounding box center [887, 596] width 238 height 31
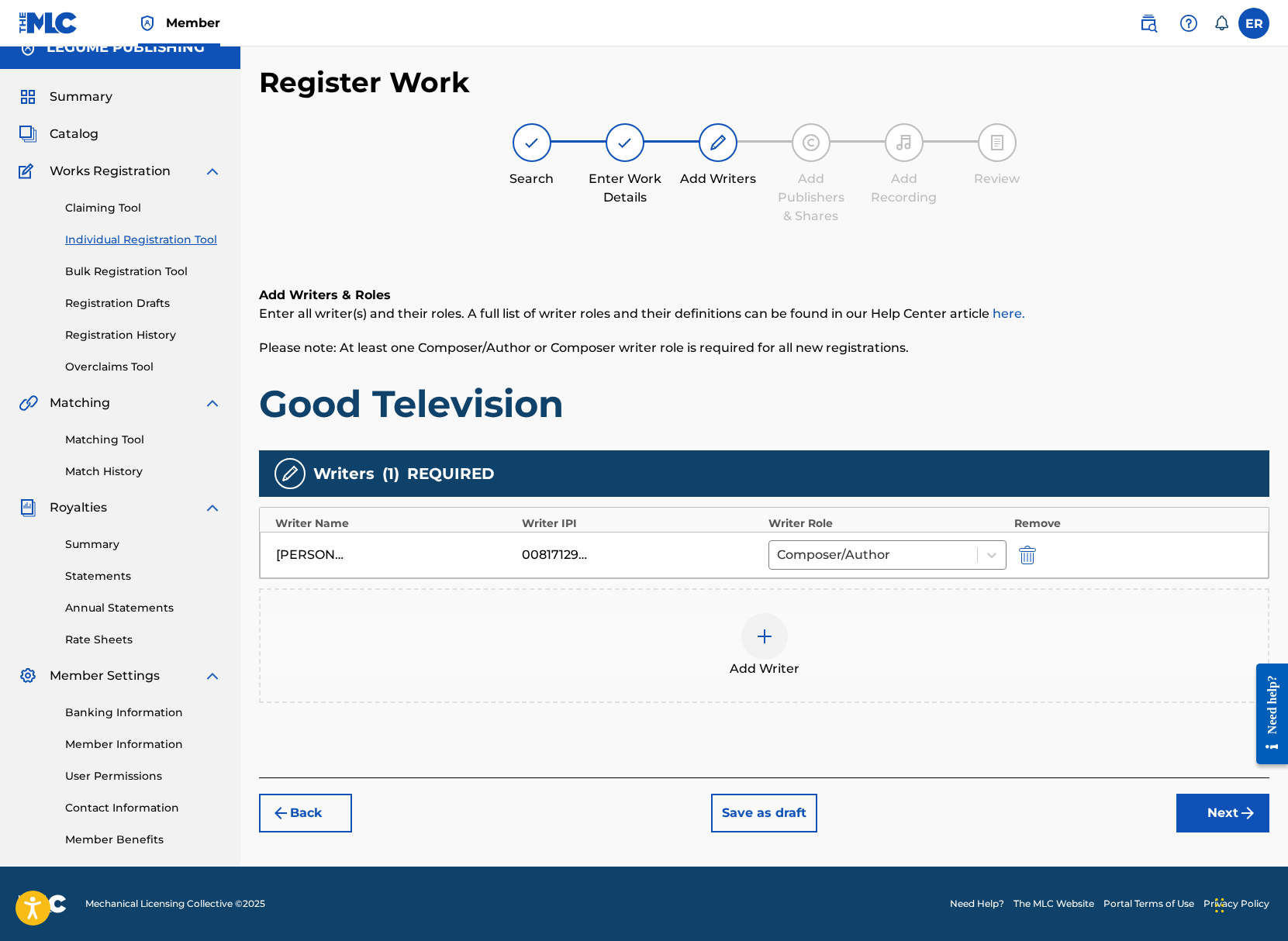
click at [1208, 809] on button "Next" at bounding box center [1223, 813] width 93 height 38
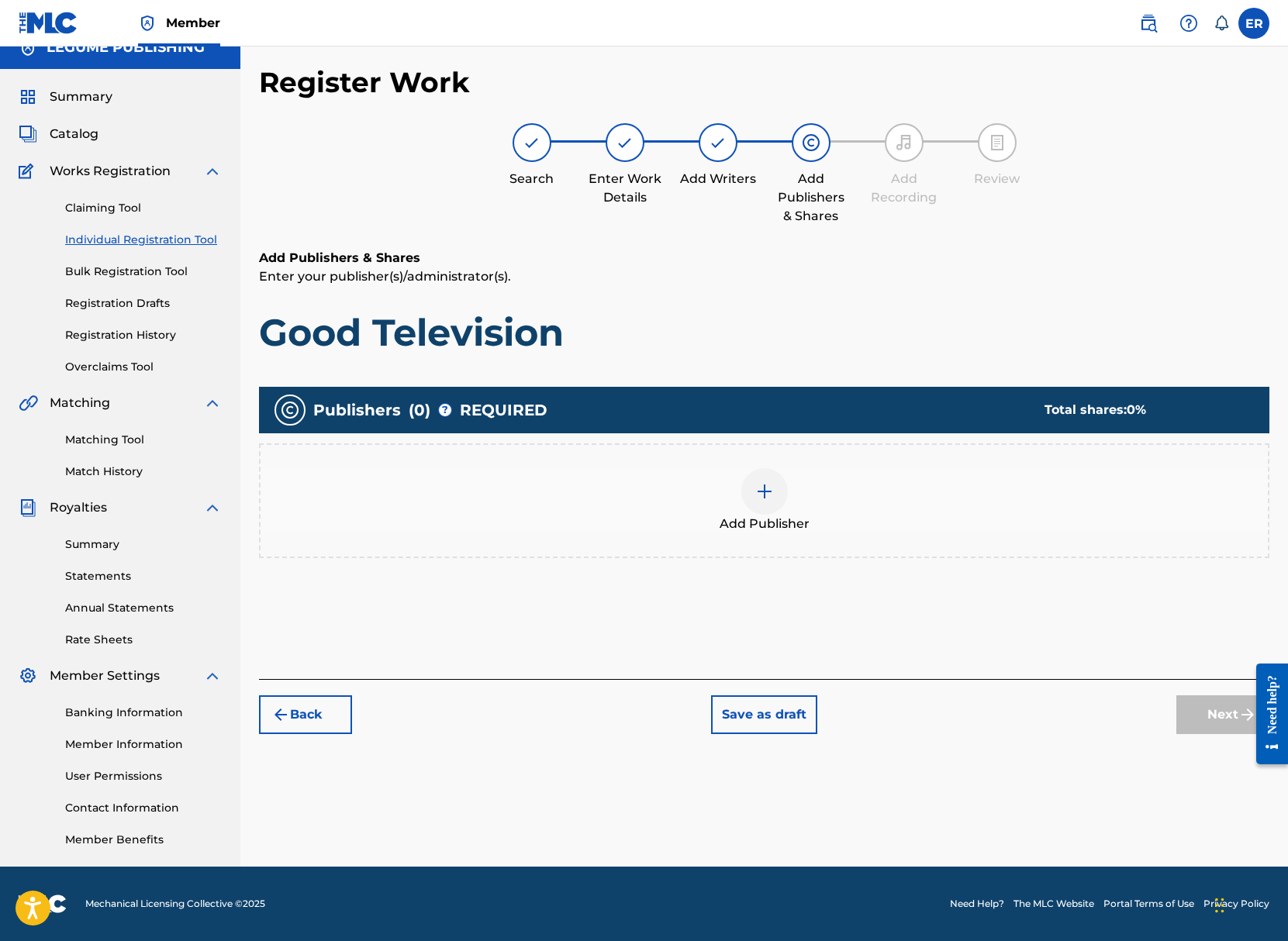
click at [750, 490] on div at bounding box center [764, 491] width 46 height 46
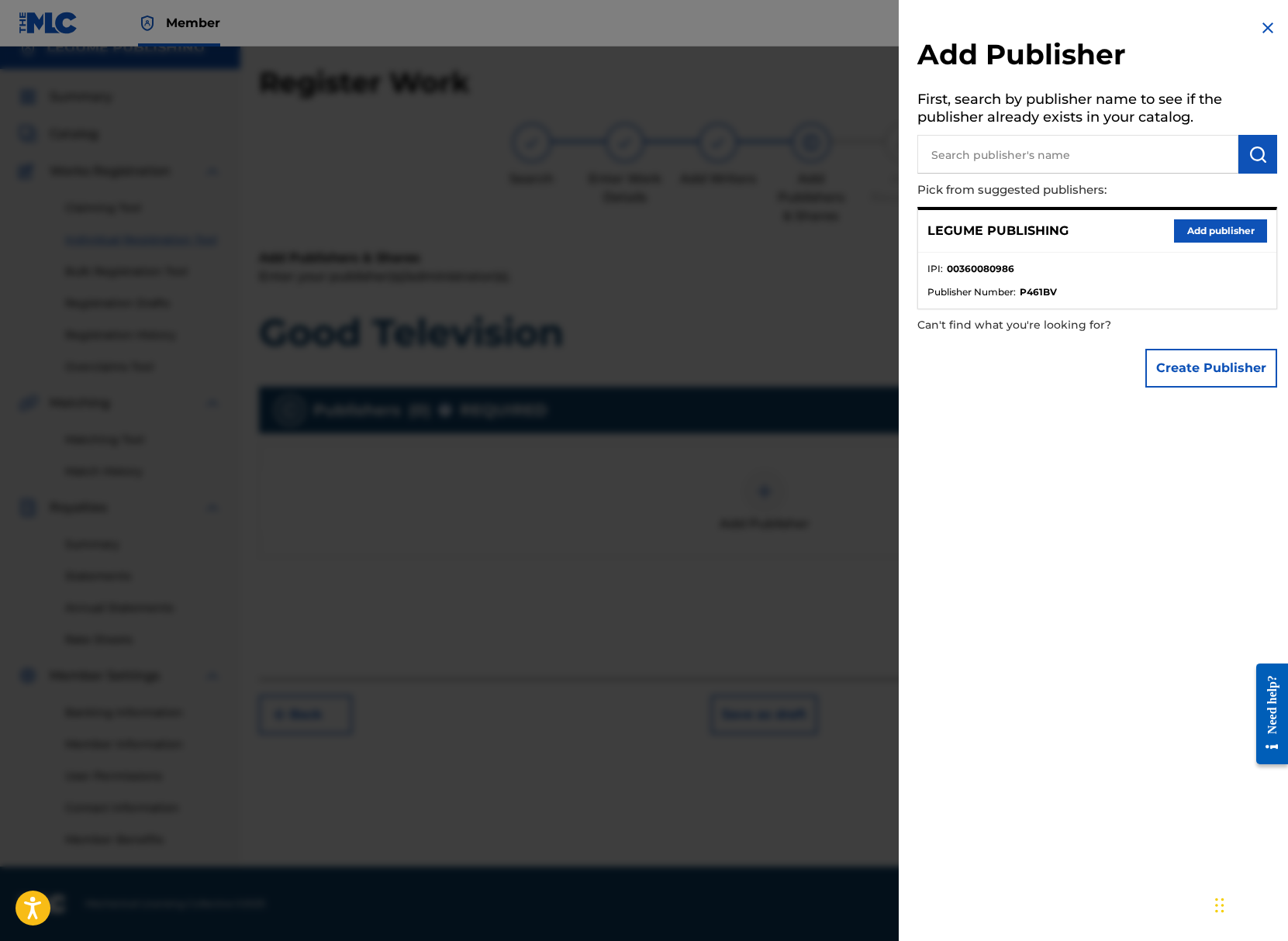
click at [966, 259] on ul "IPI : 00360080986 Publisher Number : P461BV" at bounding box center [1097, 281] width 358 height 56
click at [1176, 224] on button "Add publisher" at bounding box center [1220, 231] width 93 height 23
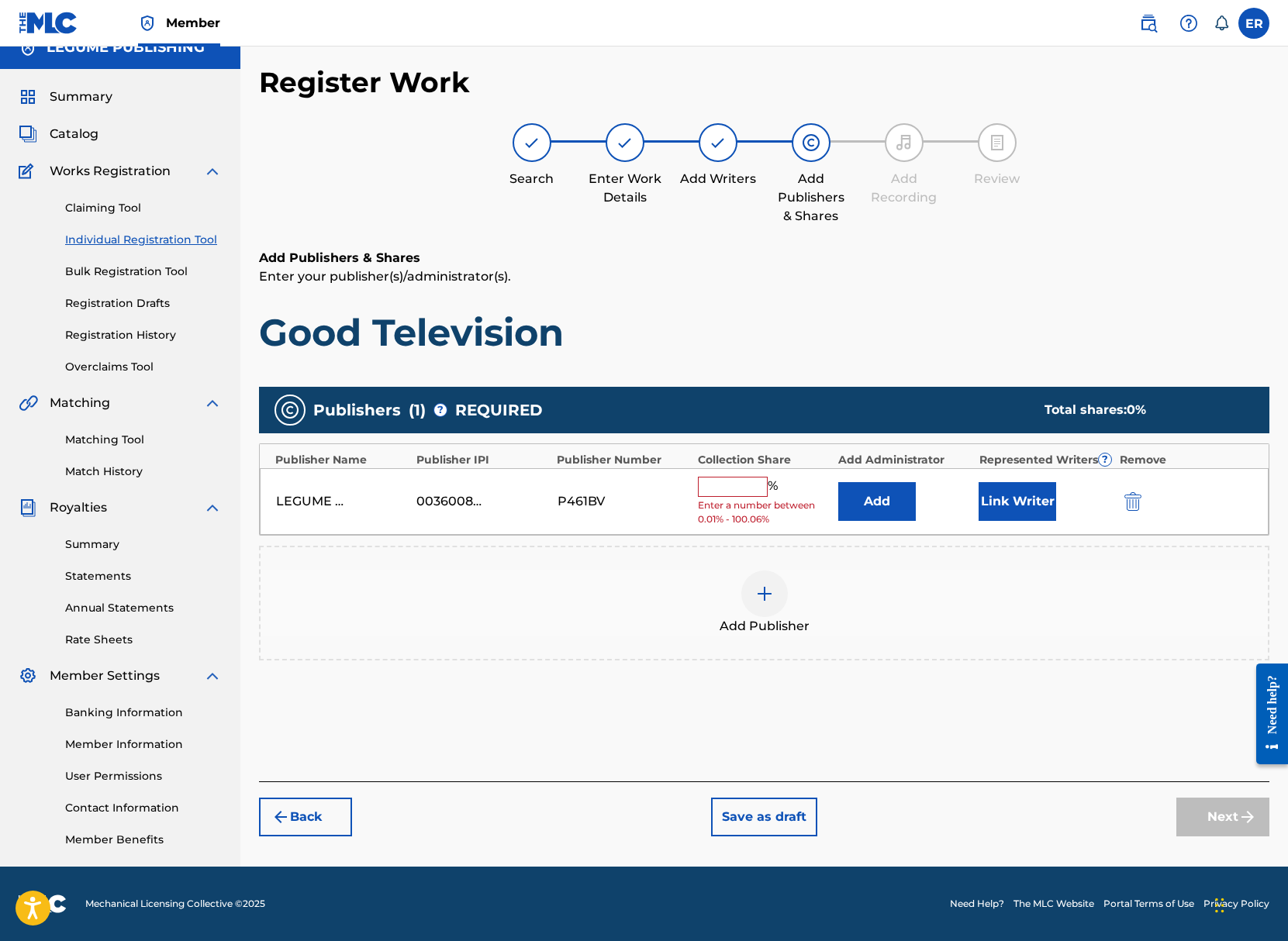
click at [726, 479] on input "text" at bounding box center [733, 486] width 69 height 20
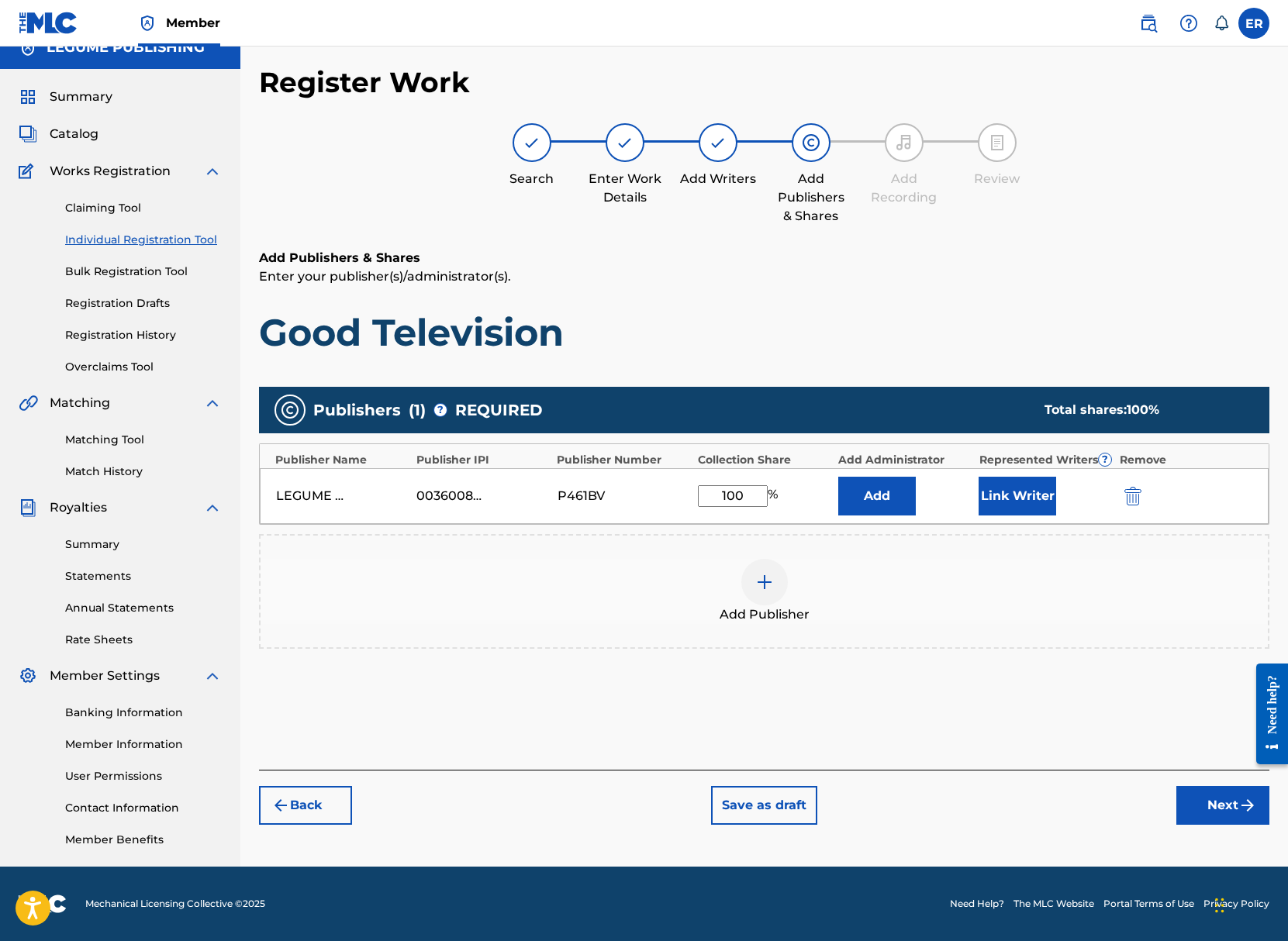
type input "100"
click at [924, 554] on div "Add Publisher" at bounding box center [763, 591] width 1010 height 114
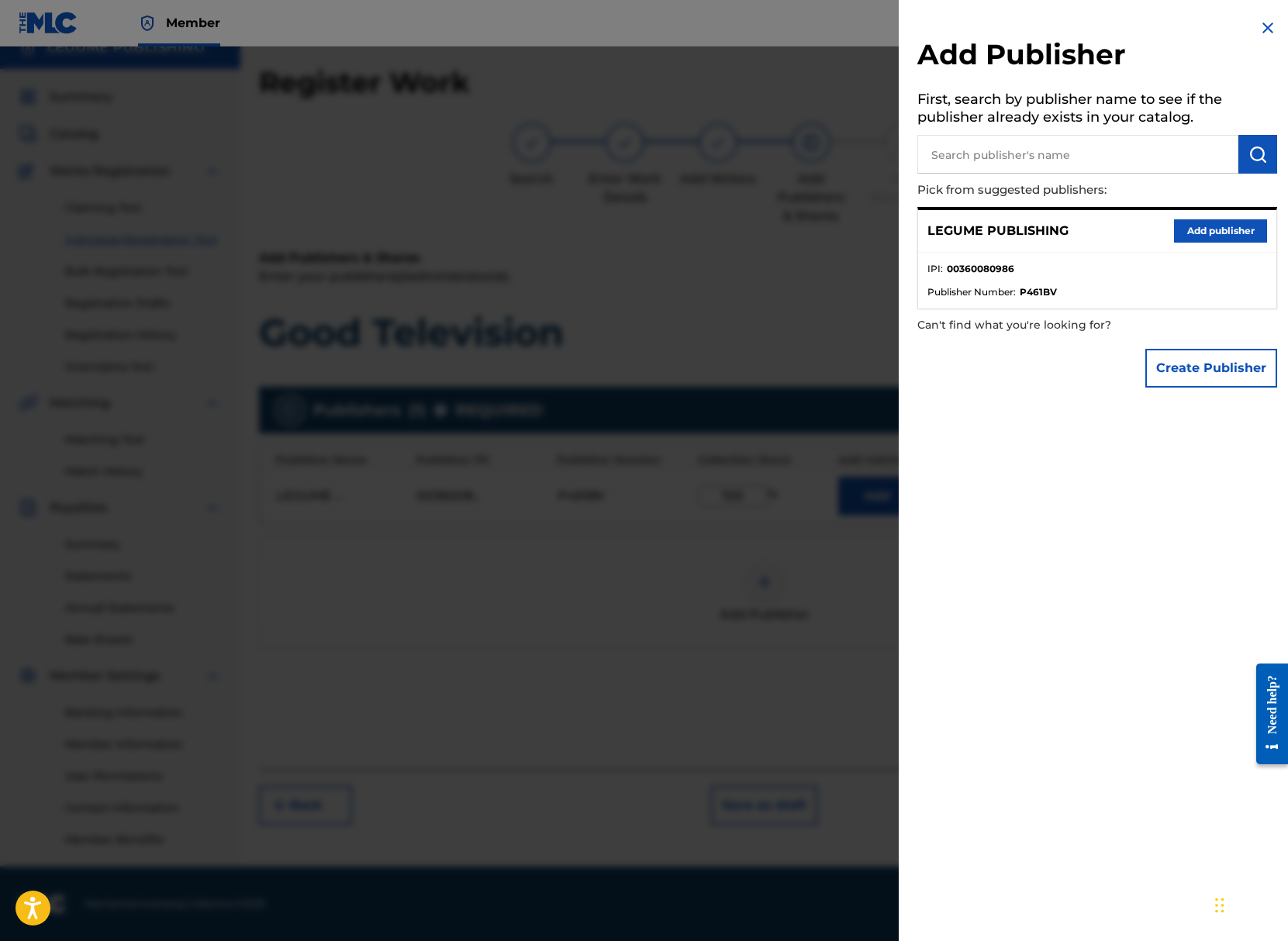
click at [825, 467] on div at bounding box center [644, 517] width 1288 height 941
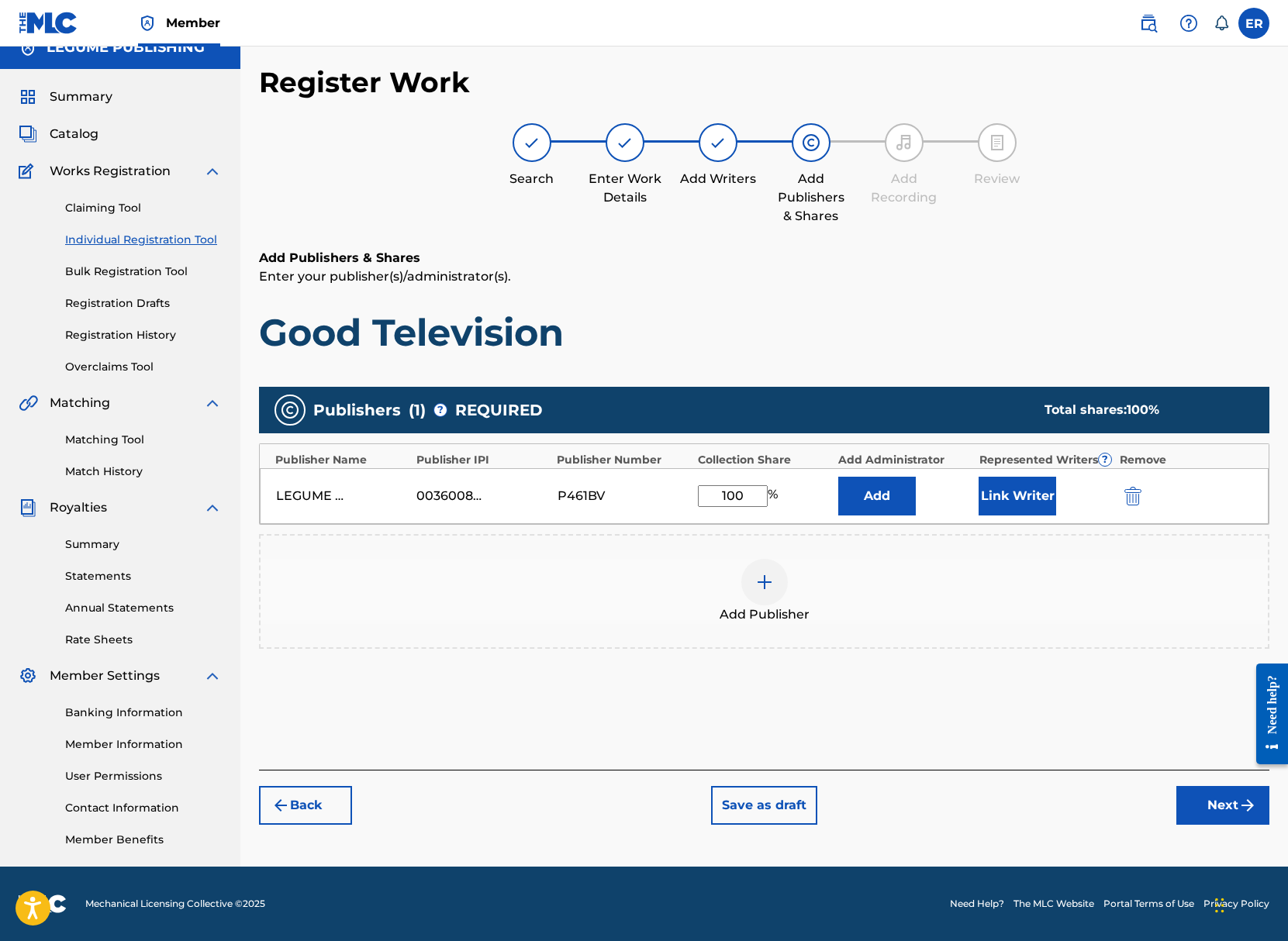
click at [846, 487] on button "Add" at bounding box center [877, 496] width 78 height 38
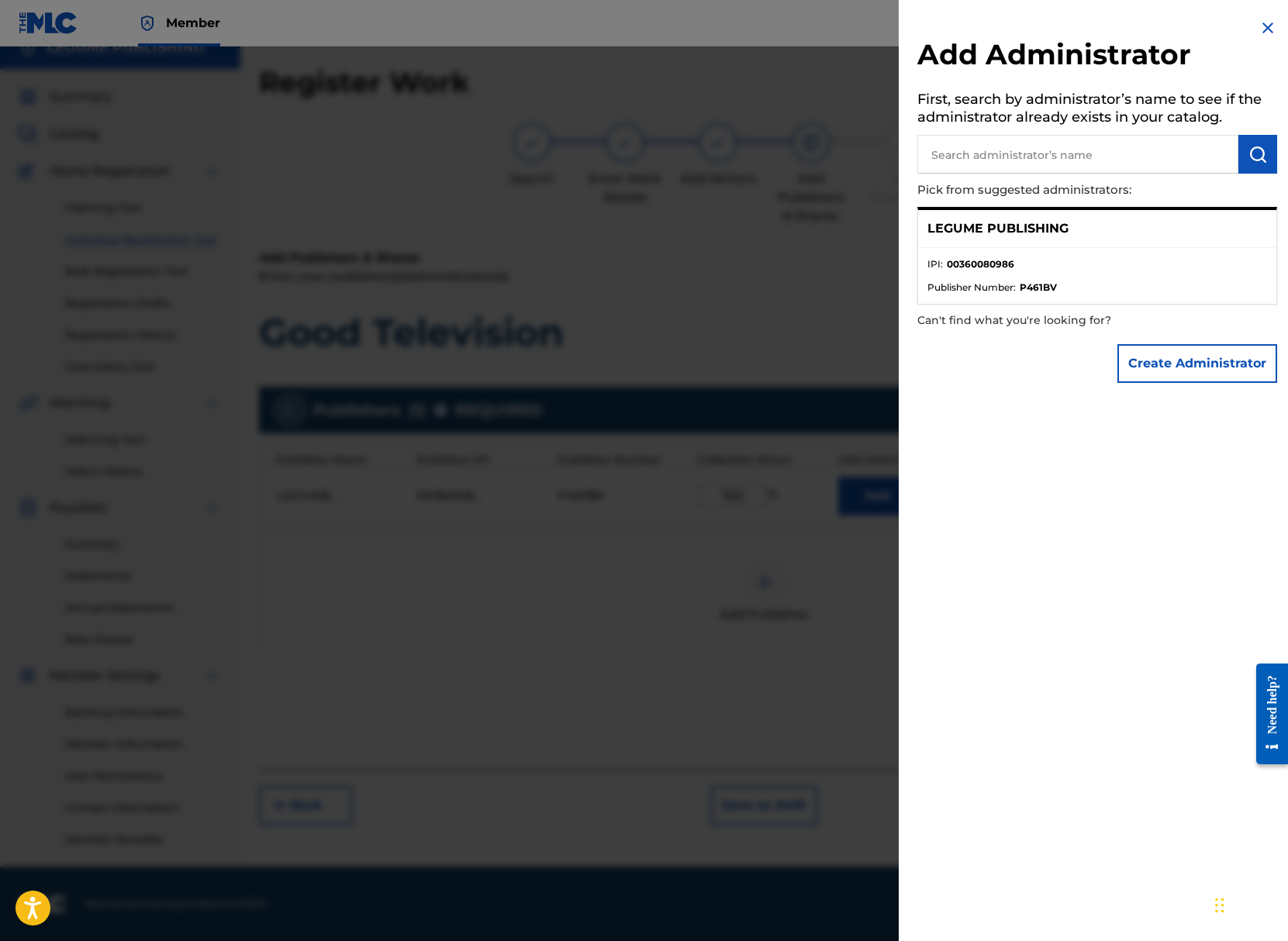
click at [796, 456] on div at bounding box center [644, 517] width 1288 height 941
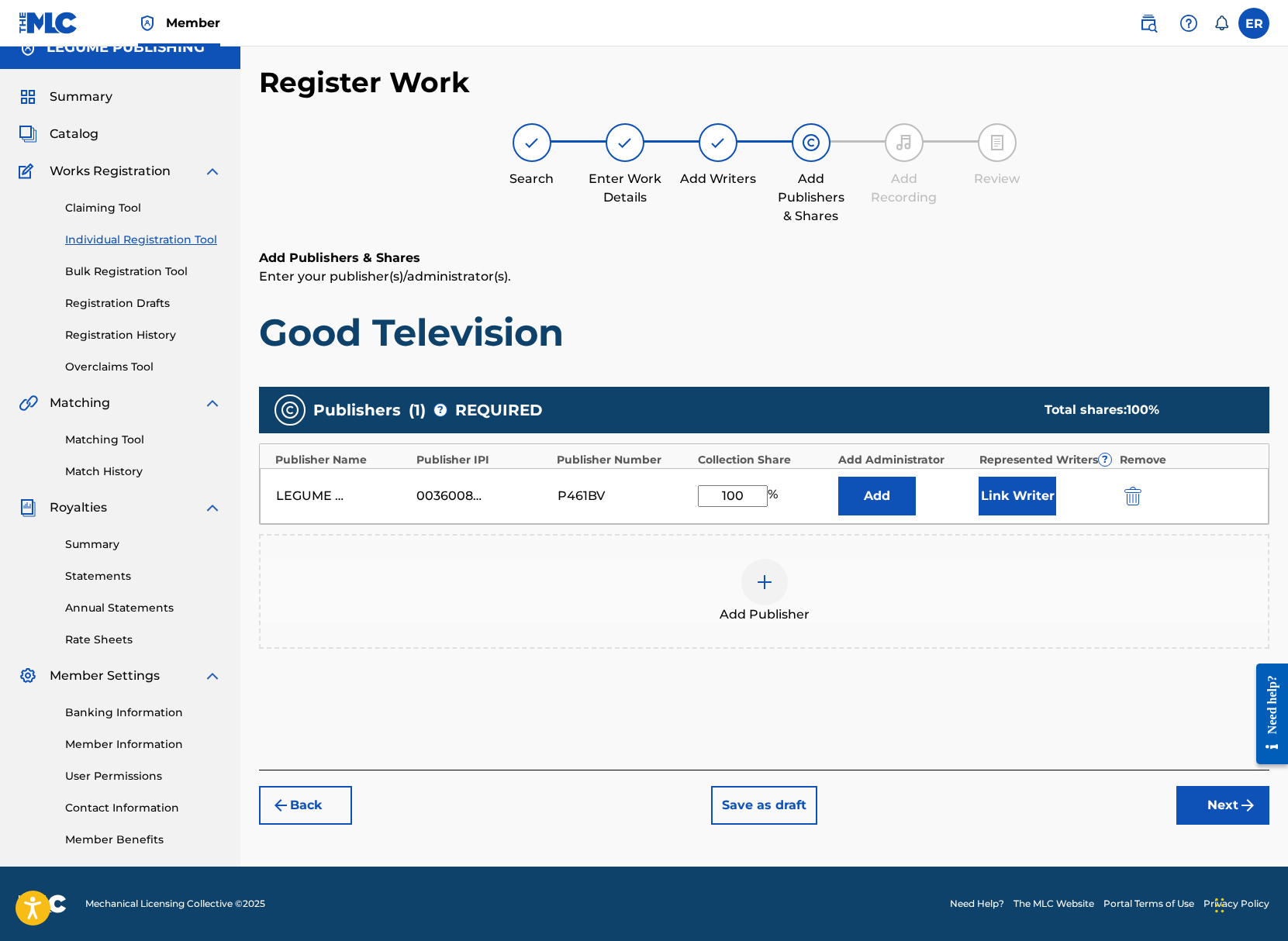
click at [1000, 491] on button "Link Writer" at bounding box center [1017, 496] width 78 height 38
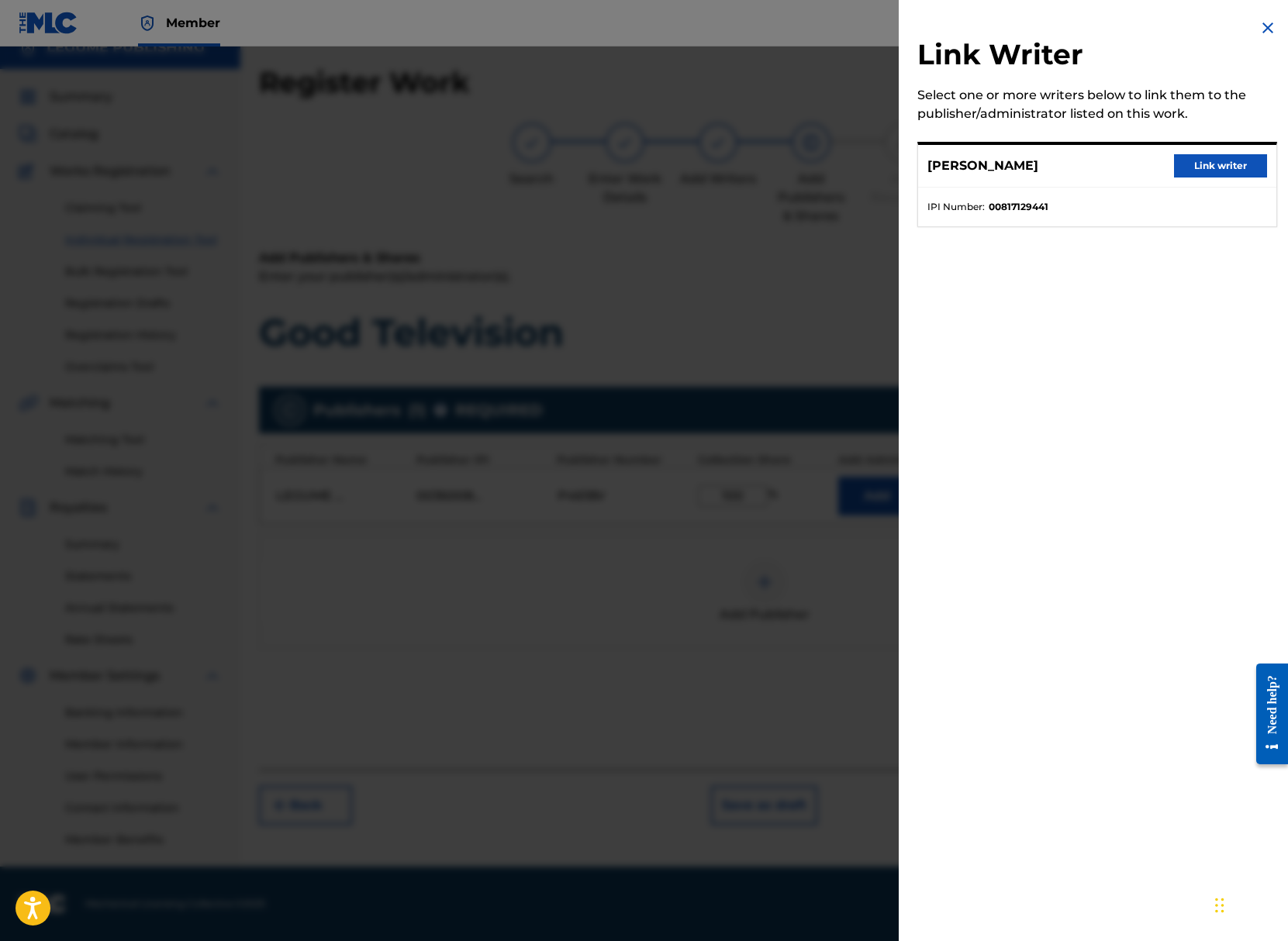
click at [1228, 171] on button "Link writer" at bounding box center [1220, 165] width 93 height 23
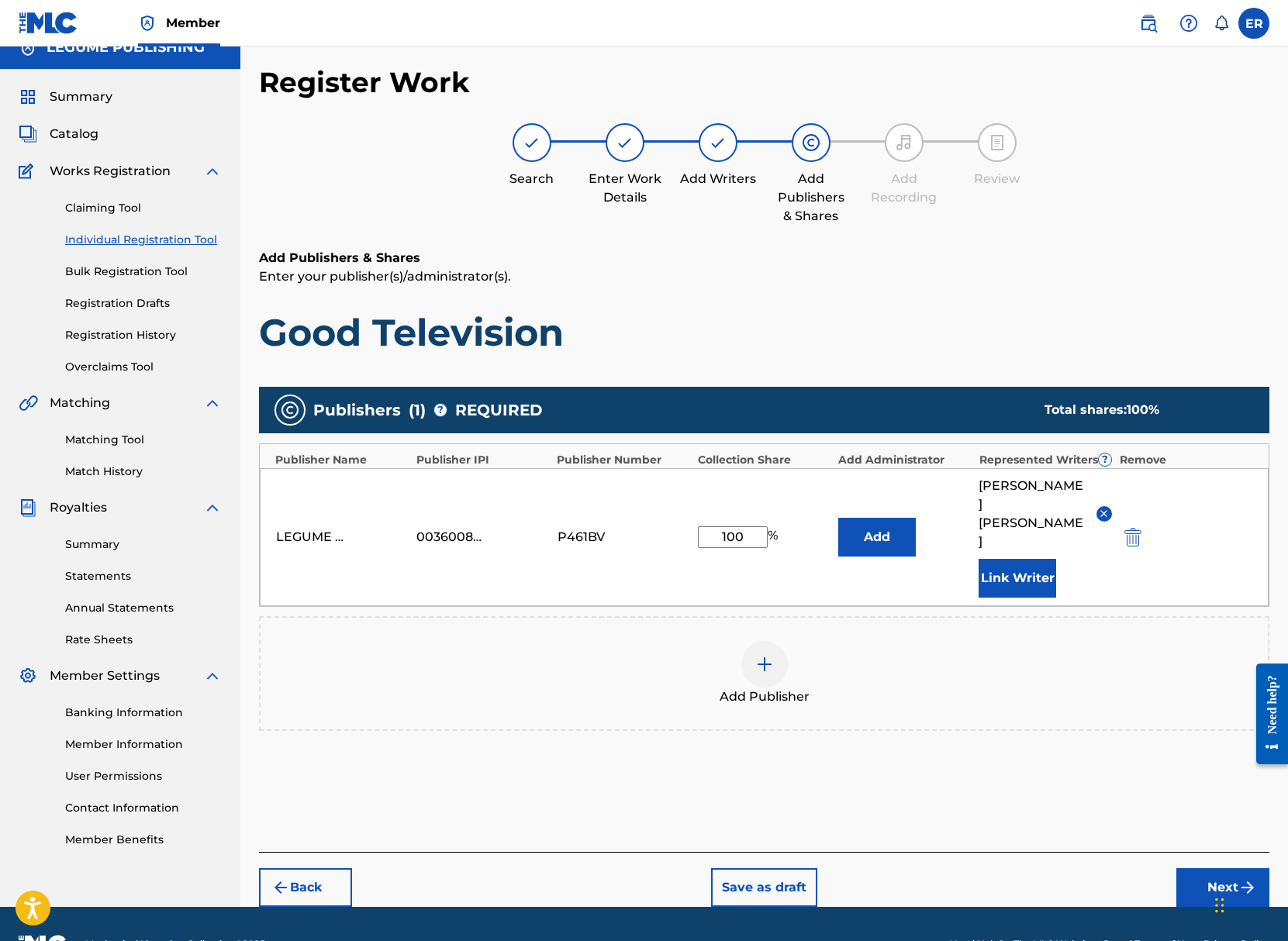
click at [904, 520] on button "Add" at bounding box center [877, 537] width 78 height 38
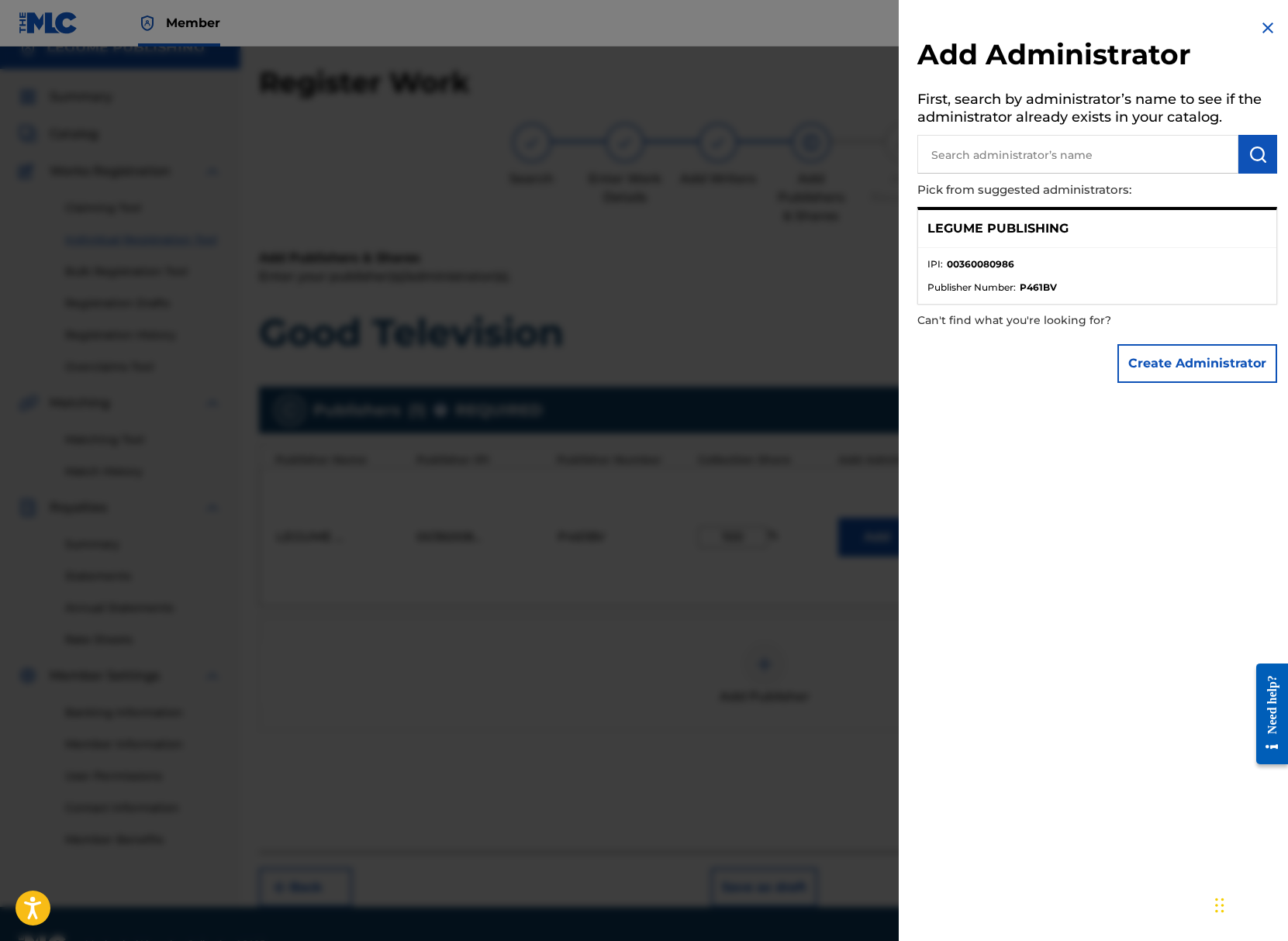
click at [951, 233] on p "LEGUME PUBLISHING" at bounding box center [997, 228] width 142 height 18
click at [963, 263] on strong "00360080986" at bounding box center [980, 264] width 67 height 13
click at [803, 283] on div at bounding box center [644, 517] width 1288 height 941
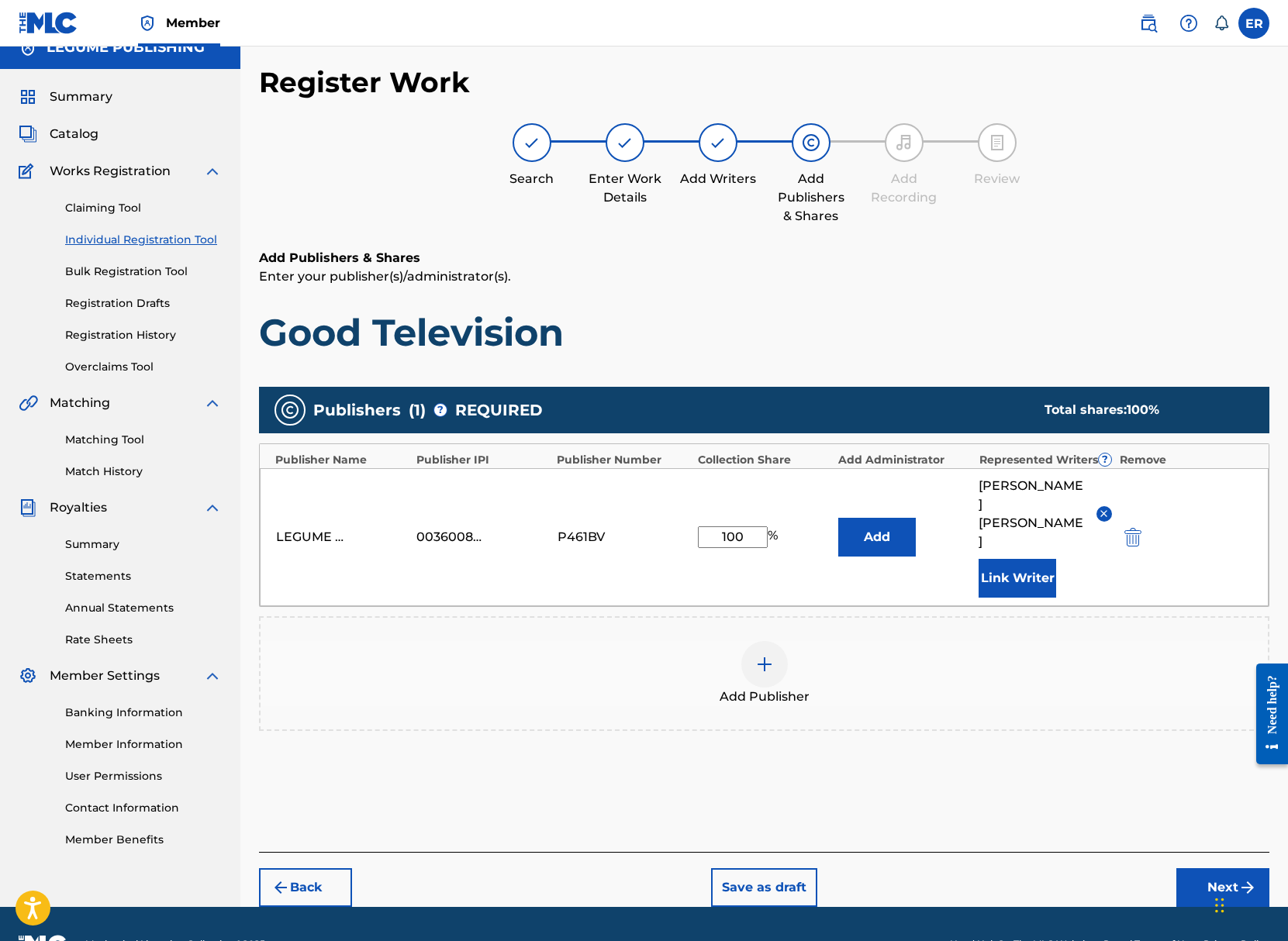
click at [148, 335] on link "Registration History" at bounding box center [143, 335] width 157 height 16
click at [1221, 868] on button "Next" at bounding box center [1223, 887] width 93 height 38
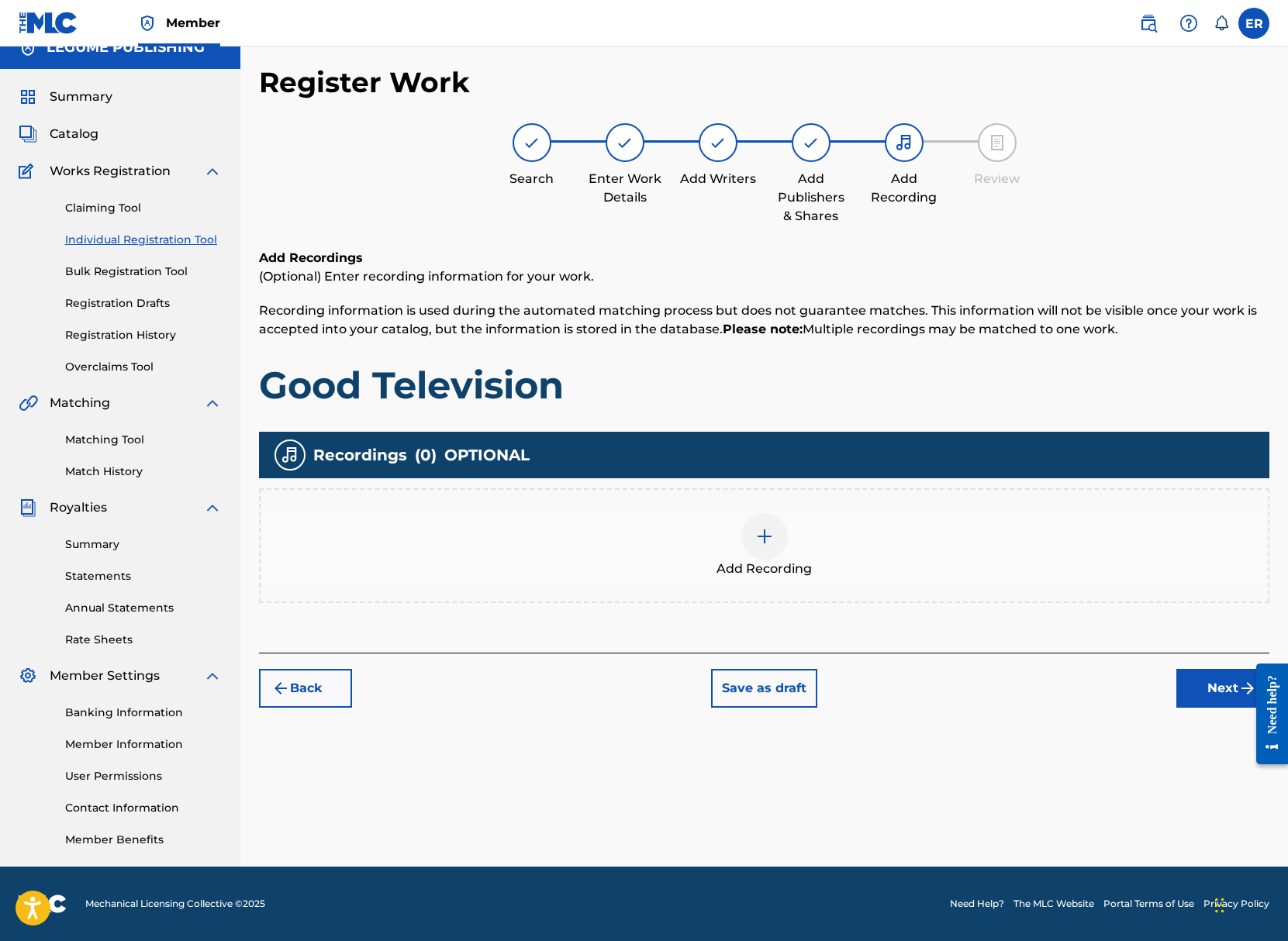
click at [778, 550] on div at bounding box center [764, 536] width 46 height 46
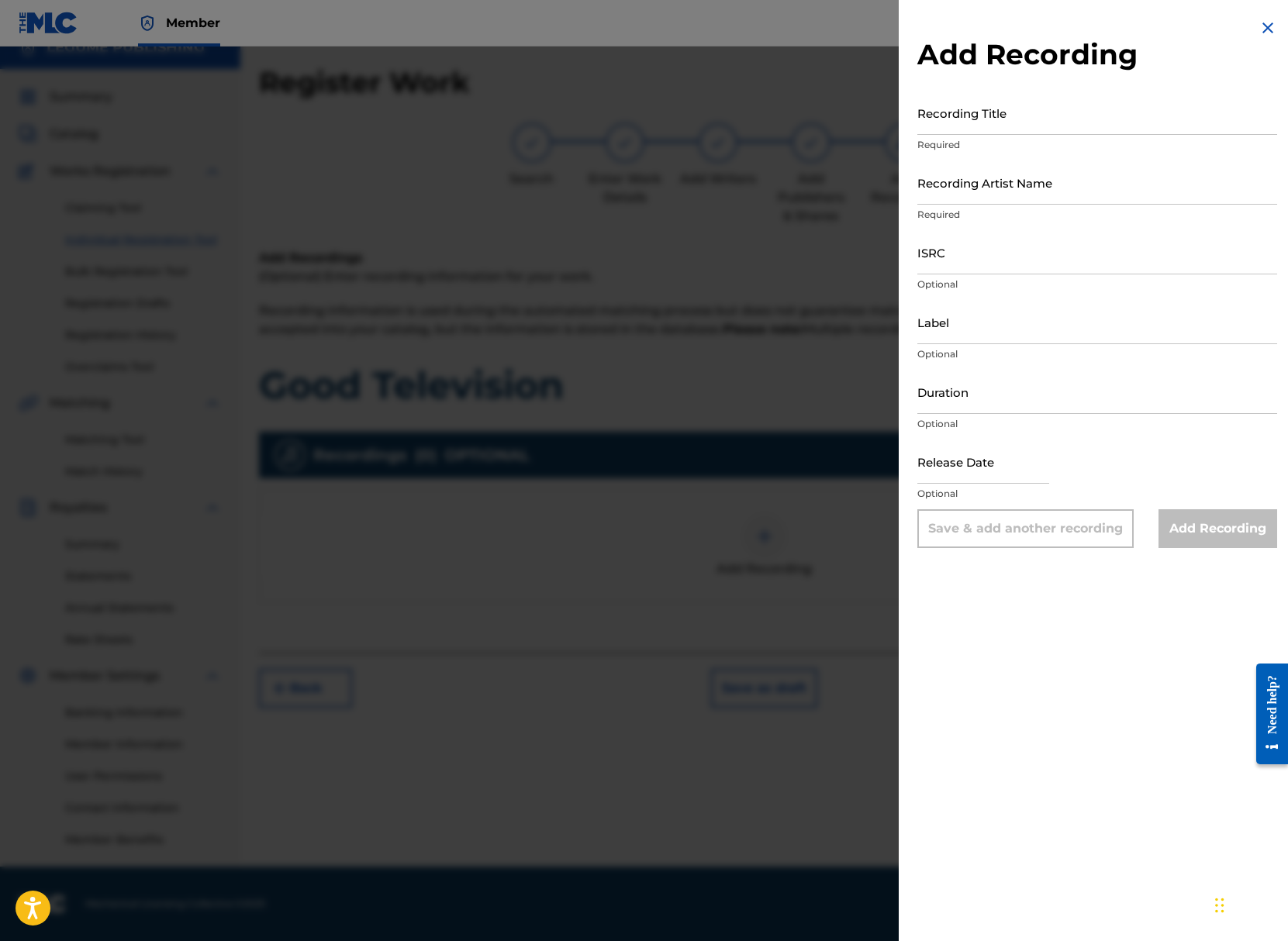
click at [976, 118] on input "Recording Title" at bounding box center [1097, 113] width 360 height 44
type input "Good Television"
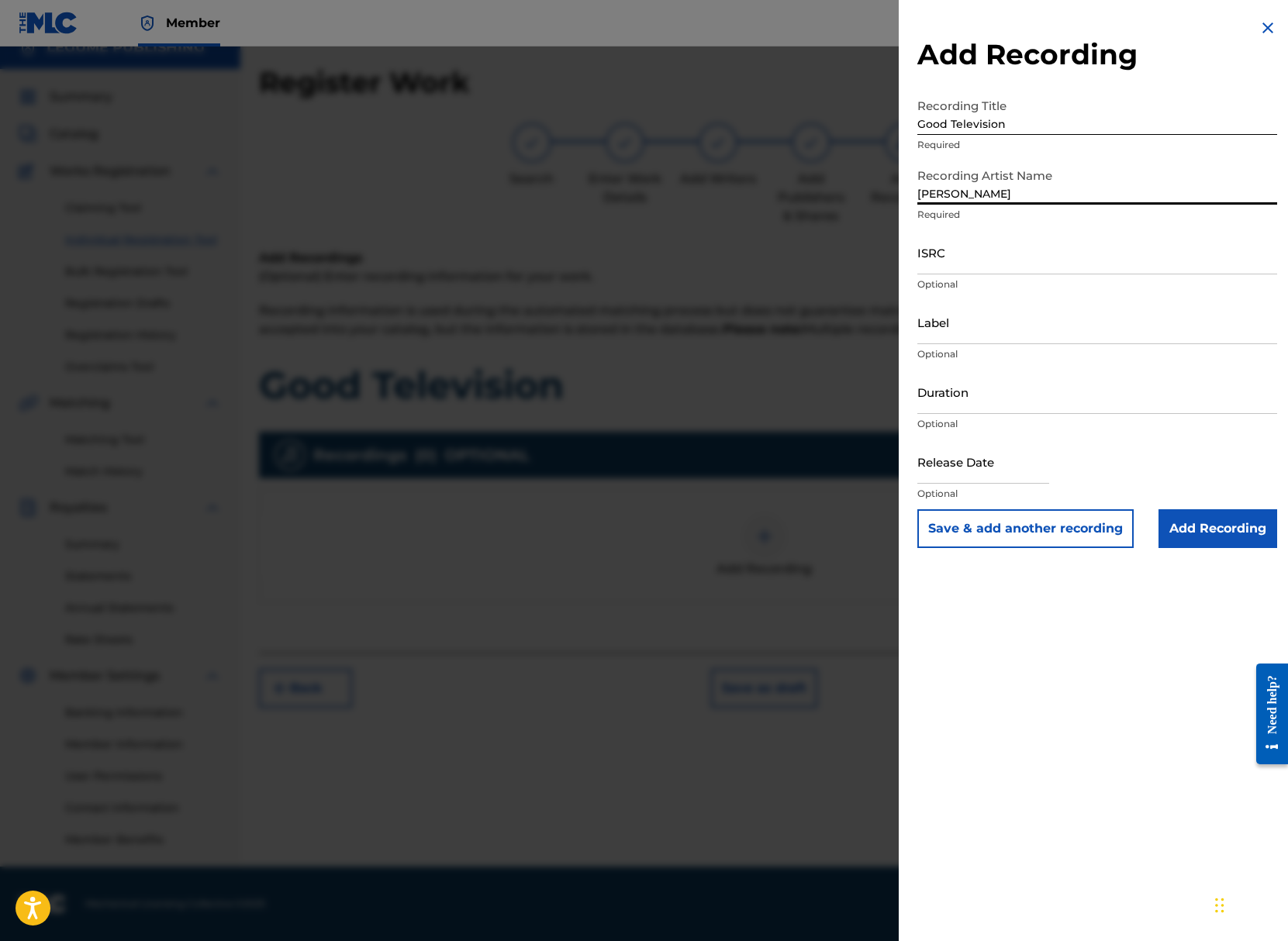
type input "[PERSON_NAME]"
paste input "QMDA72530904"
type input "QMDA72530904"
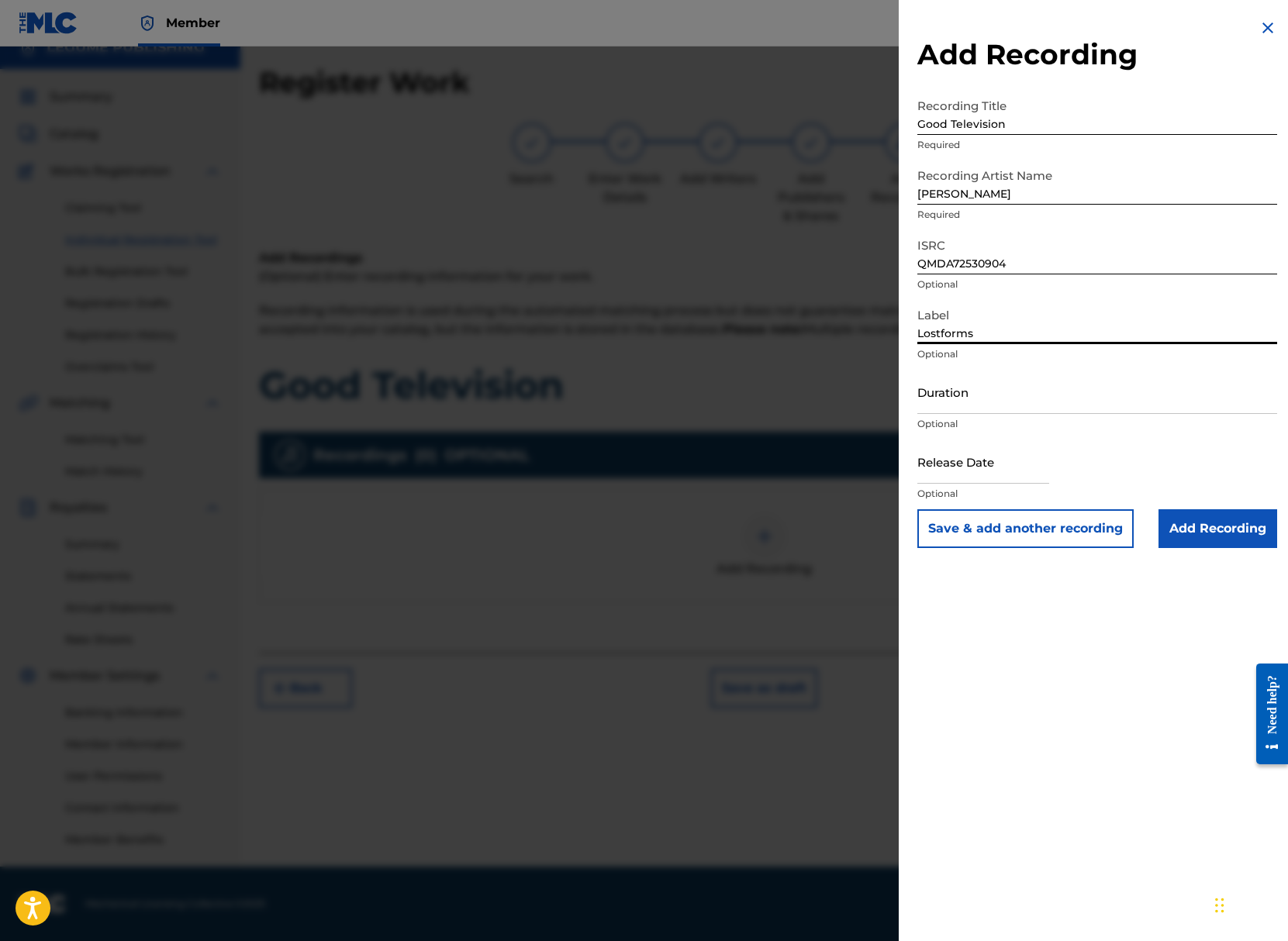
type input "Lostforms"
type input "02:05"
click at [1001, 499] on p "Optional" at bounding box center [1097, 494] width 360 height 13
click at [990, 479] on input "text" at bounding box center [983, 462] width 132 height 44
select select "7"
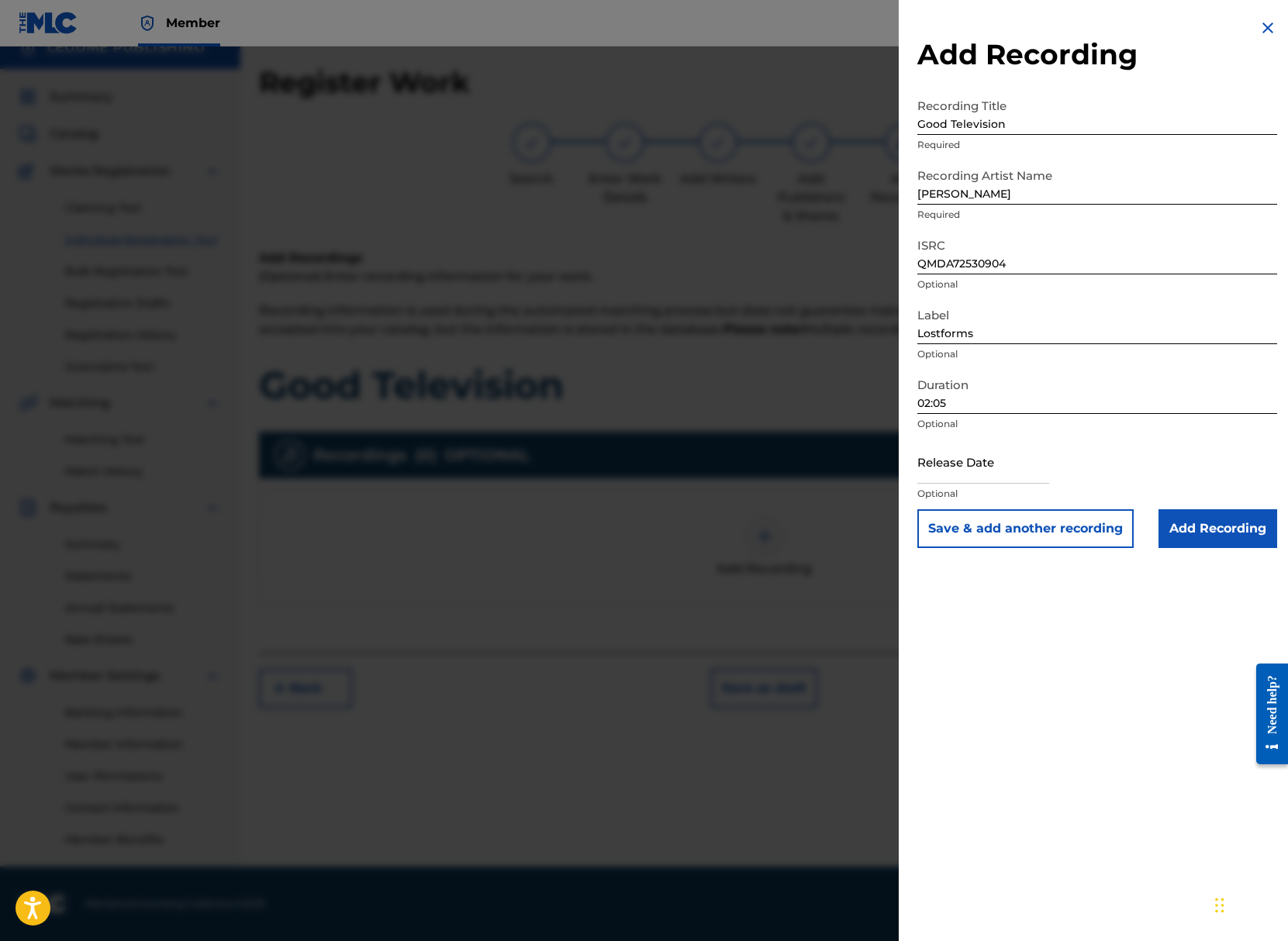
select select "2025"
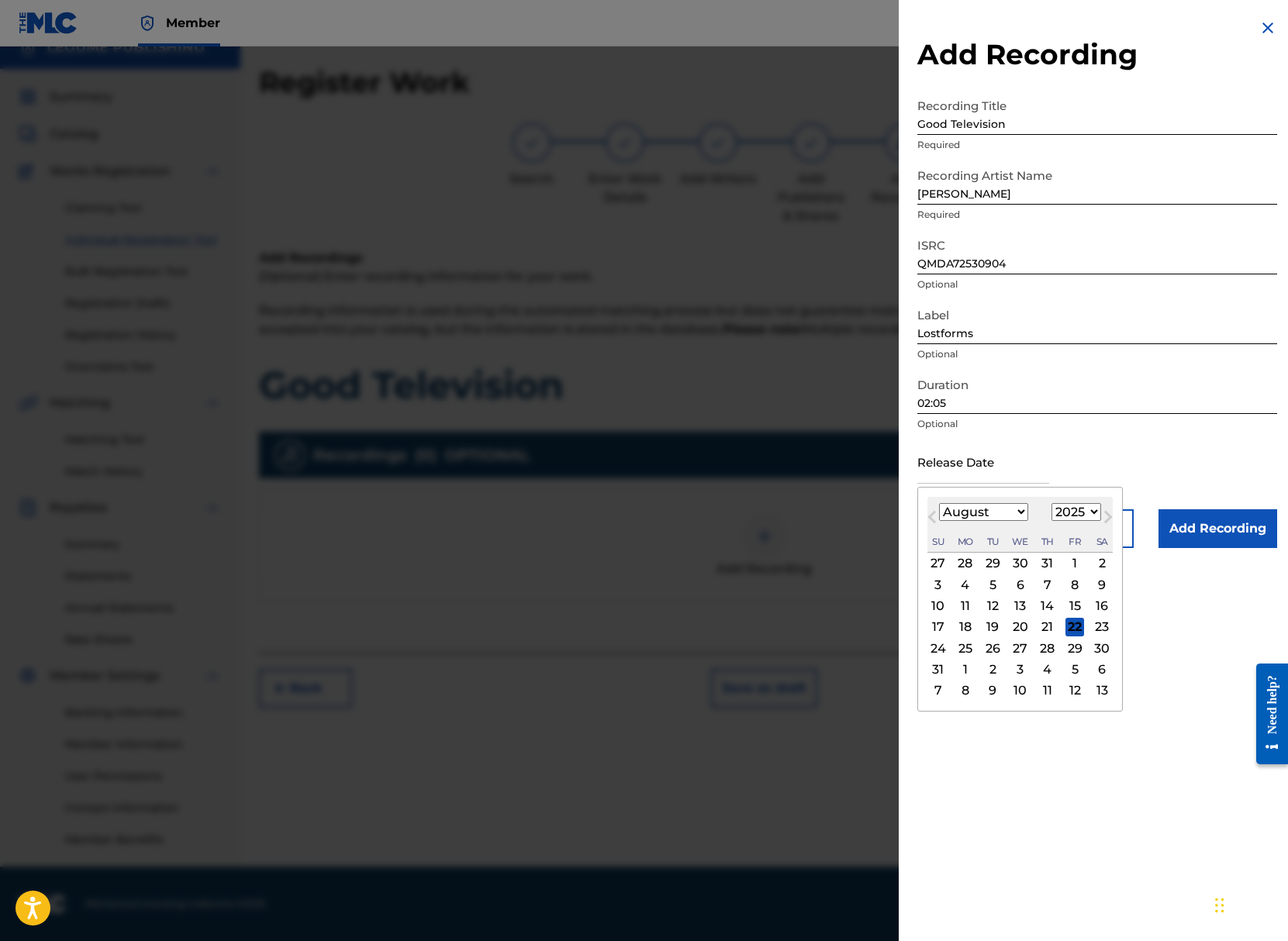
click at [1066, 622] on div "22" at bounding box center [1074, 626] width 18 height 18
type input "August 22 2025"
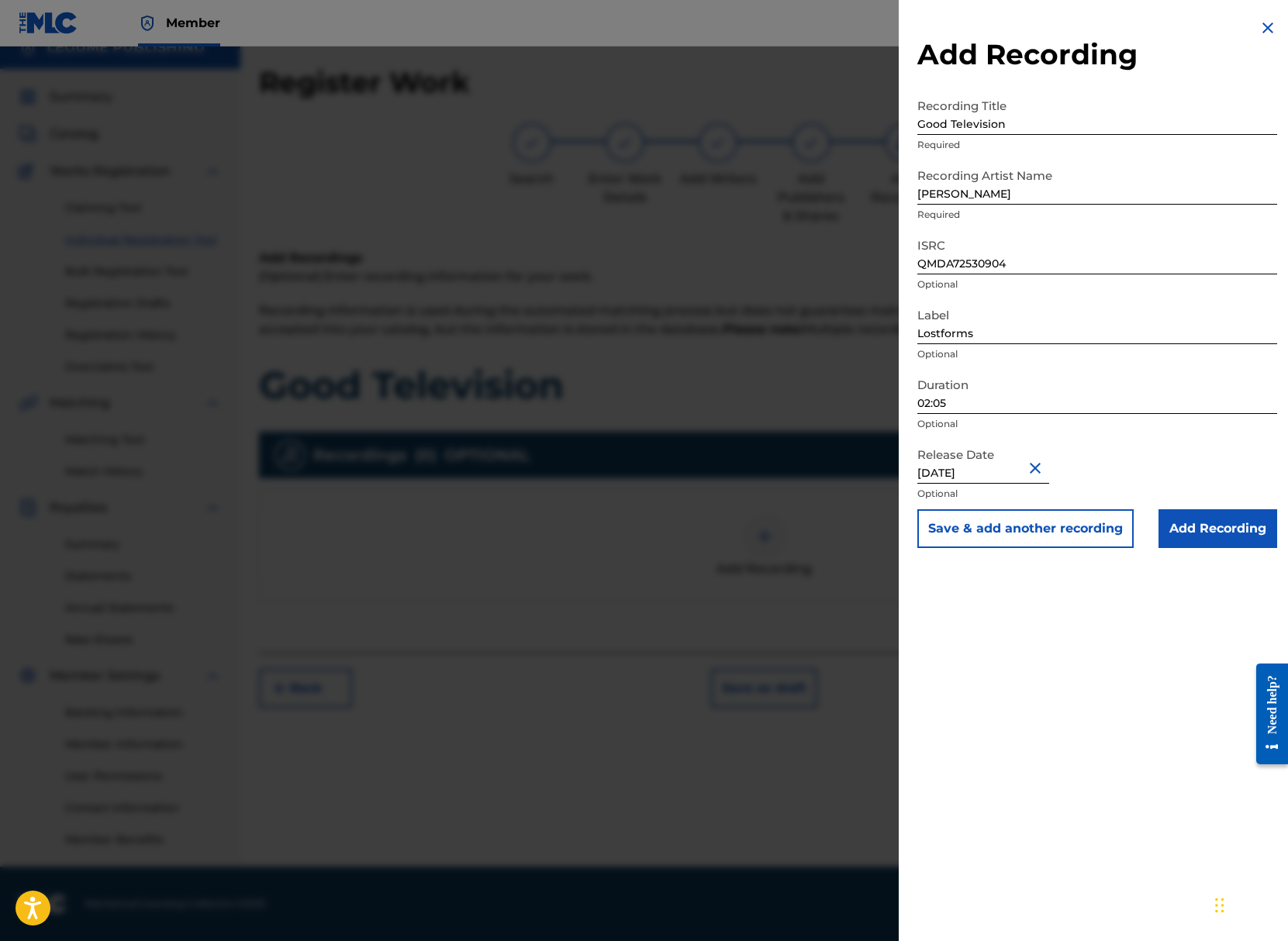
click at [1190, 533] on input "Add Recording" at bounding box center [1217, 528] width 118 height 38
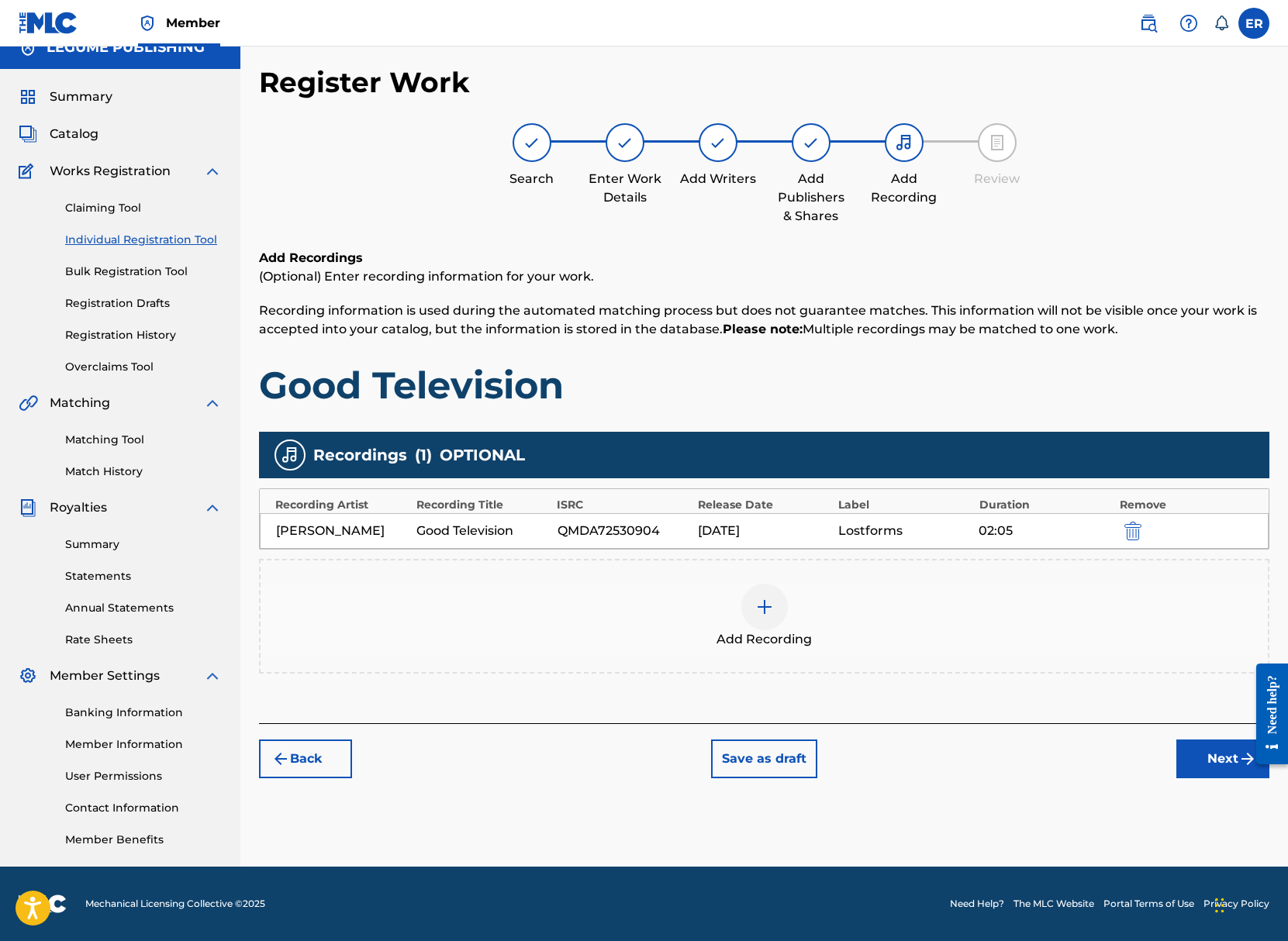
click at [1213, 752] on button "Next" at bounding box center [1223, 758] width 93 height 38
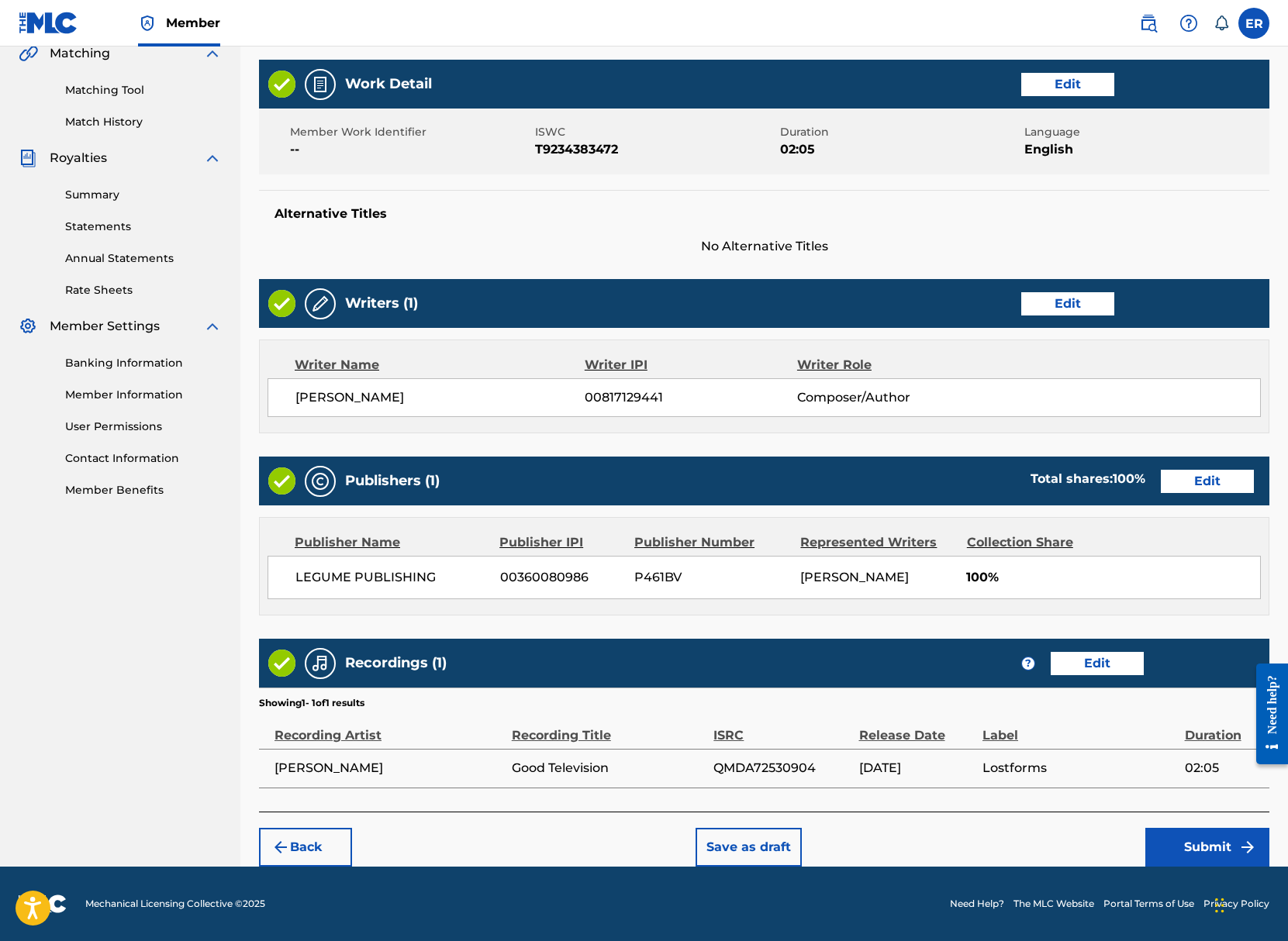
scroll to position [369, 0]
click at [1179, 848] on button "Submit" at bounding box center [1206, 847] width 124 height 38
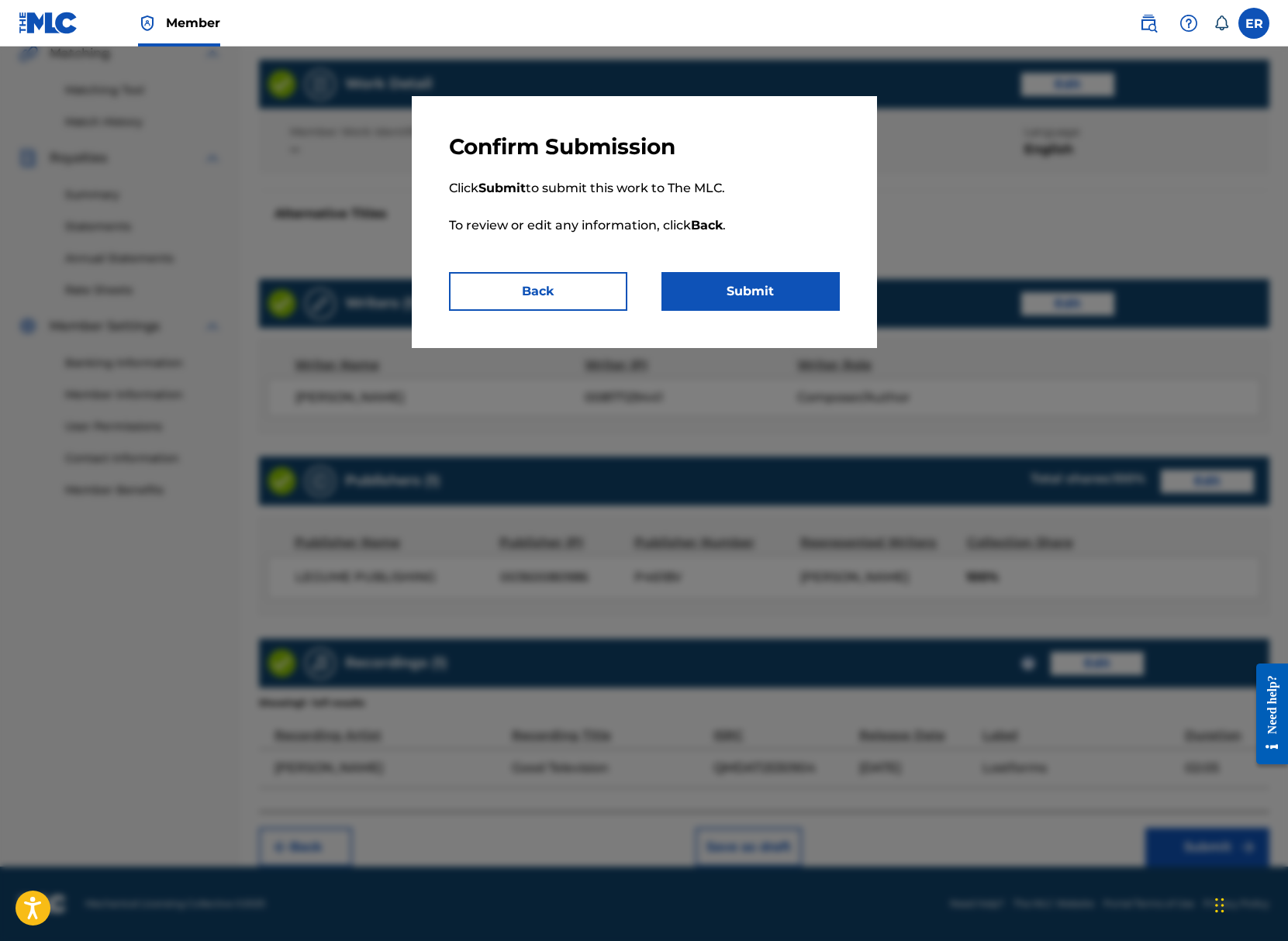
click at [709, 292] on button "Submit" at bounding box center [750, 292] width 178 height 38
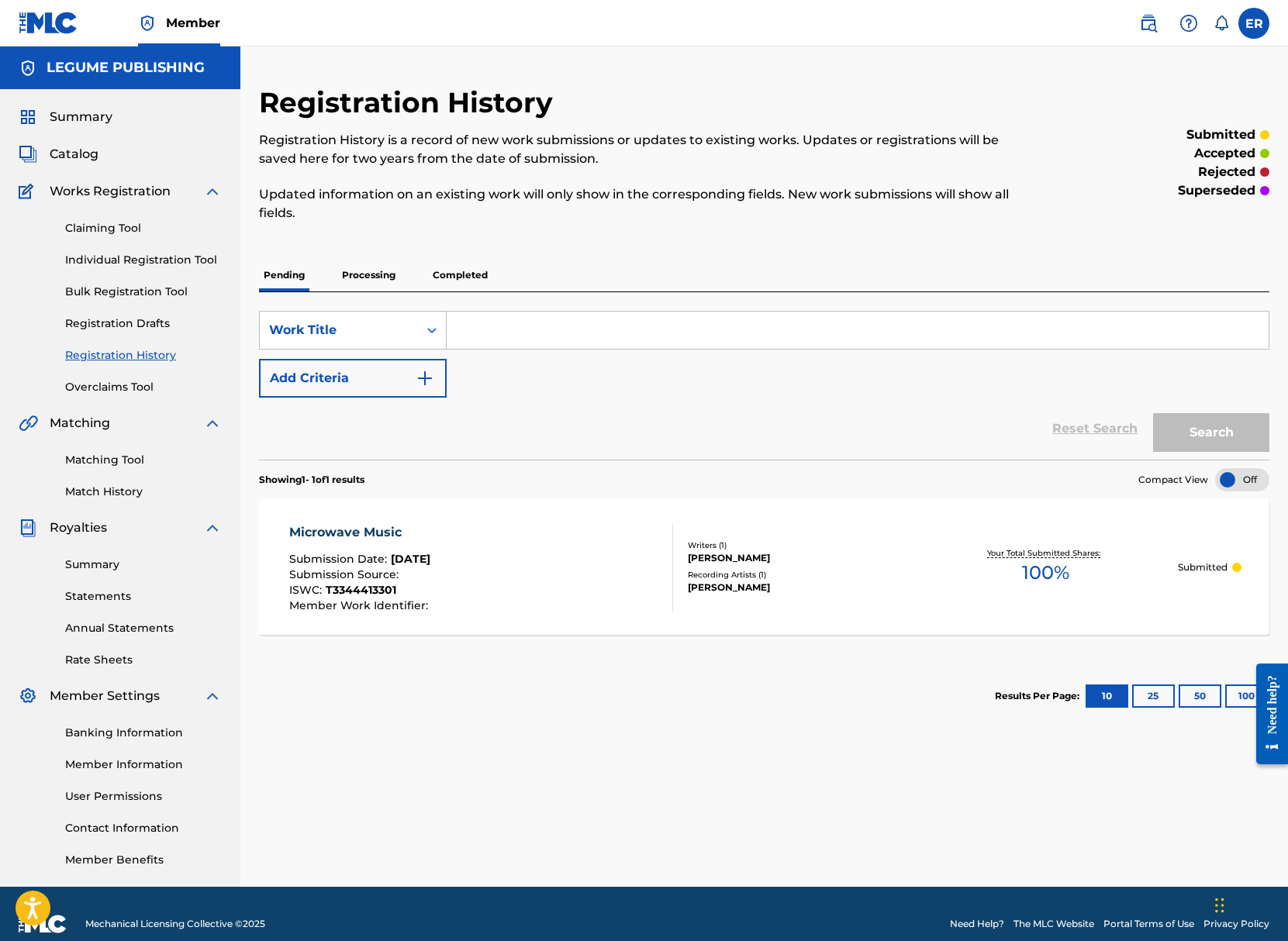
click at [458, 282] on p "Completed" at bounding box center [460, 275] width 64 height 33
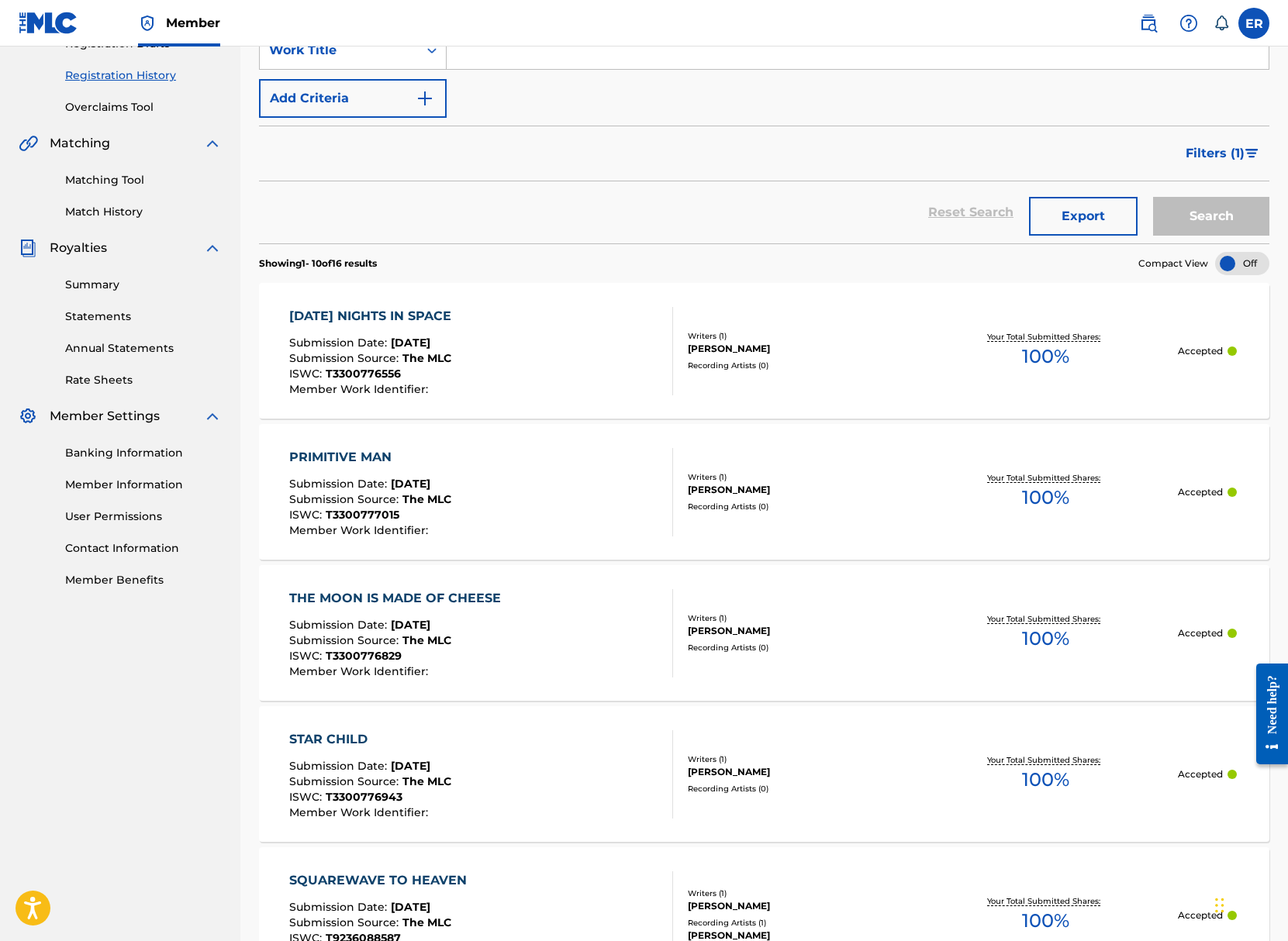
scroll to position [822, 0]
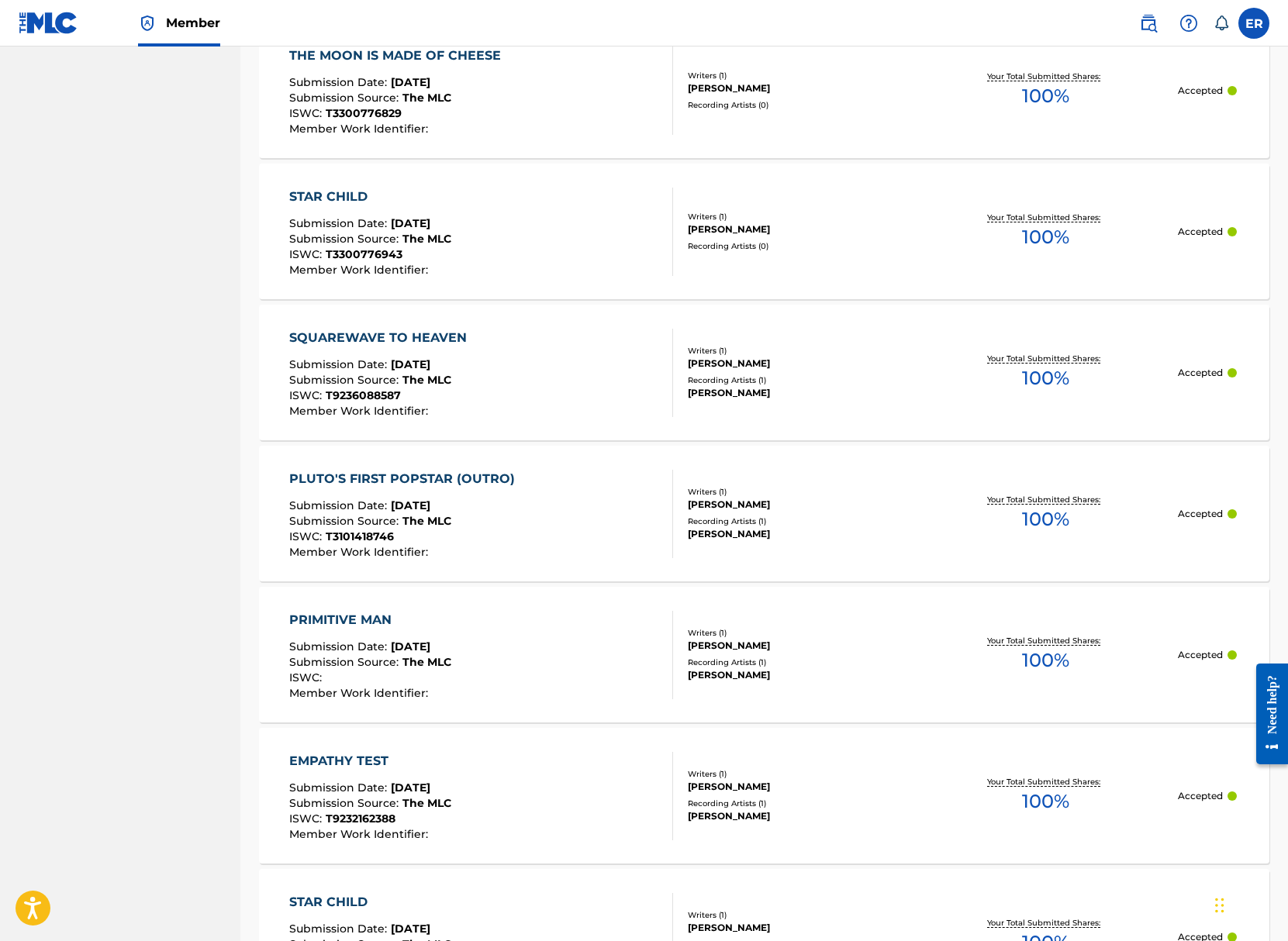
click at [420, 478] on div "PLUTO'S FIRST POPSTAR (OUTRO)" at bounding box center [405, 478] width 233 height 18
